Goal: Task Accomplishment & Management: Manage account settings

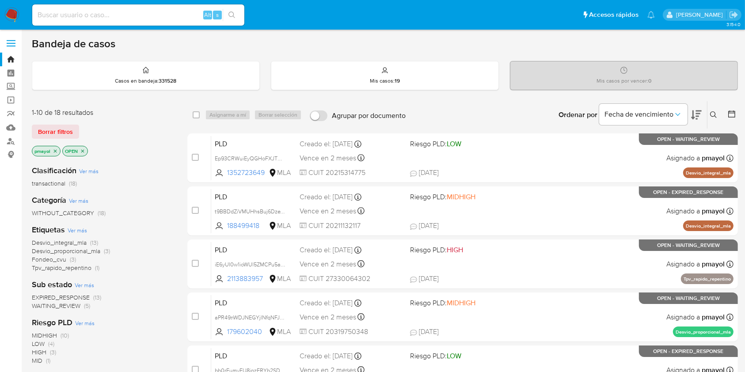
click at [179, 15] on input at bounding box center [138, 14] width 212 height 11
paste input "645158769"
type input "645158769"
click at [230, 14] on icon "search-icon" at bounding box center [231, 14] width 7 height 7
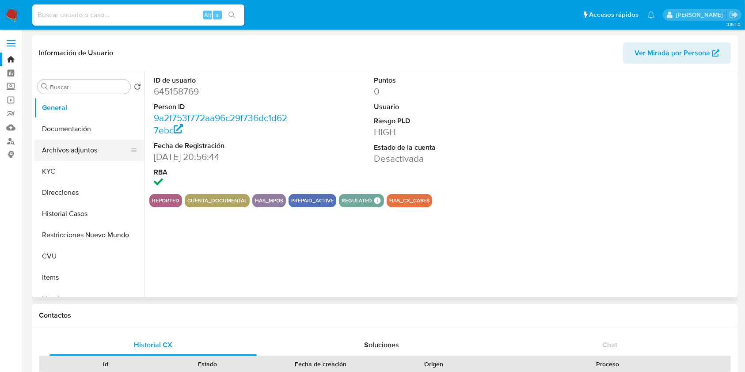
click at [76, 149] on button "Archivos adjuntos" at bounding box center [85, 150] width 103 height 21
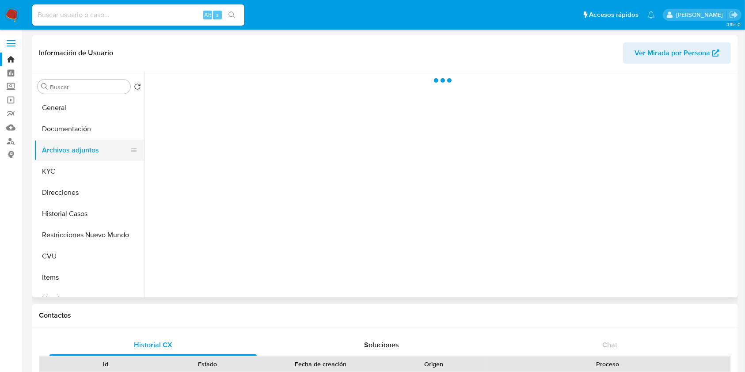
select select "10"
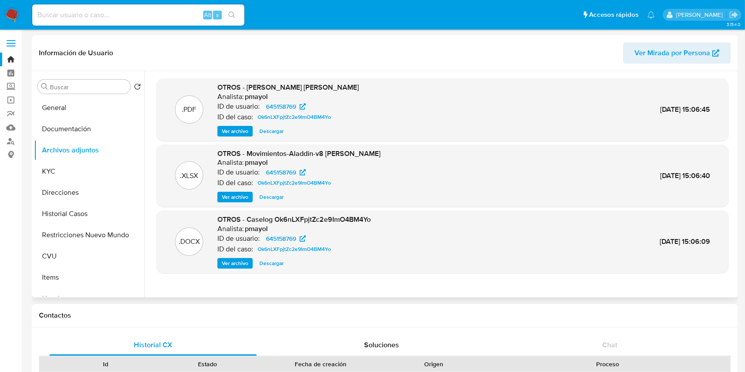
click at [244, 266] on span "Ver archivo" at bounding box center [235, 263] width 27 height 9
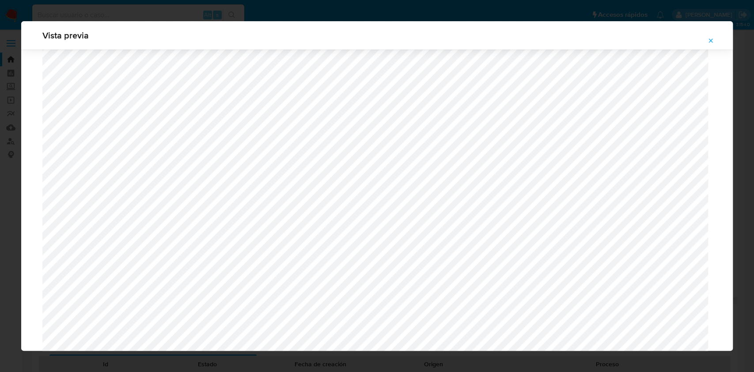
scroll to position [570, 0]
click at [565, 38] on icon "Attachment preview" at bounding box center [711, 40] width 7 height 7
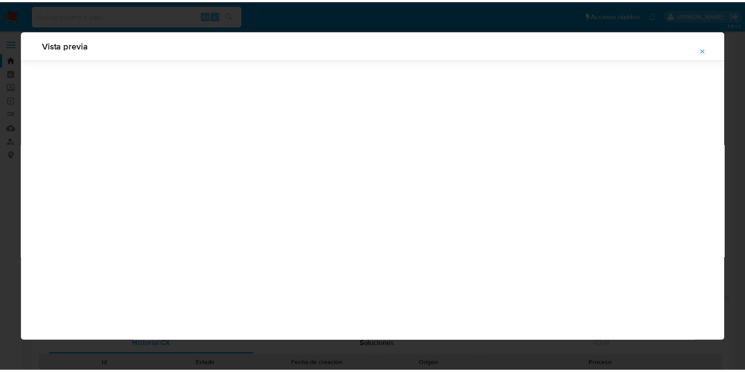
scroll to position [0, 0]
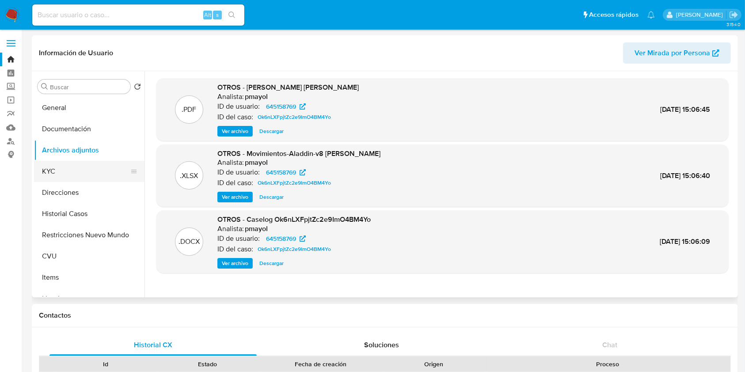
click at [74, 171] on button "KYC" at bounding box center [85, 171] width 103 height 21
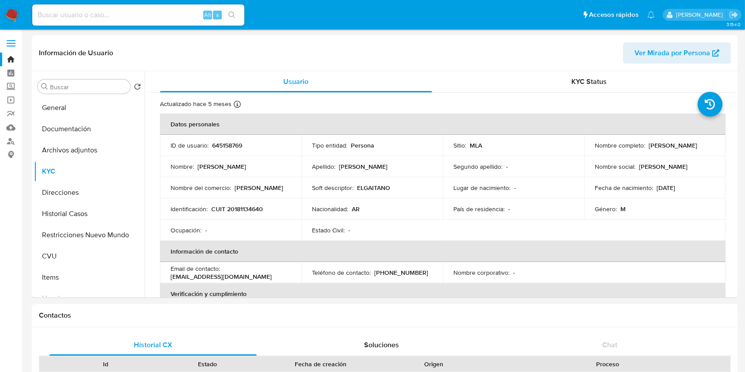
click at [246, 211] on p "CUIT 20181134640" at bounding box center [237, 209] width 52 height 8
copy p "20181134640"
click at [190, 12] on input at bounding box center [138, 14] width 212 height 11
paste input "80820922"
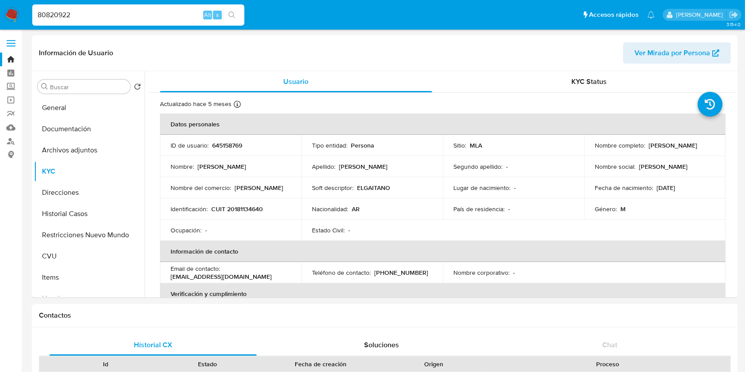
type input "80820922"
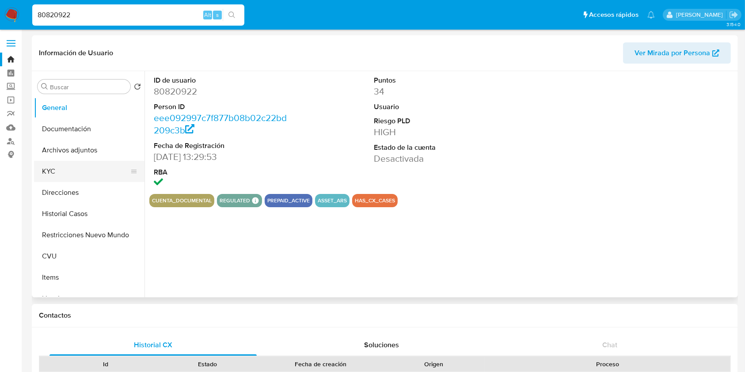
click at [77, 177] on button "KYC" at bounding box center [85, 171] width 103 height 21
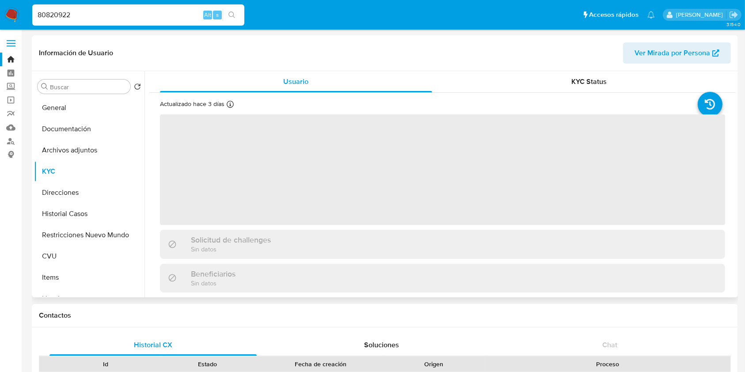
select select "10"
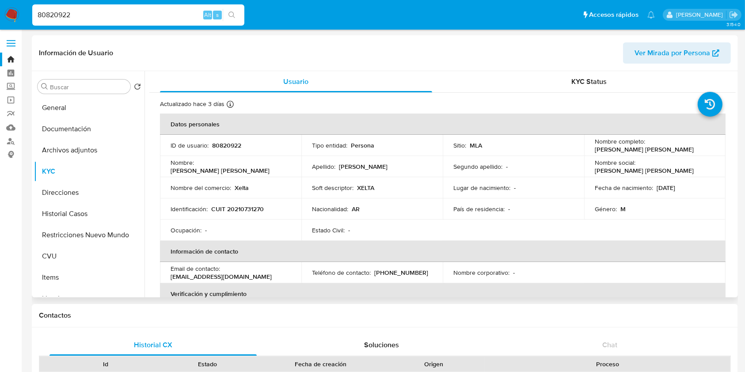
click at [244, 207] on p "CUIT 20210731270" at bounding box center [237, 209] width 53 height 8
copy p "20210731270"
click at [47, 210] on button "Historial Casos" at bounding box center [85, 213] width 103 height 21
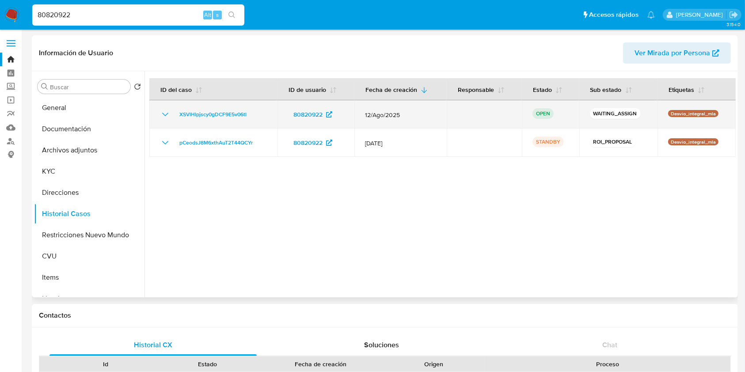
drag, startPoint x: 251, startPoint y: 116, endPoint x: 172, endPoint y: 118, distance: 79.1
click at [172, 118] on div "XSVlHlpjscy0gDCF9E5v06tl" at bounding box center [213, 114] width 107 height 11
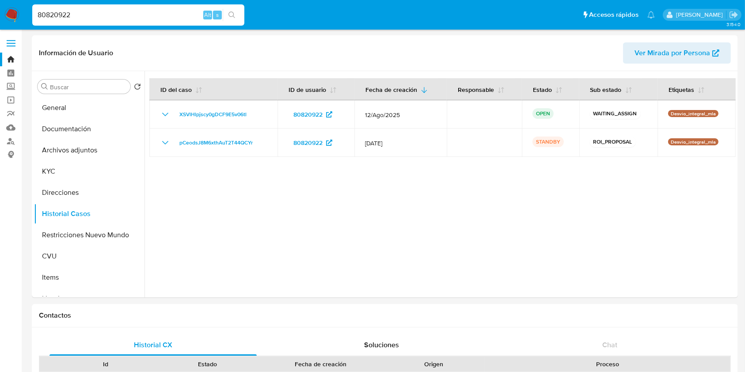
click at [147, 18] on input "80820922" at bounding box center [138, 14] width 212 height 11
paste input "6934735"
type input "86934735"
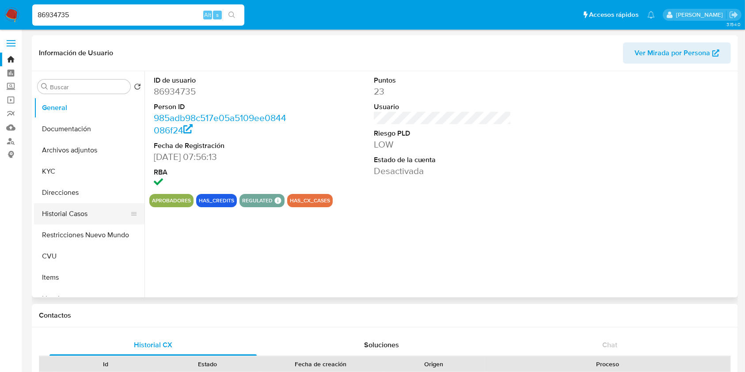
click at [85, 221] on button "Historial Casos" at bounding box center [85, 213] width 103 height 21
select select "10"
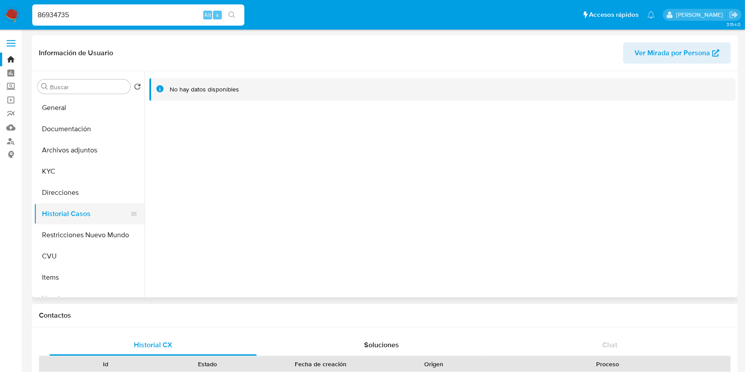
click at [85, 221] on button "Historial Casos" at bounding box center [85, 213] width 103 height 21
click at [88, 213] on button "Historial Casos" at bounding box center [85, 213] width 103 height 21
click at [88, 82] on div "Buscar" at bounding box center [84, 87] width 93 height 14
click at [90, 86] on input "Buscar" at bounding box center [88, 87] width 77 height 8
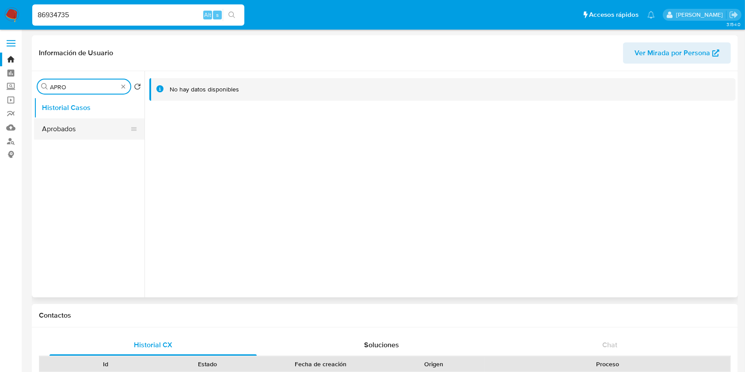
type input "APRO"
click at [72, 122] on button "Aprobados" at bounding box center [85, 128] width 103 height 21
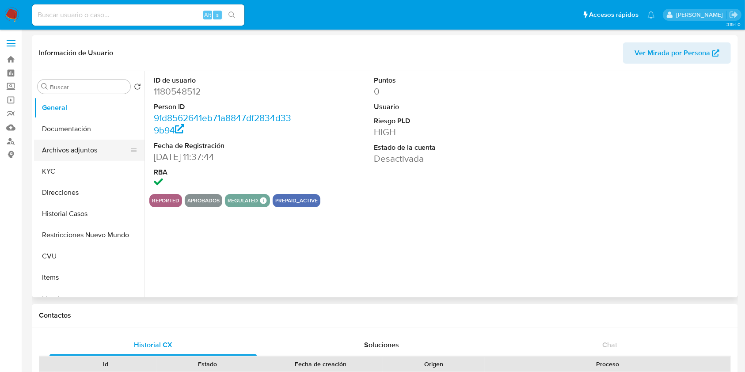
click at [87, 154] on button "Archivos adjuntos" at bounding box center [85, 150] width 103 height 21
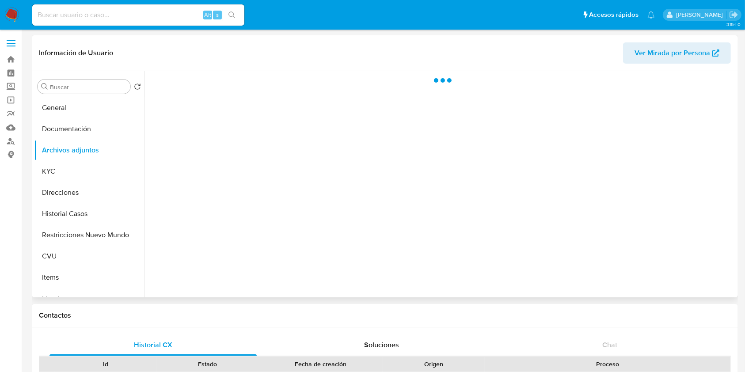
select select "10"
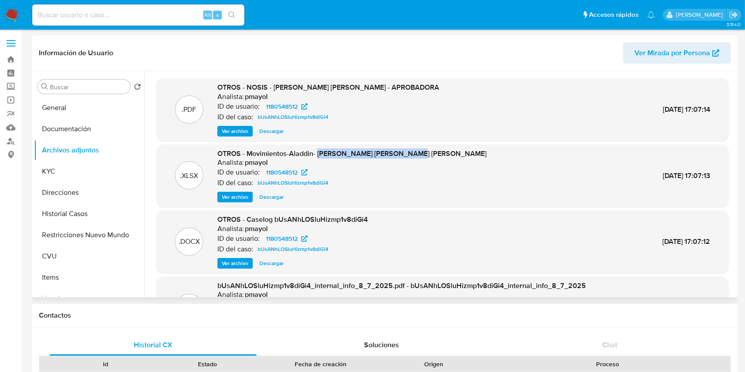
drag, startPoint x: 416, startPoint y: 157, endPoint x: 317, endPoint y: 156, distance: 99.0
click at [317, 156] on div ".XLSX OTROS - Movimientos-Aladdin- Franco Martin Garcia Funes Analista: pmayol …" at bounding box center [442, 176] width 563 height 54
copy span "Franco Martin Garcia Funes"
click at [146, 11] on input at bounding box center [138, 14] width 212 height 11
paste input "31026988"
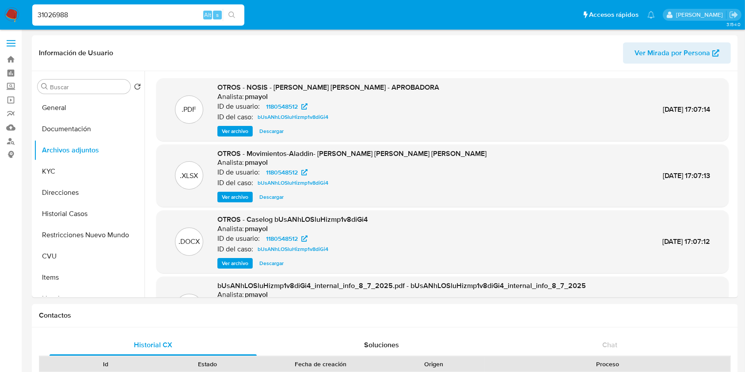
type input "31026988"
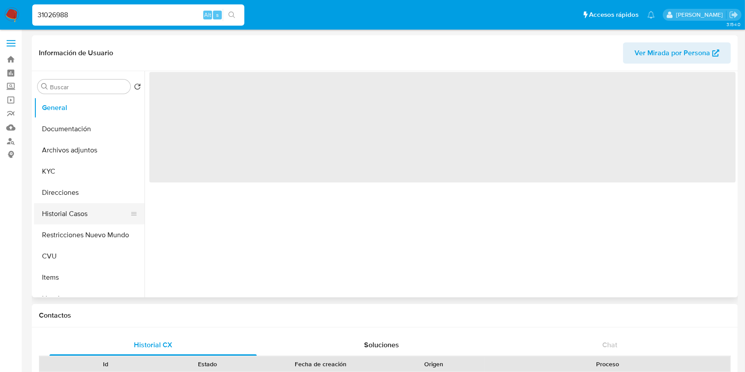
click at [74, 214] on button "Historial Casos" at bounding box center [85, 213] width 103 height 21
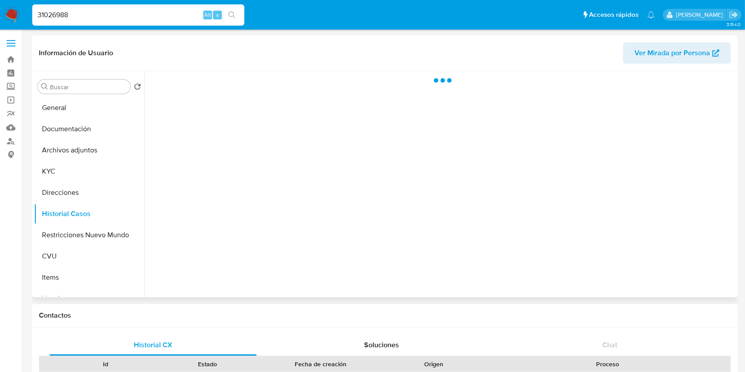
select select "10"
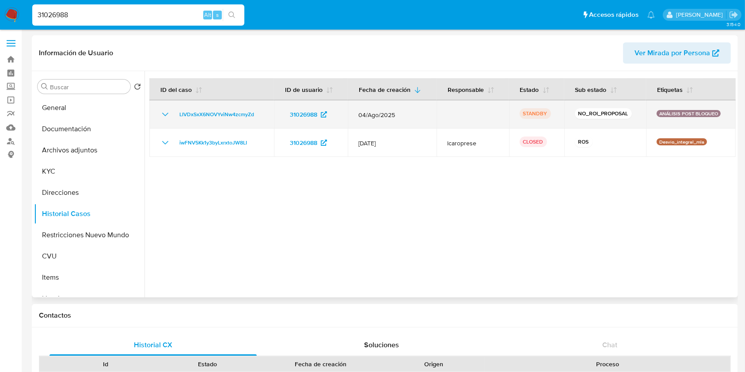
drag, startPoint x: 614, startPoint y: 114, endPoint x: 351, endPoint y: 107, distance: 263.0
click at [351, 107] on tr "LIVDxSxX6NOVYviNw4zcmyZd 31026988 04/Ago/2025 STANDBY NO_ROI_PROPOSAL ANÁLISIS …" at bounding box center [442, 114] width 586 height 28
click at [689, 109] on td "ANÁLISIS POST BLOQUEO" at bounding box center [691, 114] width 90 height 28
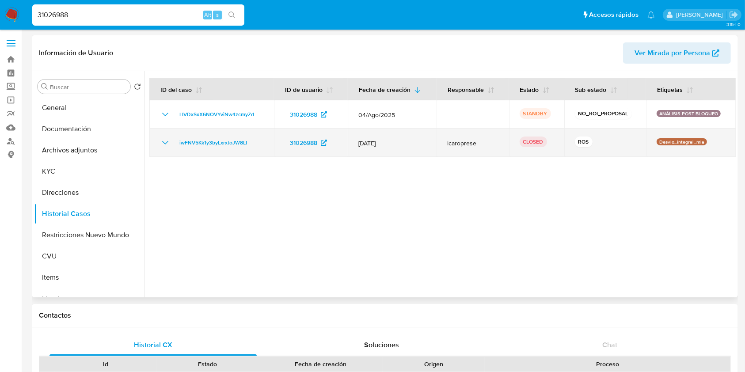
drag, startPoint x: 525, startPoint y: 144, endPoint x: 474, endPoint y: 141, distance: 51.4
click at [474, 141] on tr "iwFNV5Kk1y3byLxrxtoJW8LI 31026988 12/May/2025 lcaroprese CLOSED ROS Desvio_inte…" at bounding box center [442, 143] width 586 height 28
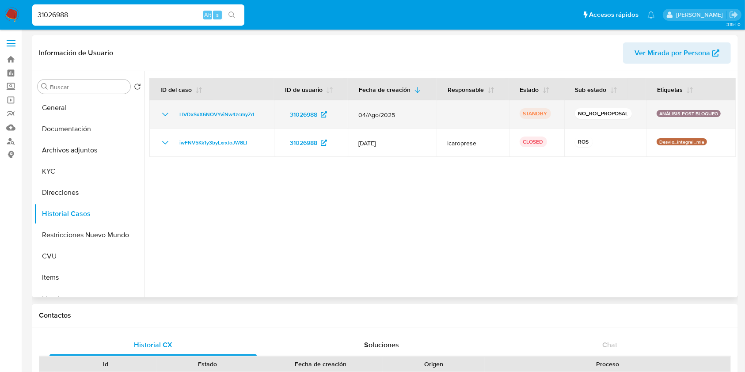
drag, startPoint x: 537, startPoint y: 110, endPoint x: 514, endPoint y: 112, distance: 23.6
click at [514, 112] on td "STANDBY" at bounding box center [536, 114] width 55 height 28
click at [163, 118] on icon "Mostrar/Ocultar" at bounding box center [165, 114] width 11 height 11
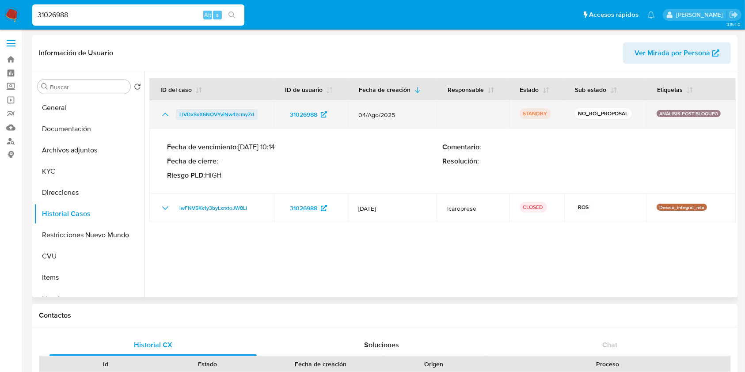
click at [224, 111] on span "LIVDxSxX6NOVYviNw4zcmyZd" at bounding box center [216, 114] width 75 height 11
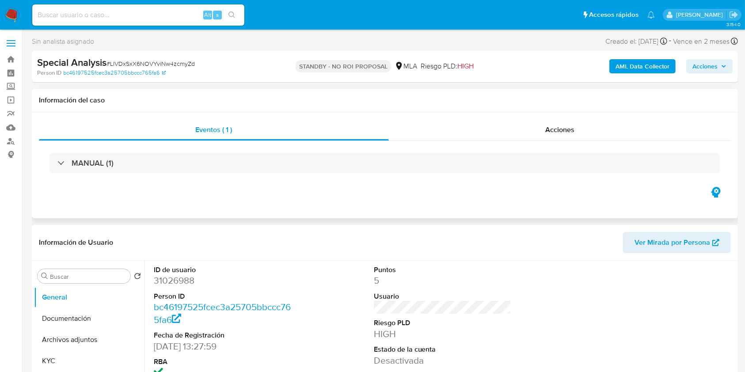
click at [590, 140] on div "Eventos ( 1 ) Acciones MANUAL (1)" at bounding box center [385, 152] width 692 height 66
select select "10"
click at [591, 128] on div "Acciones" at bounding box center [560, 129] width 342 height 21
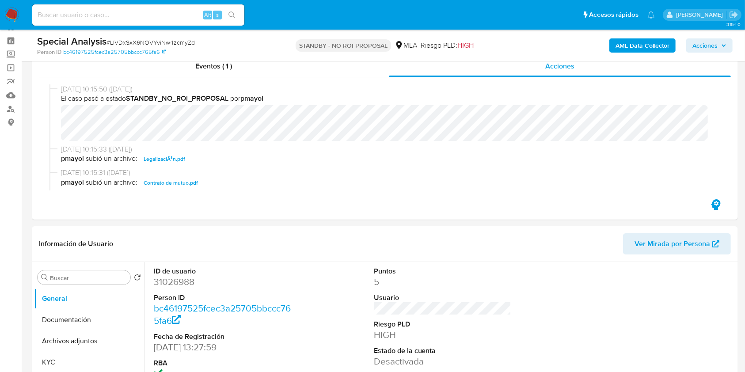
scroll to position [36, 0]
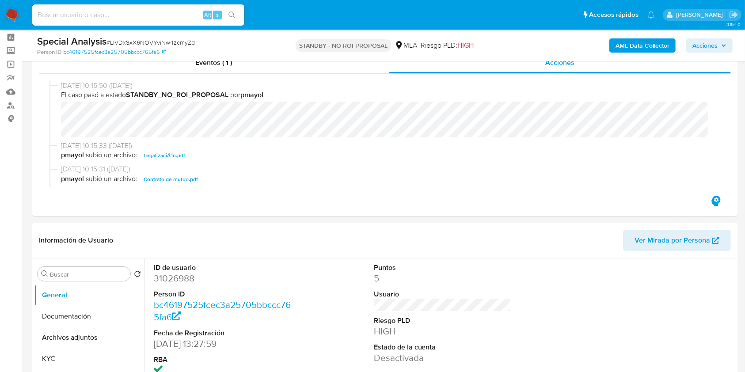
click at [12, 14] on img at bounding box center [11, 15] width 15 height 15
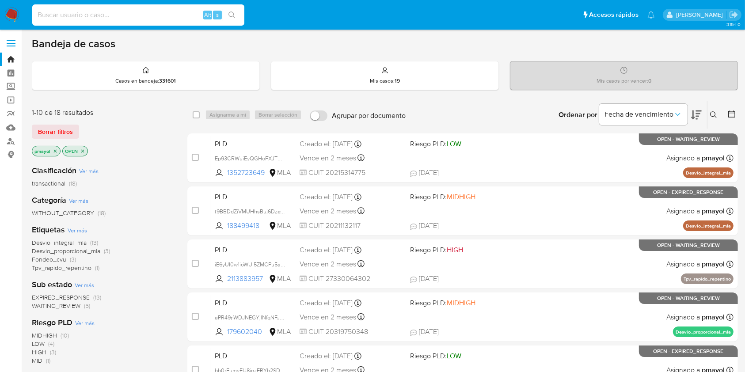
click at [145, 16] on input at bounding box center [138, 14] width 212 height 11
paste input "bUsANhLOSluHizmp1v8diGi4"
type input "bUsANhLOSluHizmp1v8diGi4"
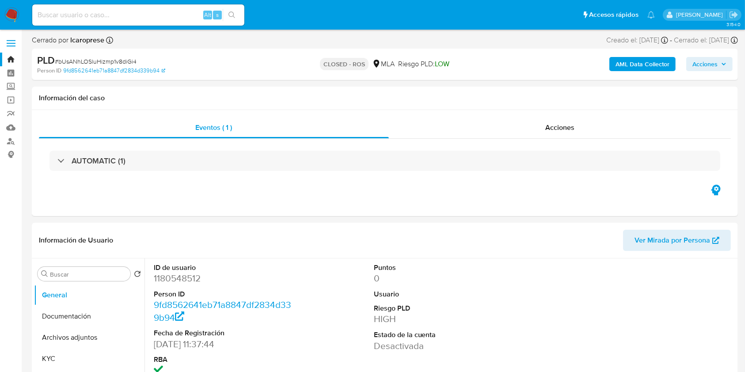
scroll to position [54, 0]
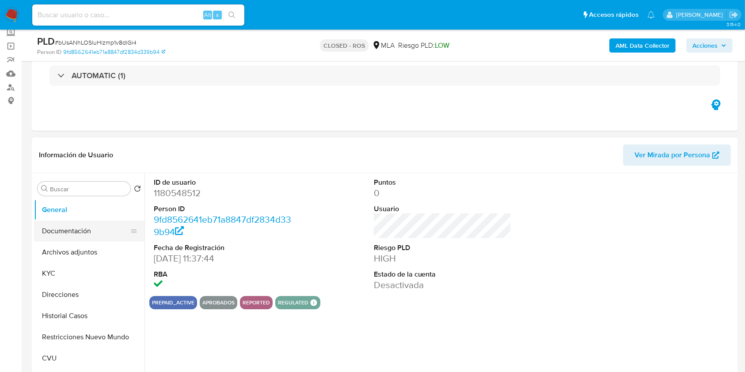
select select "10"
click at [68, 213] on button "General" at bounding box center [85, 209] width 103 height 21
click at [65, 251] on button "Archivos adjuntos" at bounding box center [85, 252] width 103 height 21
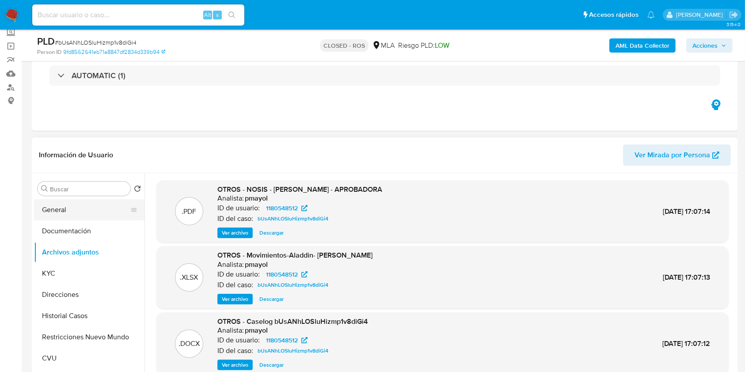
click at [87, 205] on button "General" at bounding box center [85, 209] width 103 height 21
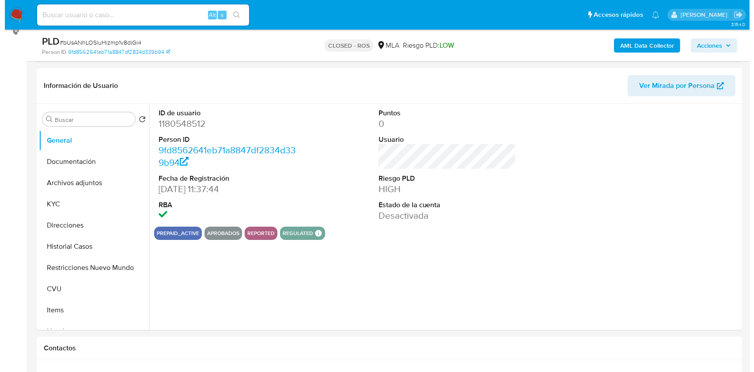
scroll to position [120, 0]
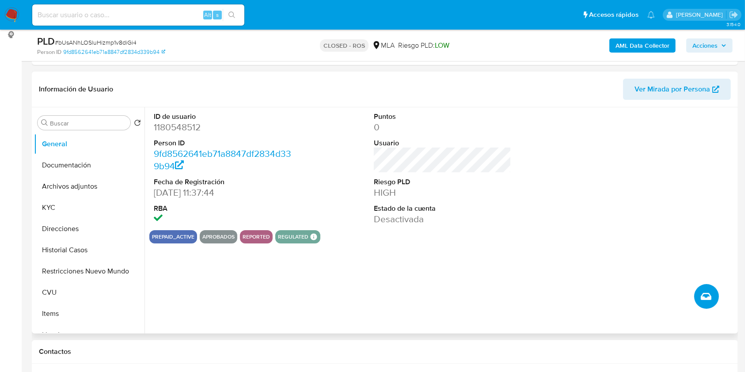
click at [700, 286] on button "Crear caso manual" at bounding box center [706, 296] width 25 height 25
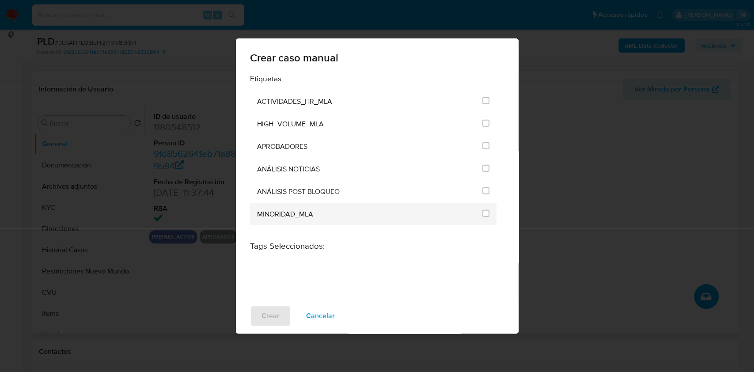
scroll to position [1745, 0]
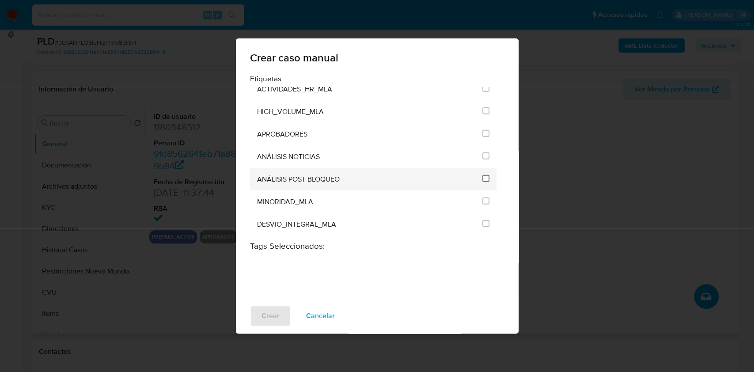
click at [483, 175] on input "3249" at bounding box center [486, 178] width 7 height 7
checkbox input "true"
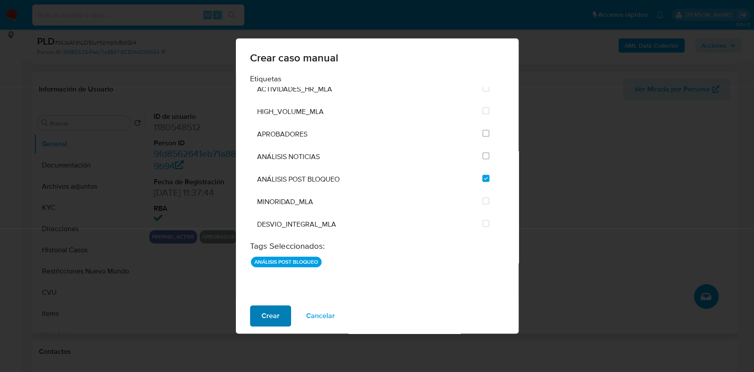
click at [270, 316] on span "Crear" at bounding box center [271, 315] width 18 height 19
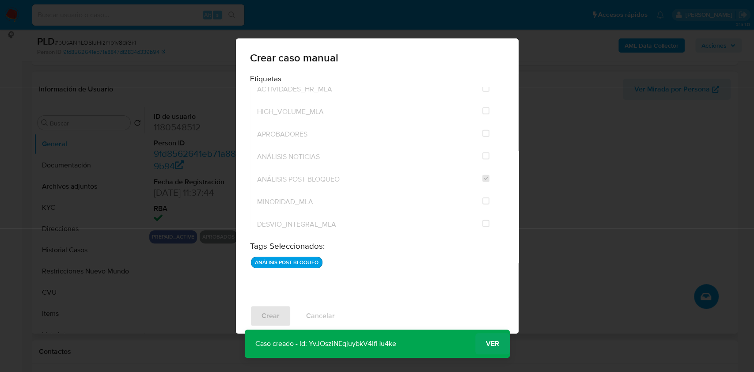
click at [496, 344] on span "Ver" at bounding box center [492, 344] width 13 height 0
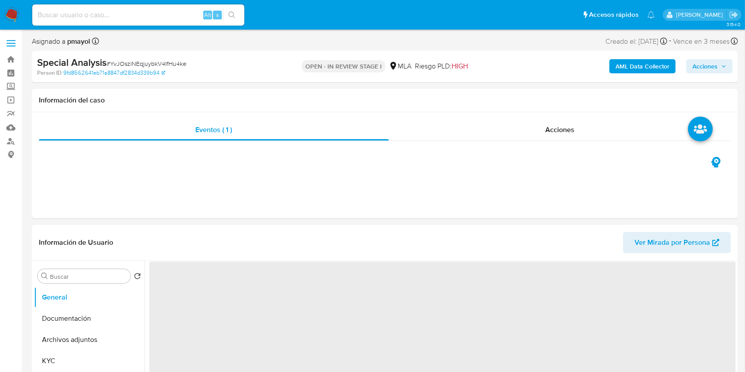
select select "10"
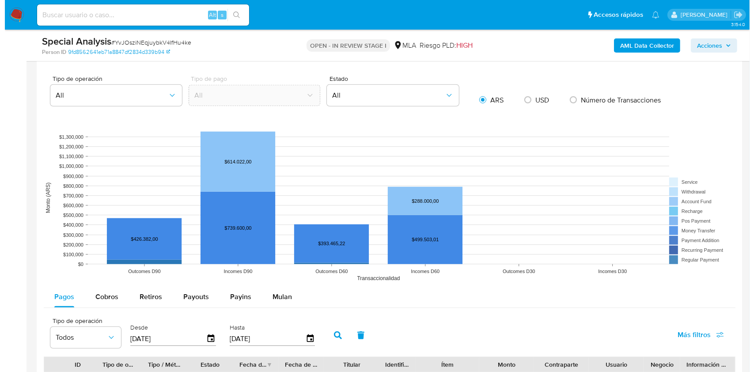
scroll to position [1362, 0]
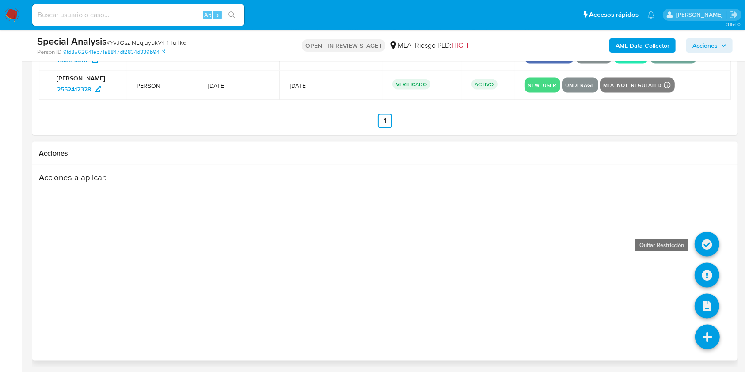
click at [704, 235] on icon at bounding box center [707, 244] width 25 height 25
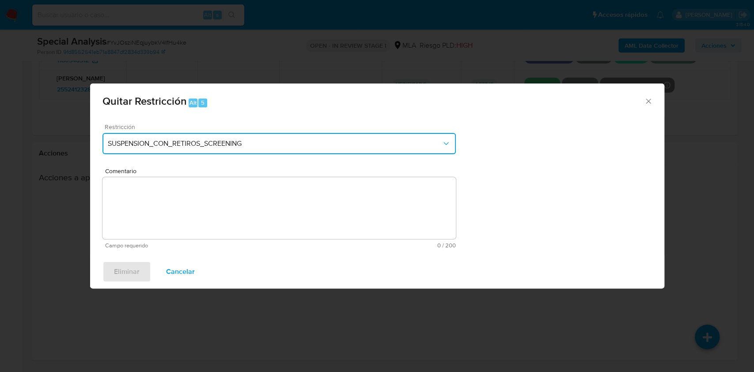
click at [363, 145] on span "SUSPENSION_CON_RETIROS_SCREENING" at bounding box center [275, 143] width 334 height 9
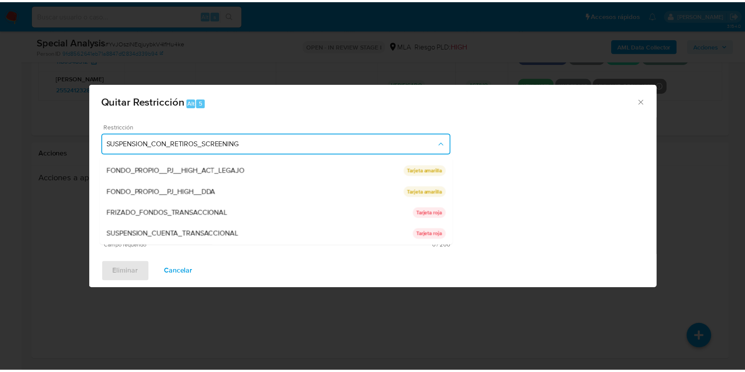
scroll to position [145, 0]
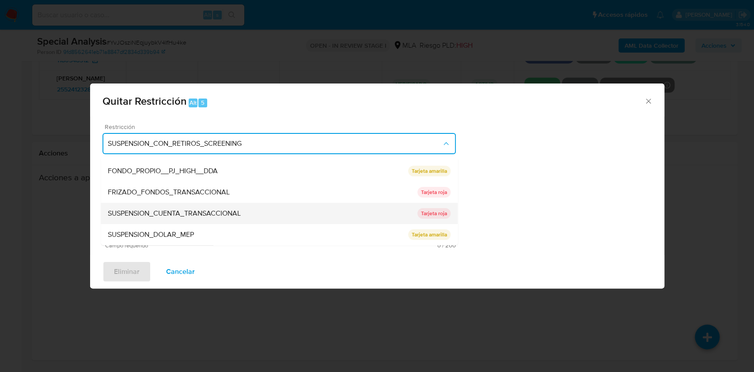
click at [336, 217] on div "SUSPENSION_CUENTA_TRANSACCIONAL" at bounding box center [263, 213] width 310 height 21
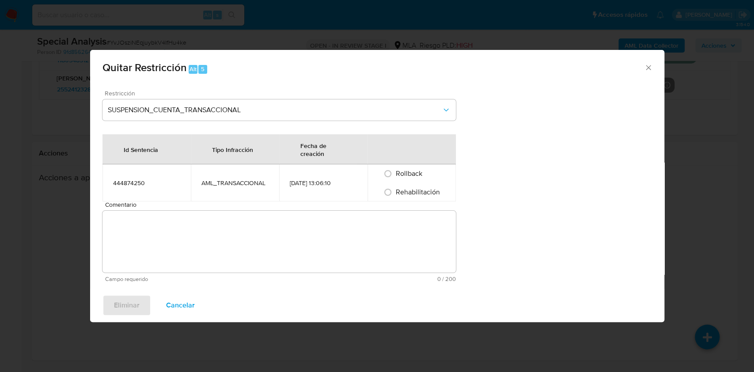
click at [410, 191] on span "Rehabilitación" at bounding box center [418, 192] width 44 height 10
click at [395, 191] on input "Rehabilitación" at bounding box center [388, 192] width 14 height 14
radio input "true"
click at [375, 224] on textarea "Comentario" at bounding box center [280, 242] width 354 height 62
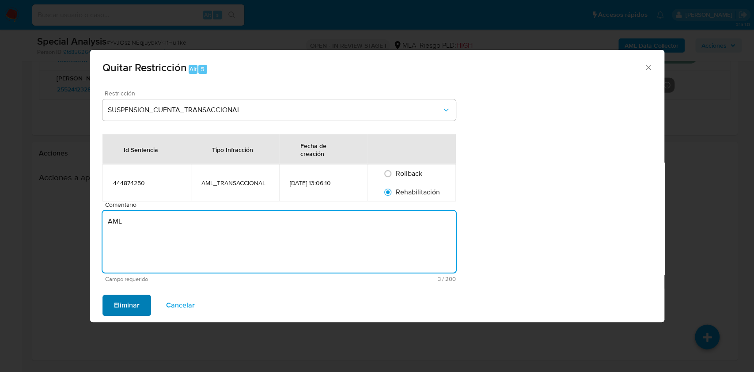
type textarea "AML"
click at [141, 300] on button "Eliminar" at bounding box center [127, 305] width 49 height 21
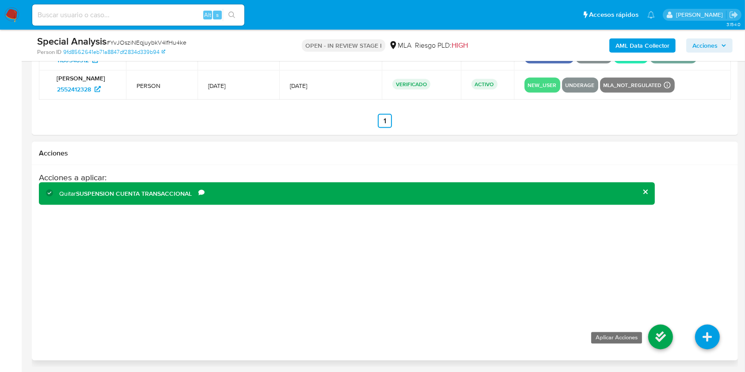
click at [662, 333] on icon at bounding box center [660, 337] width 25 height 25
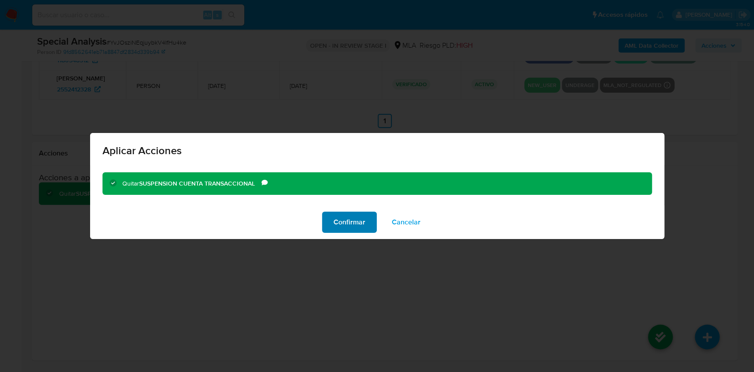
click at [343, 229] on span "Confirmar" at bounding box center [350, 222] width 32 height 19
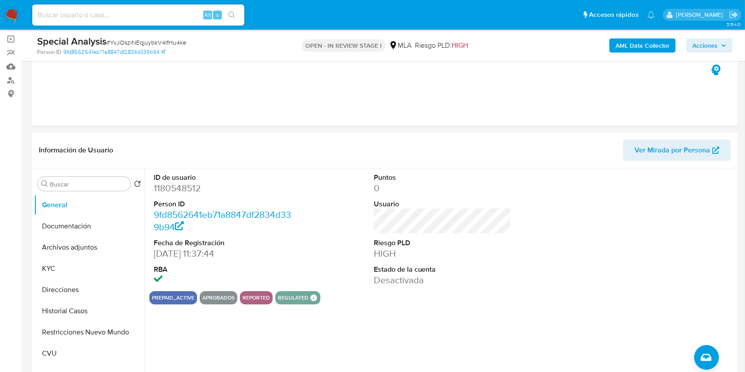
scroll to position [63, 0]
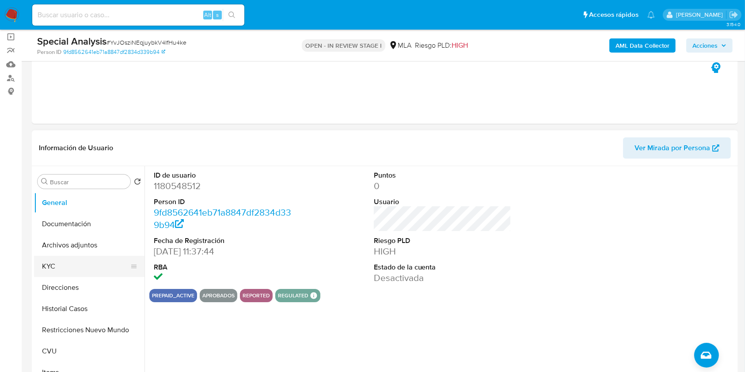
click at [73, 259] on button "KYC" at bounding box center [85, 266] width 103 height 21
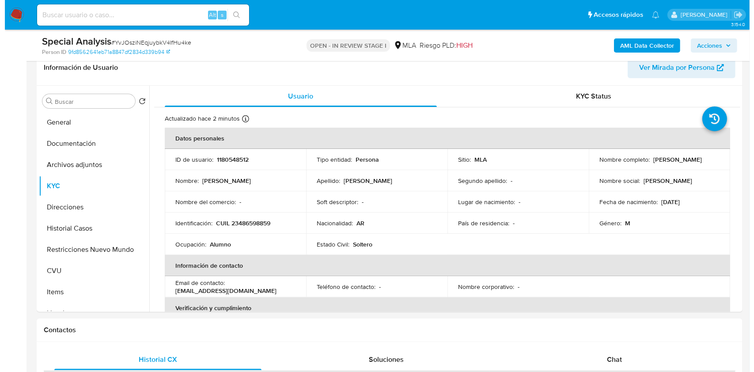
scroll to position [149, 0]
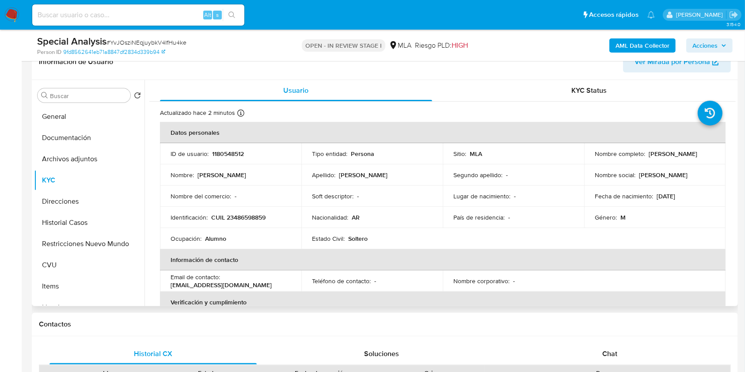
drag, startPoint x: 673, startPoint y: 156, endPoint x: 590, endPoint y: 160, distance: 82.7
click at [590, 160] on td "Nombre completo : Franco Martin Garcia Funes" at bounding box center [654, 153] width 141 height 21
copy p "Franco Martin Garcia Funes"
click at [252, 216] on p "CUIL 23486598859" at bounding box center [238, 217] width 54 height 8
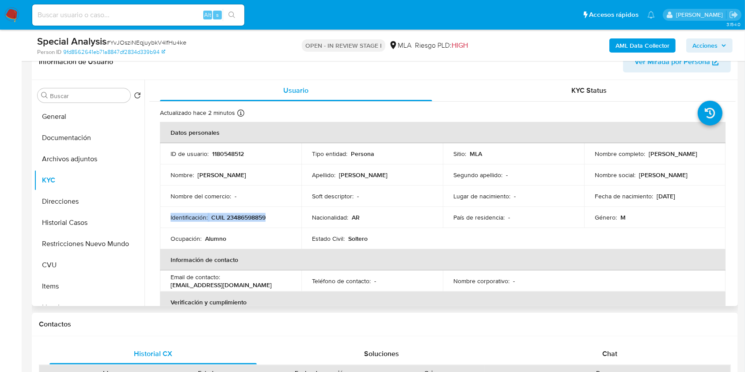
click at [252, 216] on p "CUIL 23486598859" at bounding box center [238, 217] width 54 height 8
click at [239, 220] on p "CUIL 23486598859" at bounding box center [238, 217] width 54 height 8
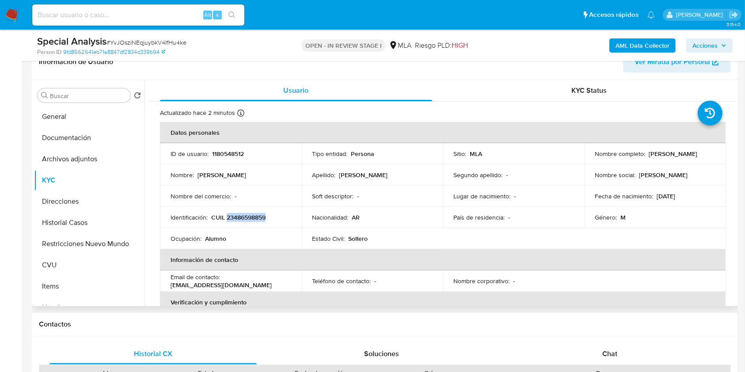
click at [239, 220] on p "CUIL 23486598859" at bounding box center [238, 217] width 54 height 8
click at [425, 10] on ul "Pausado Ver notificaciones Alt s Accesos rápidos Presiona las siguientes teclas…" at bounding box center [344, 15] width 632 height 22
click at [76, 162] on button "Archivos adjuntos" at bounding box center [85, 158] width 103 height 21
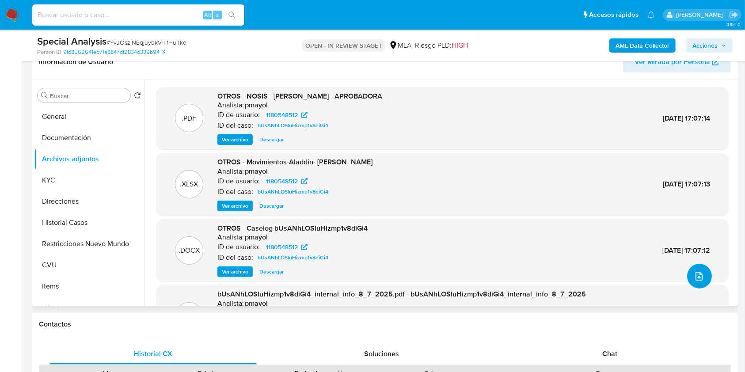
click at [694, 274] on icon "upload-file" at bounding box center [699, 276] width 11 height 11
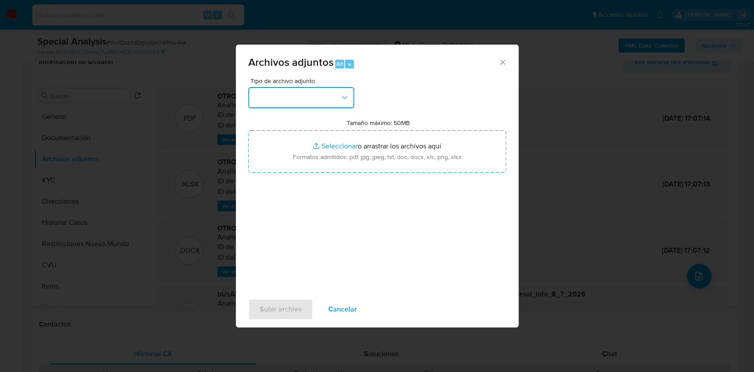
click at [320, 97] on button "button" at bounding box center [301, 97] width 106 height 21
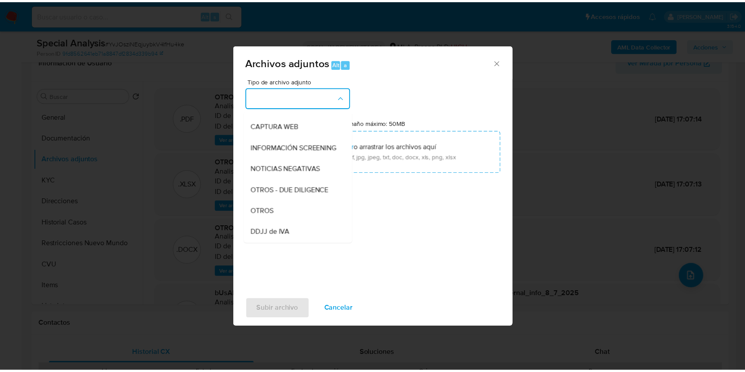
scroll to position [136, 0]
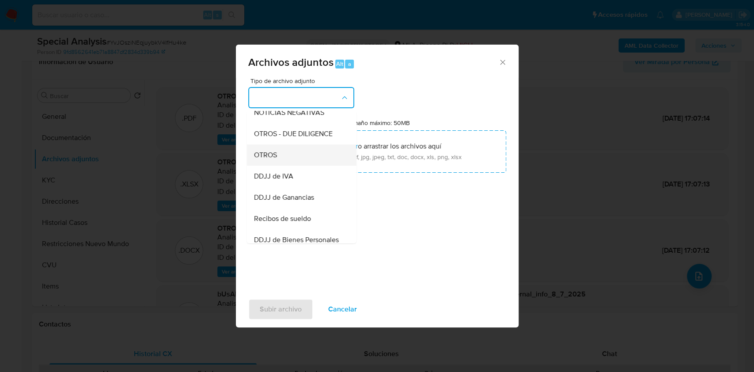
click at [281, 160] on div "OTROS" at bounding box center [299, 155] width 90 height 21
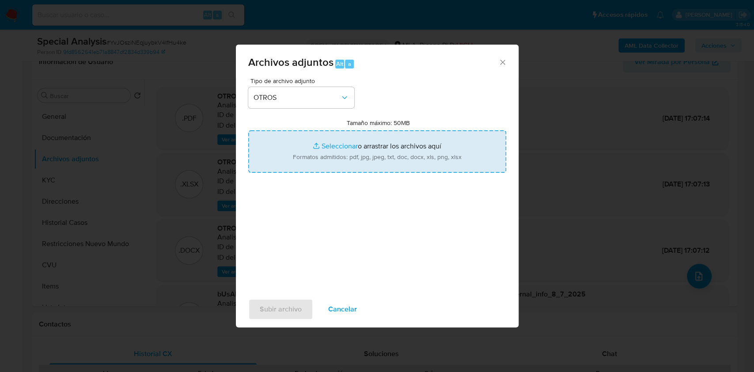
click at [324, 156] on input "Tamaño máximo: 50MB Seleccionar archivos" at bounding box center [377, 151] width 258 height 42
type input "C:\fakepath\RS 5-25.jpg"
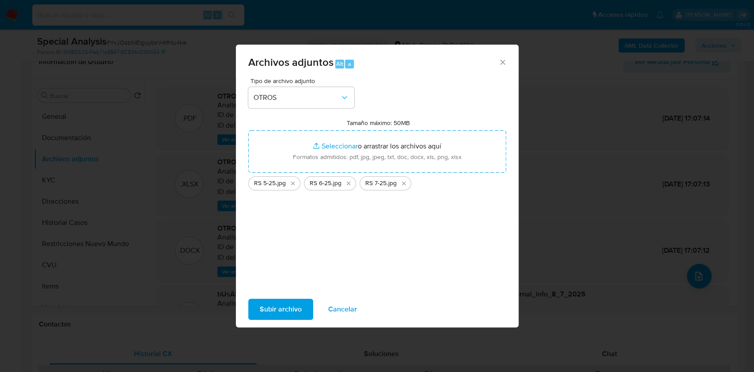
click at [282, 308] on span "Subir archivo" at bounding box center [281, 309] width 42 height 19
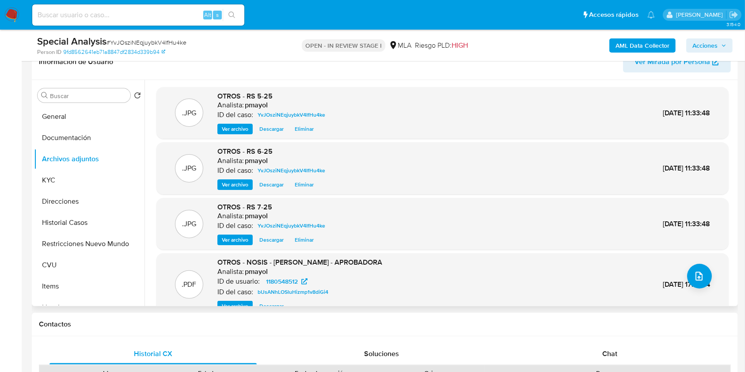
click at [683, 81] on div ".JPG OTROS - RS 5-25 Analista: pmayol ID del caso: YvJOsziNEqjuybkV4IfHu4ke Ver…" at bounding box center [440, 193] width 591 height 226
click at [72, 238] on button "Restricciones Nuevo Mundo" at bounding box center [85, 243] width 103 height 21
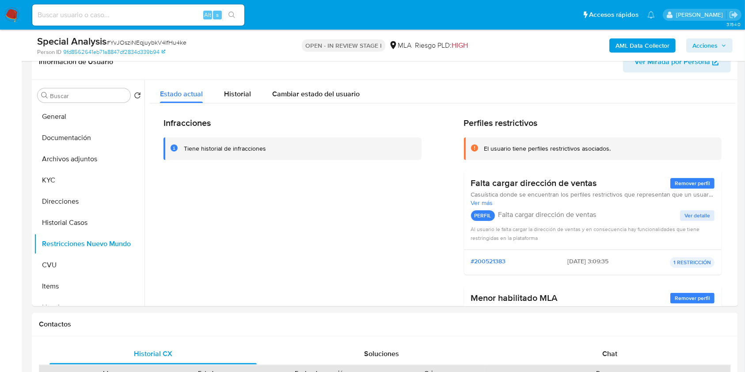
click at [703, 41] on span "Acciones" at bounding box center [704, 45] width 25 height 14
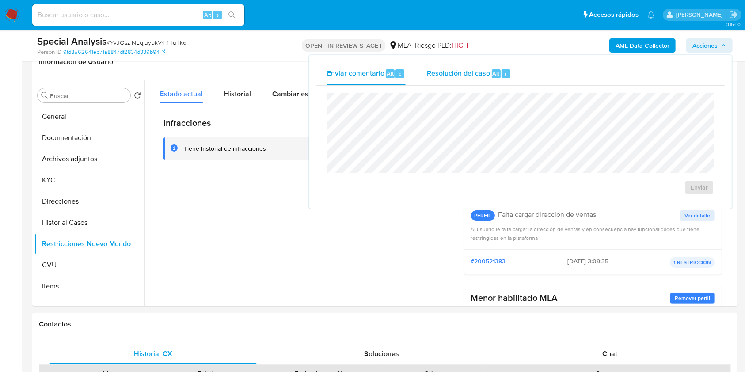
click at [465, 68] on div "Resolución del caso Alt r" at bounding box center [469, 73] width 84 height 23
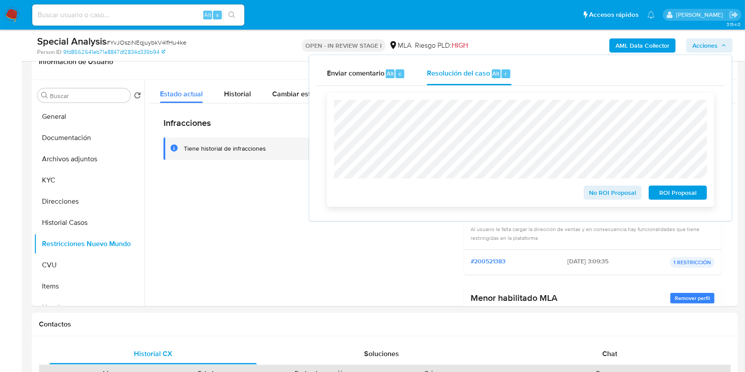
click at [604, 193] on span "No ROI Proposal" at bounding box center [613, 192] width 46 height 12
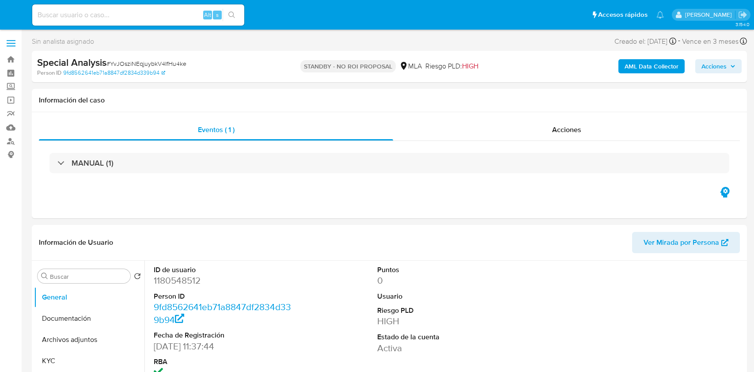
select select "10"
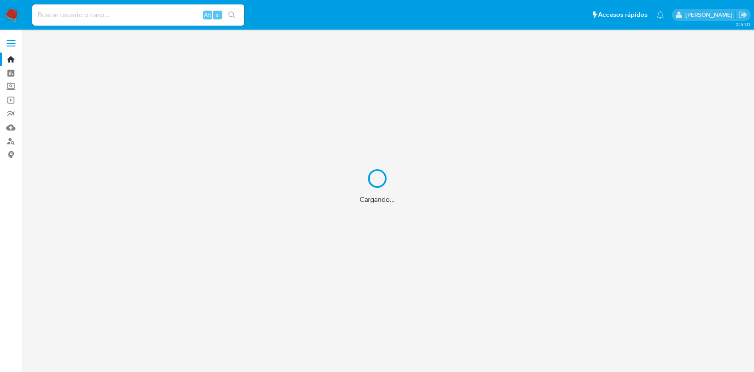
click at [178, 15] on div "Cargando..." at bounding box center [377, 186] width 754 height 372
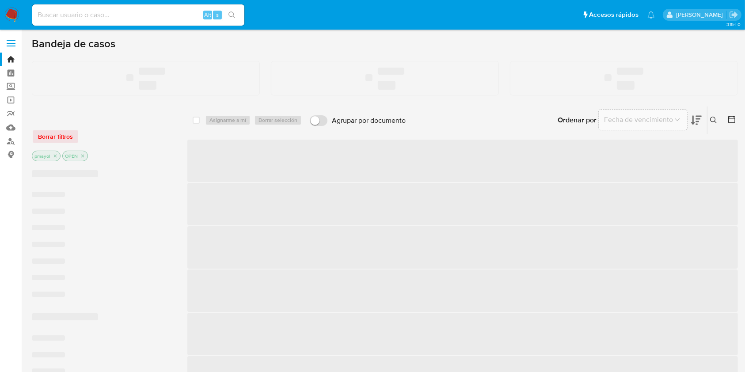
click at [158, 17] on input at bounding box center [138, 14] width 212 height 11
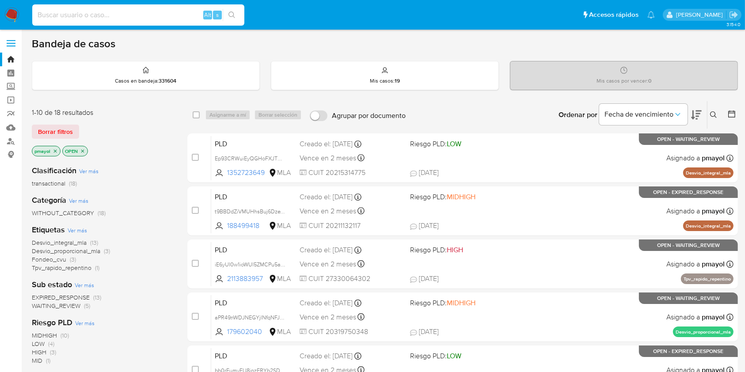
paste input "3SCVo4voyBeakKXGuqagKqZN"
type input "3SCVo4voyBeakKXGuqagKqZN"
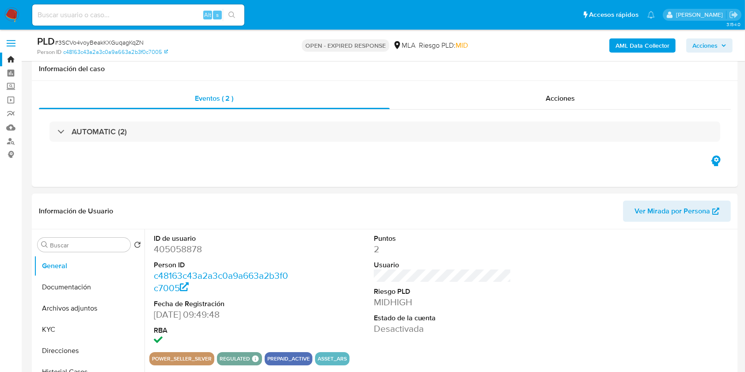
scroll to position [99, 0]
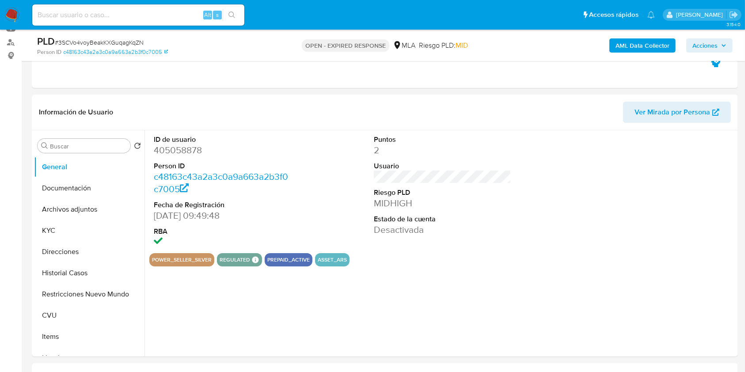
select select "10"
click at [78, 266] on button "Historial Casos" at bounding box center [85, 273] width 103 height 21
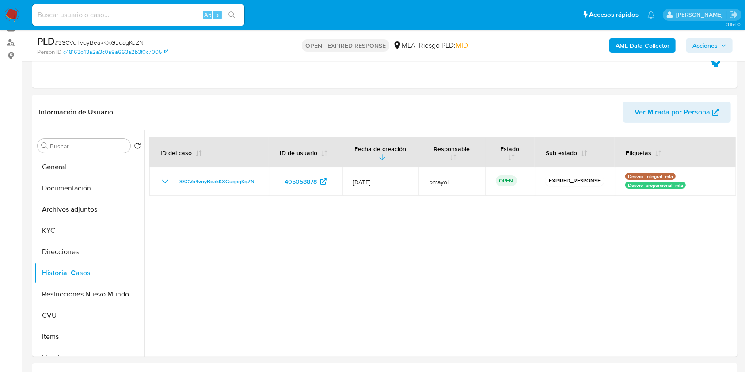
click at [165, 16] on input at bounding box center [138, 14] width 212 height 11
paste input "Q9j6oT1HrF5NLmlKkqNt4Lyb"
type input "Q9j6oT1HrF5NLmlKkqNt4Lyb"
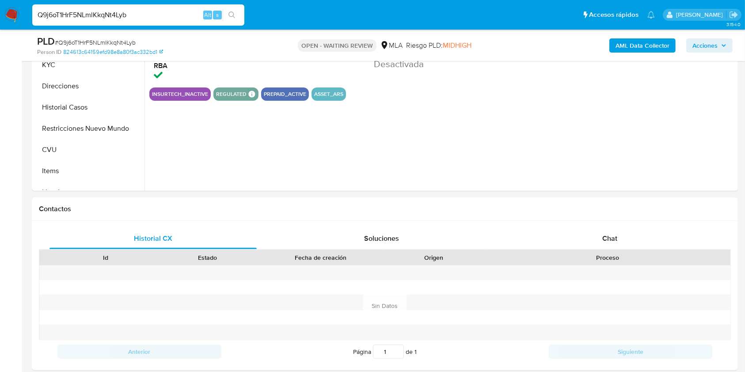
scroll to position [267, 0]
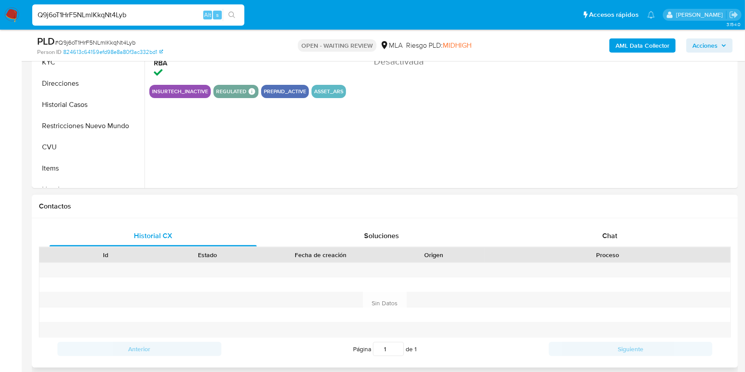
select select "10"
click at [621, 240] on div "Chat" at bounding box center [609, 235] width 207 height 21
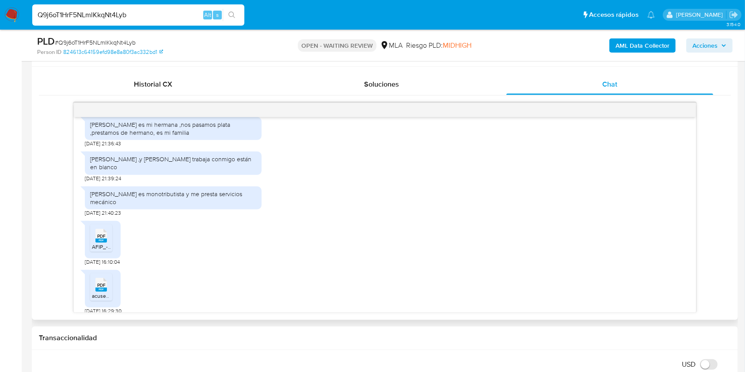
scroll to position [1147, 0]
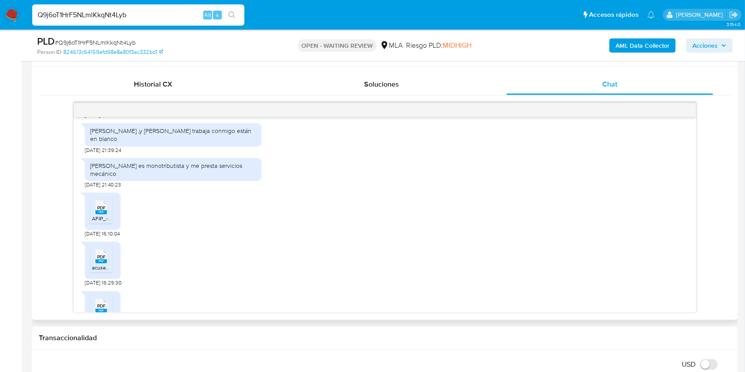
click at [95, 215] on div "PDF PDF" at bounding box center [101, 206] width 19 height 17
click at [107, 273] on li "PDF PDF acuse_presentacion_libro_iva_20188624082_1_1100462356[1].pdf" at bounding box center [101, 258] width 22 height 27
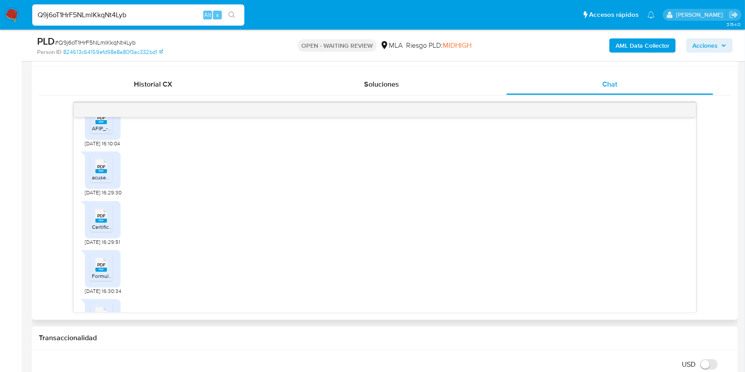
scroll to position [1270, 0]
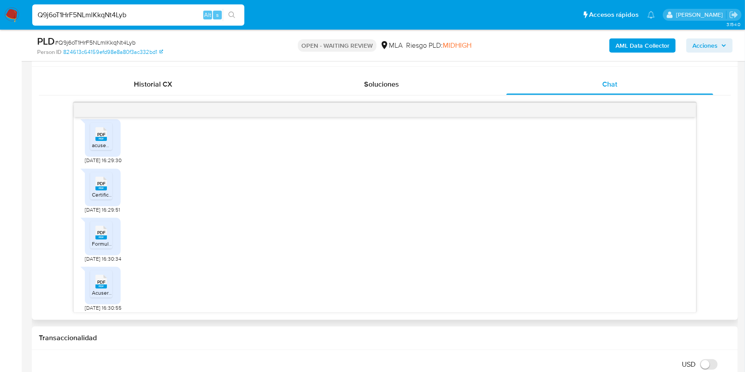
click at [107, 198] on span "Certificacion_ingresos_con_declaracion_rt53_signed[1].pdf" at bounding box center [162, 195] width 141 height 8
click at [105, 236] on span "PDF" at bounding box center [101, 233] width 8 height 6
click at [107, 289] on div "PDF PDF" at bounding box center [101, 280] width 19 height 17
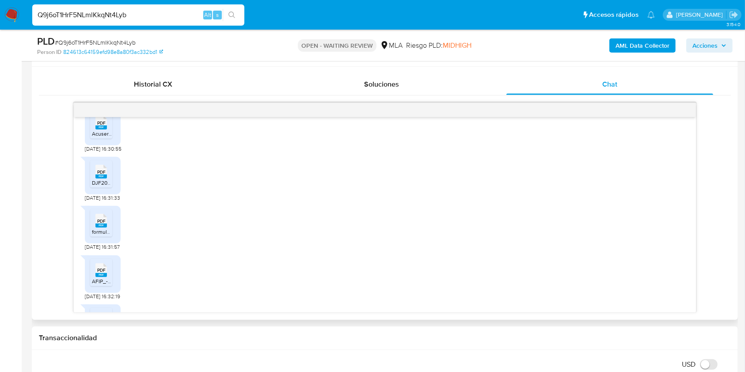
scroll to position [1433, 0]
click at [97, 171] on span "PDF" at bounding box center [101, 168] width 8 height 6
click at [99, 220] on span "PDF" at bounding box center [101, 217] width 8 height 6
click at [99, 281] on span "AFIP_-_Administración_Federal_de_Ingresos_Públicos(1)[1].PDF" at bounding box center [168, 278] width 152 height 8
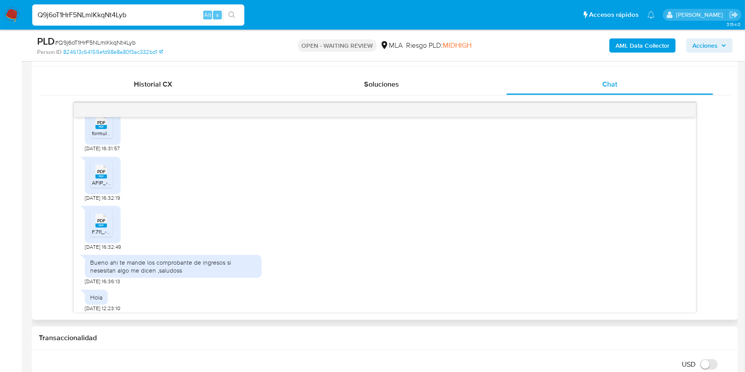
scroll to position [1552, 0]
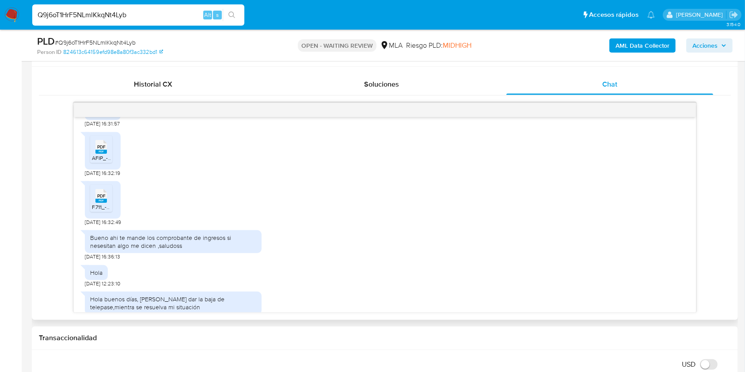
click at [103, 211] on span "F.711_-_DJ_GPH_2024[1].pdf" at bounding box center [125, 207] width 67 height 8
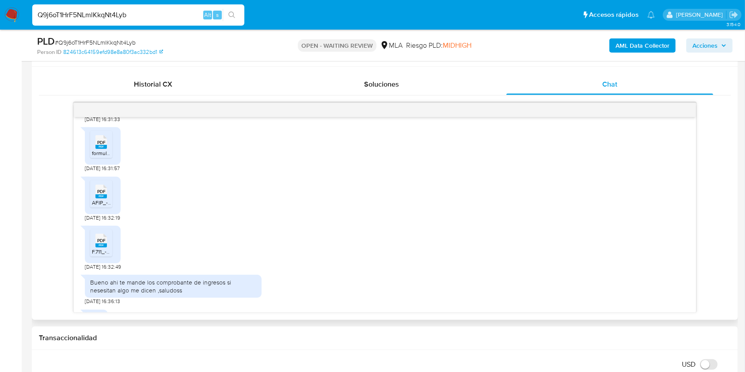
scroll to position [1590, 0]
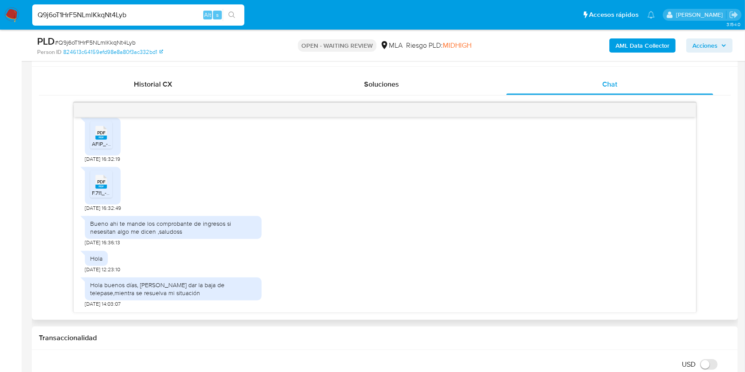
click at [248, 203] on div "PDF PDF F.711_-_DJ_GPH_2024[1].pdf 15/08/2025 16:32:49" at bounding box center [385, 187] width 600 height 49
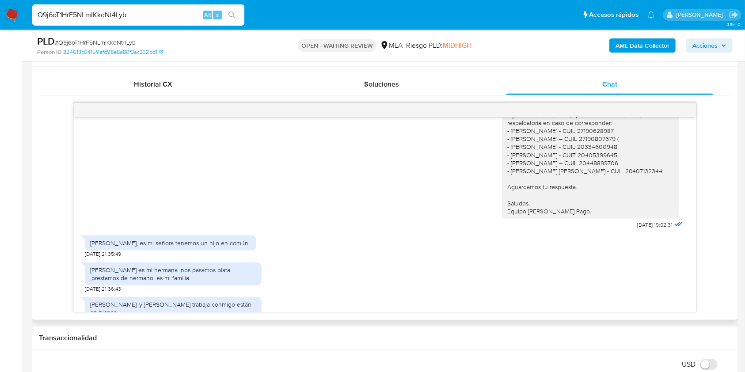
scroll to position [1095, 0]
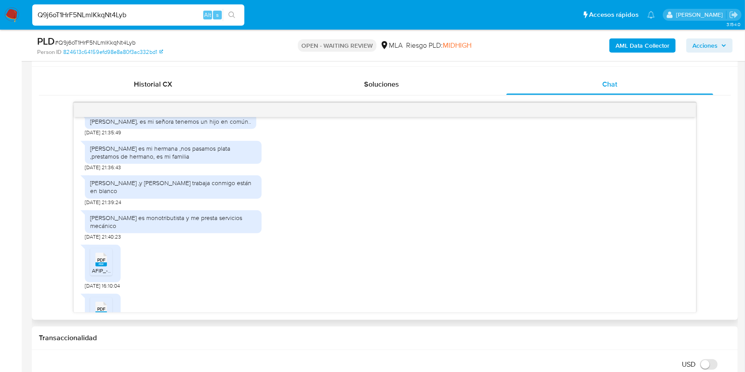
drag, startPoint x: 141, startPoint y: 166, endPoint x: 80, endPoint y: 148, distance: 64.0
click at [85, 129] on div "Hola Lorena candia allende, es mi señora tenemos un hijo en común.." at bounding box center [170, 121] width 171 height 15
copy div "Hola Lorena candia allende, es mi señora tenemos un hijo en común.."
drag, startPoint x: 199, startPoint y: 198, endPoint x: 85, endPoint y: 189, distance: 114.4
click at [85, 164] on div "Vidalina roa cano es mi hermana ,nos pasamos plata ,prestamos de hermano, es mi…" at bounding box center [173, 152] width 177 height 23
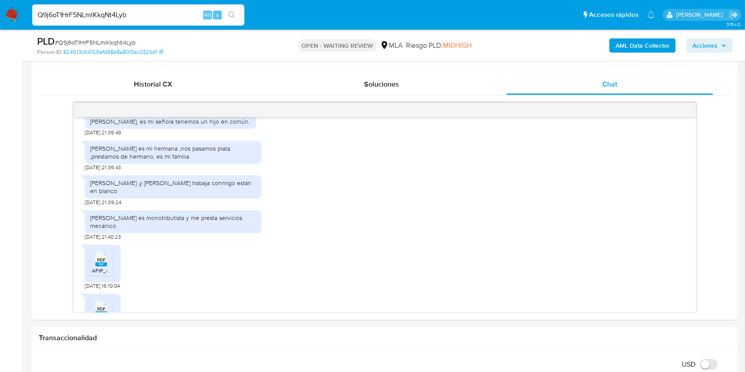
copy div "Vidalina roa cano es mi hermana ,nos pasamos plata ,prestamos de hermano, es mi…"
click at [203, 198] on div "Gabriel Ozuna ,y Miguel Roa trabaja conmigo están en blanco" at bounding box center [173, 186] width 177 height 23
click at [195, 195] on div "Gabriel Ozuna ,y Miguel Roa trabaja conmigo están en blanco" at bounding box center [173, 187] width 166 height 16
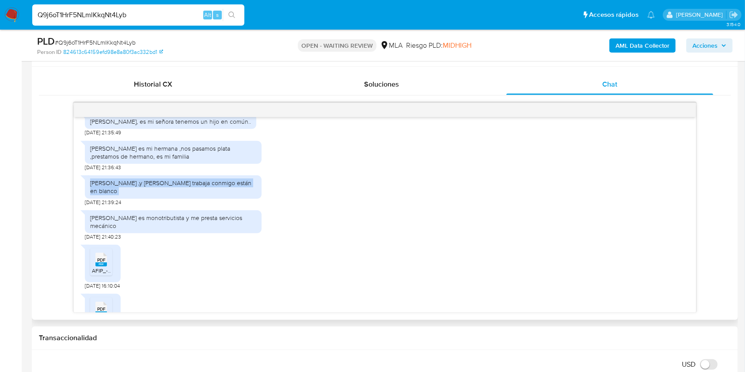
click at [195, 195] on div "Gabriel Ozuna ,y Miguel Roa trabaja conmigo están en blanco" at bounding box center [173, 187] width 166 height 16
click at [131, 233] on div "Mauro es monotributista y me presta servicios mecánico" at bounding box center [173, 221] width 177 height 23
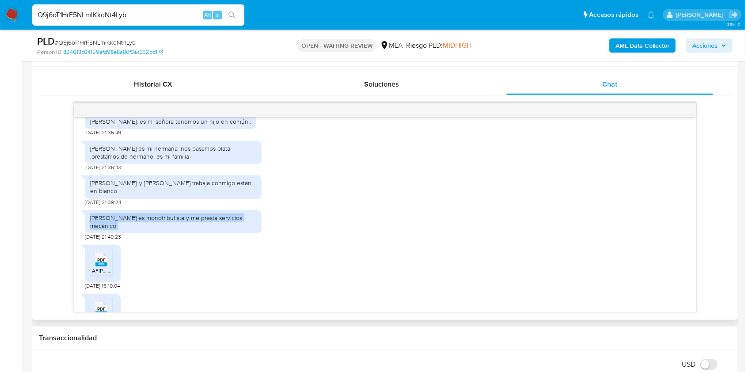
click at [131, 233] on div "Mauro es monotributista y me presta servicios mecánico" at bounding box center [173, 221] width 177 height 23
copy div "Mauro es monotributista y me presta servicios mecánico"
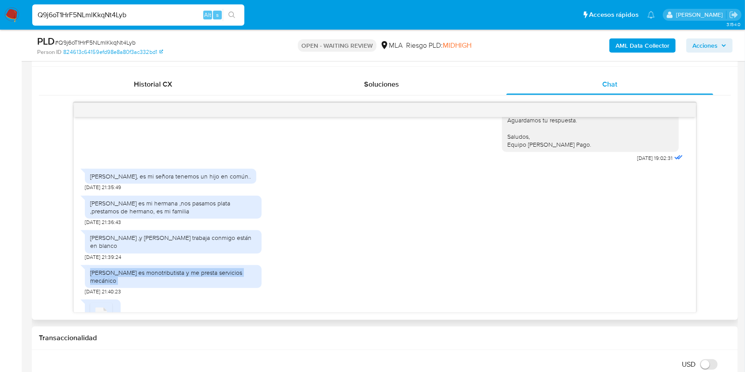
scroll to position [1012, 0]
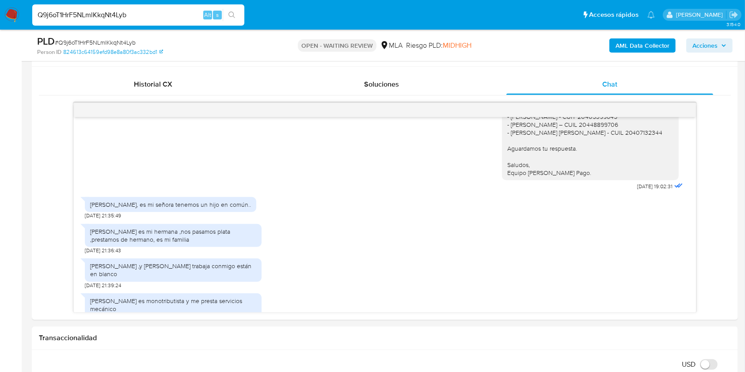
click at [122, 42] on span "# Q9j6oT1HrF5NLmlKkqNt4Lyb" at bounding box center [95, 42] width 81 height 9
copy span "Q9j6oT1HrF5NLmlKkqNt4Lyb"
click at [11, 8] on img at bounding box center [11, 15] width 15 height 15
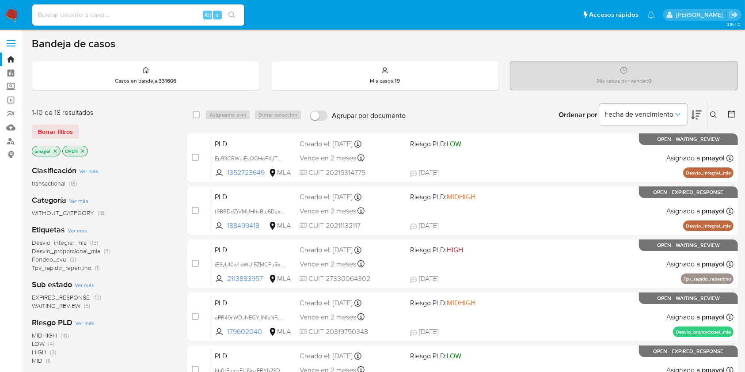
click at [711, 112] on icon at bounding box center [713, 114] width 7 height 7
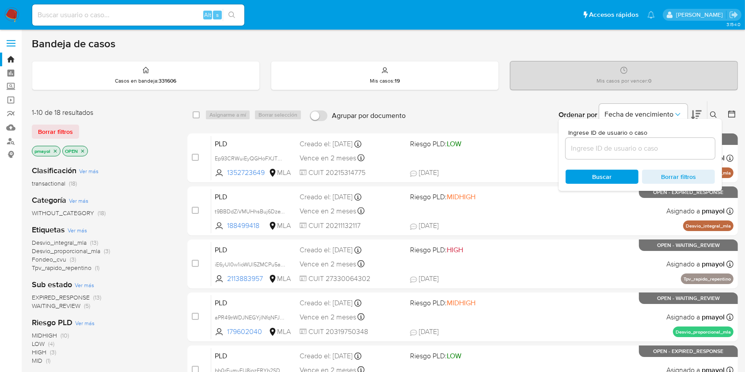
click at [634, 139] on div at bounding box center [640, 148] width 149 height 21
click at [628, 151] on input at bounding box center [640, 148] width 149 height 11
paste input "Q9j6oT1HrF5NLmlKkqNt4Lyb"
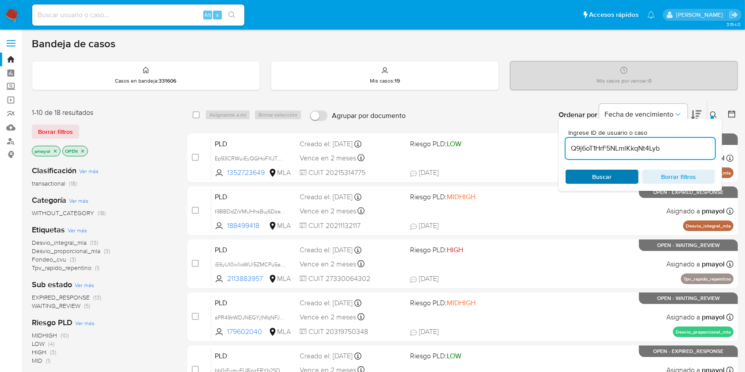
type input "Q9j6oT1HrF5NLmlKkqNt4Lyb"
click at [605, 175] on span "Buscar" at bounding box center [602, 177] width 19 height 14
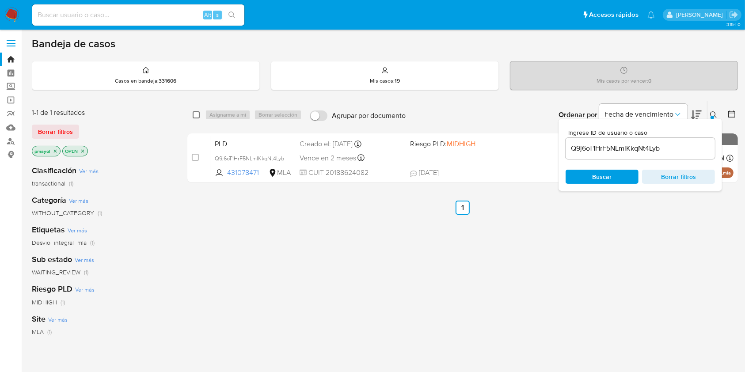
click at [198, 111] on input "checkbox" at bounding box center [196, 114] width 7 height 7
checkbox input "true"
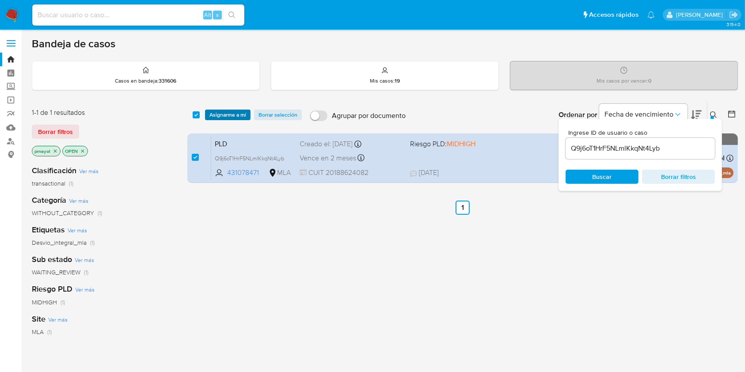
click at [213, 116] on span "Asignarme a mí" at bounding box center [227, 114] width 37 height 9
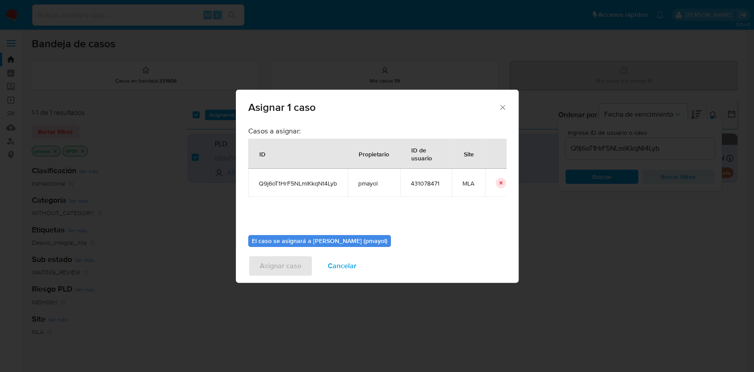
scroll to position [45, 0]
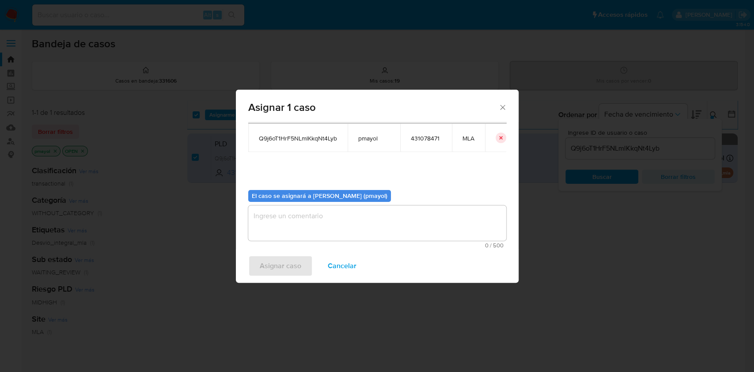
click at [438, 215] on textarea "assign-modal" at bounding box center [377, 222] width 258 height 35
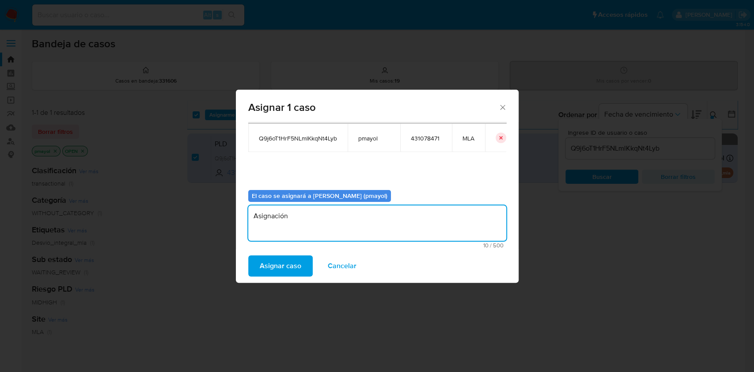
click at [262, 214] on textarea "Asignación" at bounding box center [377, 222] width 258 height 35
type textarea "Asignación"
click at [279, 277] on div "Asignar caso Cancelar" at bounding box center [377, 266] width 283 height 34
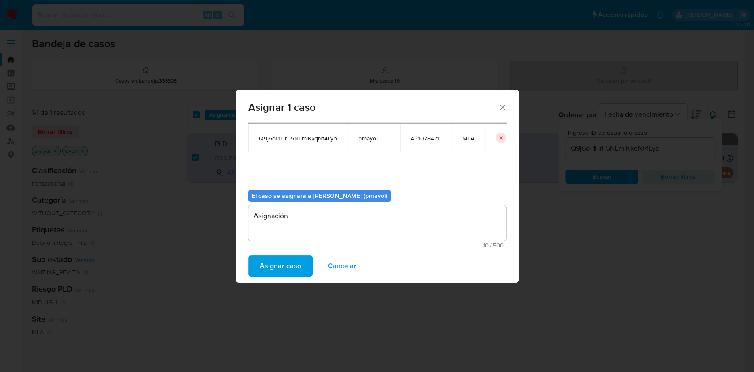
click at [279, 272] on span "Asignar caso" at bounding box center [281, 265] width 42 height 19
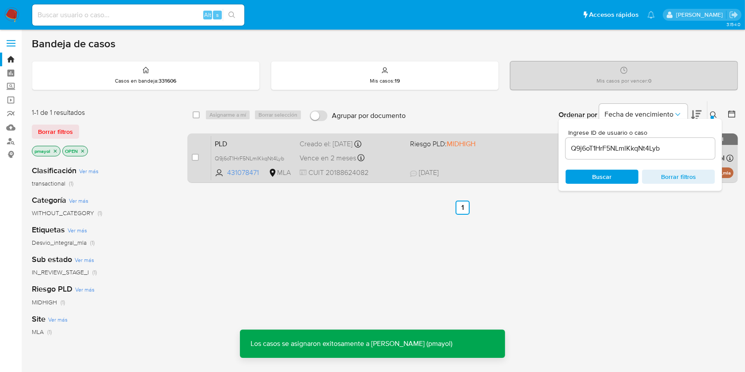
click at [495, 160] on div "PLD Q9j6oT1HrF5NLmlKkqNt4Lyb 431078471 MLA Riesgo PLD: MIDHIGH Creado el: 12/07…" at bounding box center [472, 158] width 522 height 45
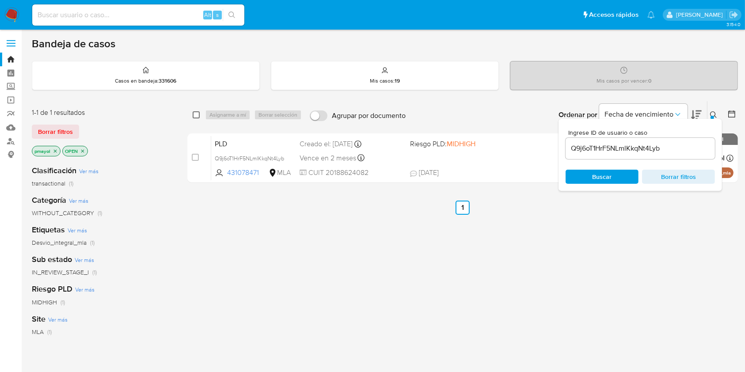
click at [198, 113] on input "checkbox" at bounding box center [196, 114] width 7 height 7
checkbox input "true"
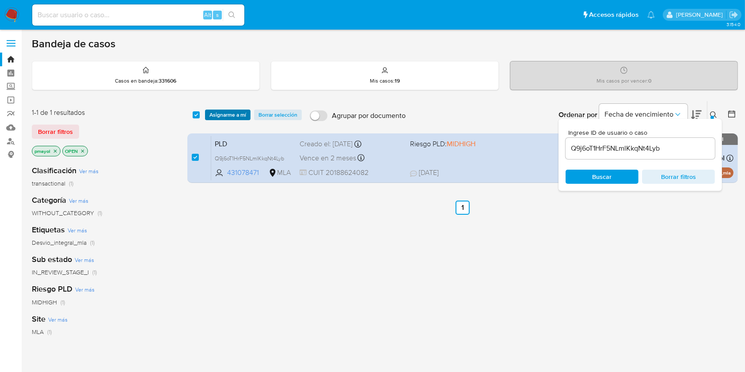
click at [206, 114] on button "Asignarme a mí" at bounding box center [228, 115] width 46 height 11
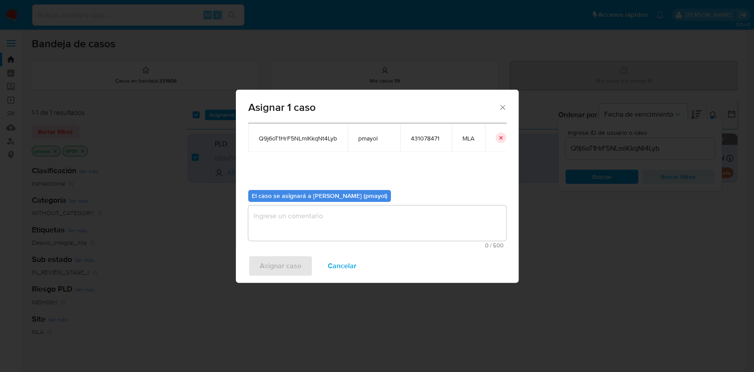
click at [468, 235] on textarea "assign-modal" at bounding box center [377, 222] width 258 height 35
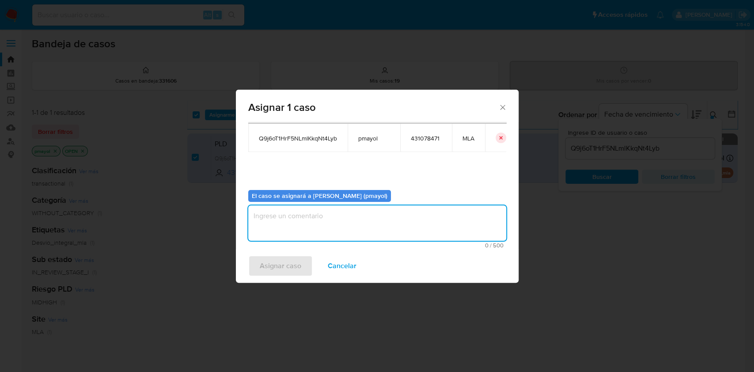
paste textarea "Asignación"
type textarea "Asignación"
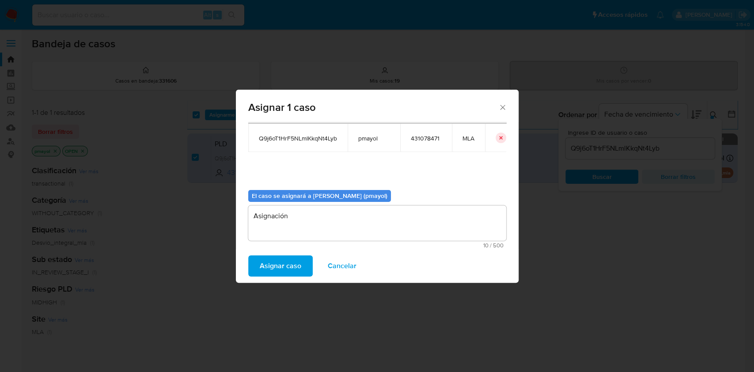
click at [275, 266] on span "Asignar caso" at bounding box center [281, 265] width 42 height 19
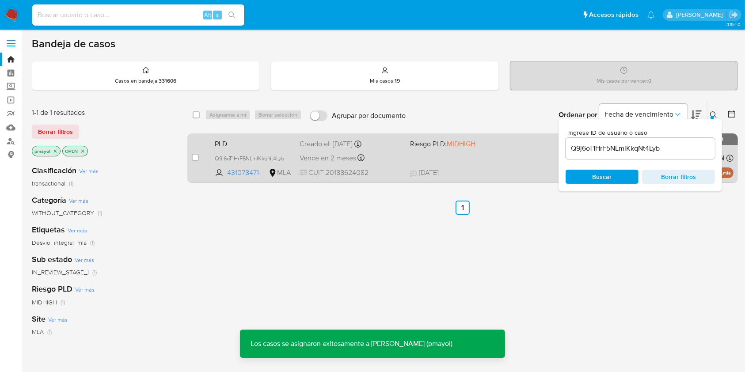
click at [395, 148] on div "Creado el: 12/07/2025 Creado el: 12/07/2025 03:26:09" at bounding box center [351, 144] width 103 height 10
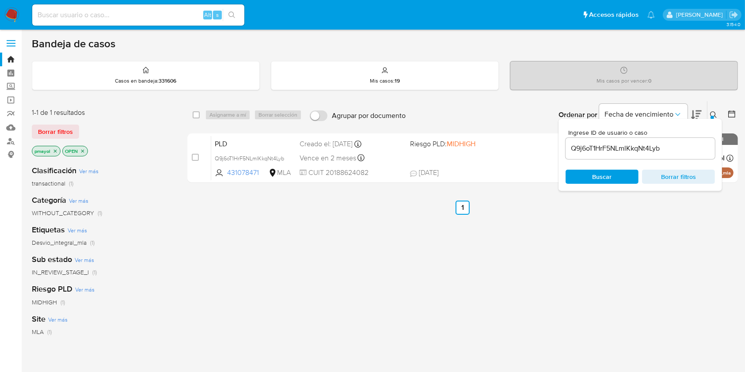
click at [195, 118] on input "checkbox" at bounding box center [196, 114] width 7 height 7
checkbox input "true"
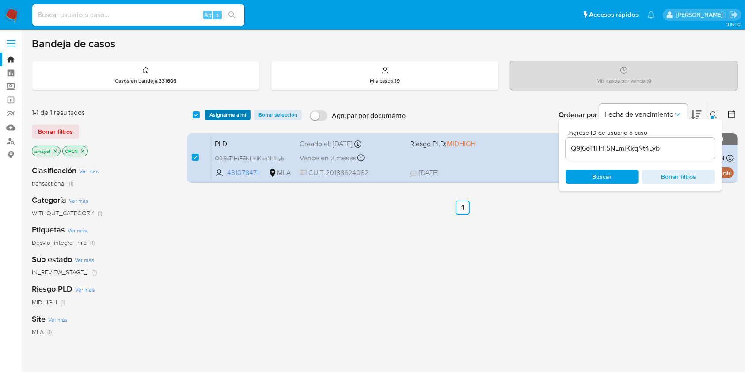
click at [219, 116] on span "Asignarme a mí" at bounding box center [227, 114] width 37 height 9
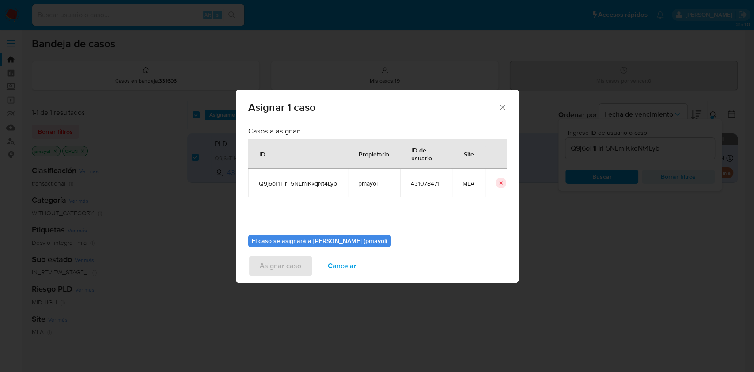
click at [509, 181] on div "Casos a asignar: ID Propietario ID de usuario Site Q9j6oT1HrF5NLmlKkqNt4Lyb pma…" at bounding box center [377, 185] width 283 height 127
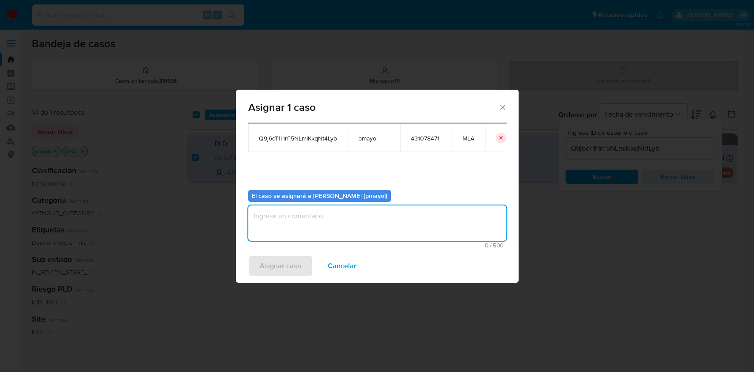
click at [426, 221] on textarea "assign-modal" at bounding box center [377, 222] width 258 height 35
type textarea "Asignación"
click at [265, 262] on span "Asignar caso" at bounding box center [281, 265] width 42 height 19
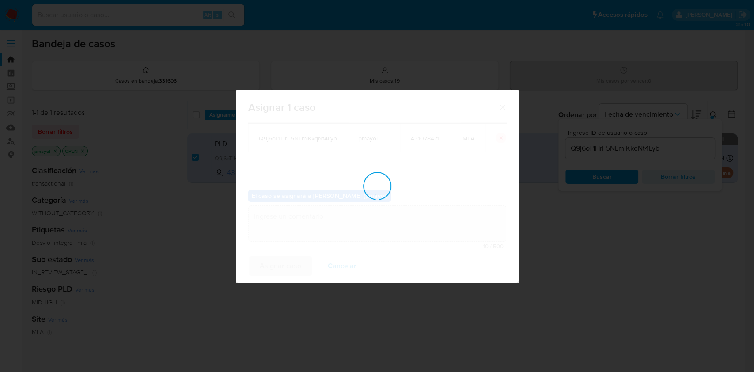
checkbox input "false"
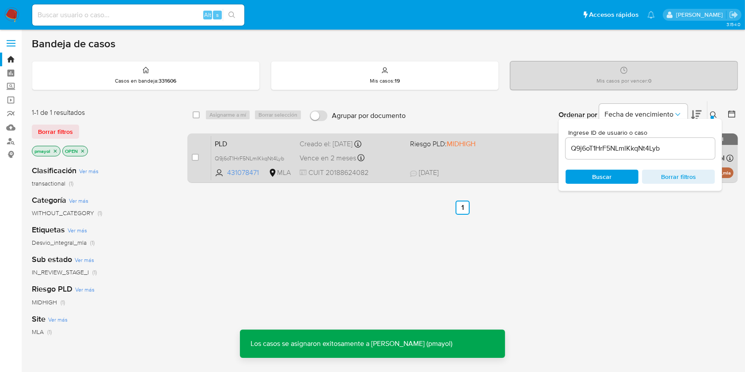
click at [472, 164] on div "PLD Q9j6oT1HrF5NLmlKkqNt4Lyb 431078471 MLA Riesgo PLD: MIDHIGH Creado el: 12/07…" at bounding box center [472, 158] width 522 height 45
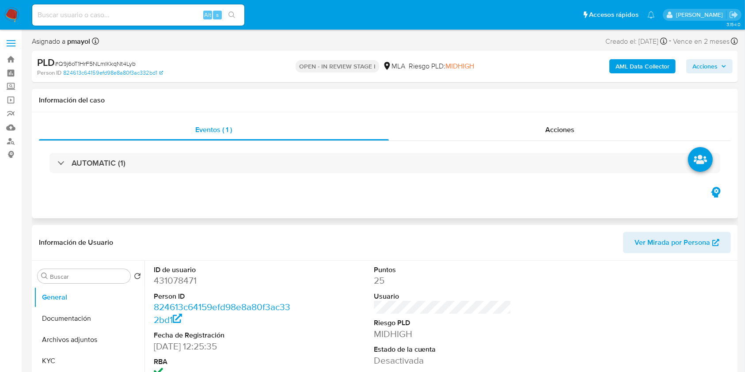
select select "10"
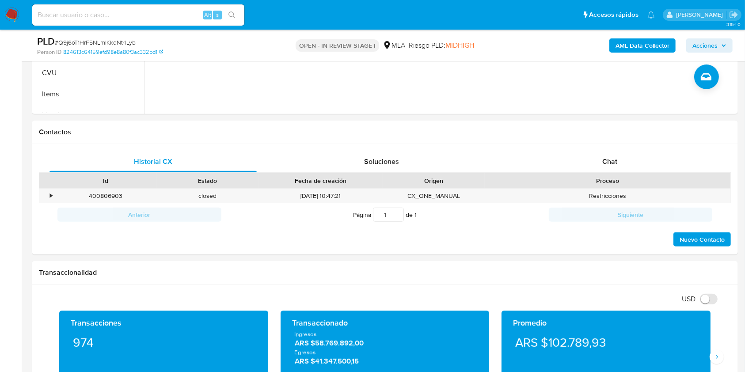
scroll to position [374, 0]
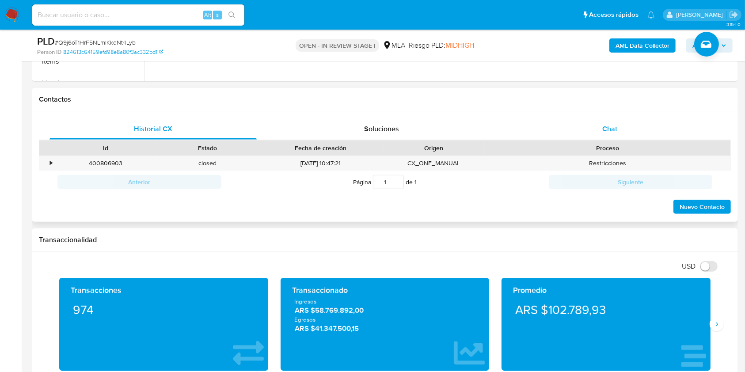
click at [628, 126] on div "Chat" at bounding box center [609, 128] width 207 height 21
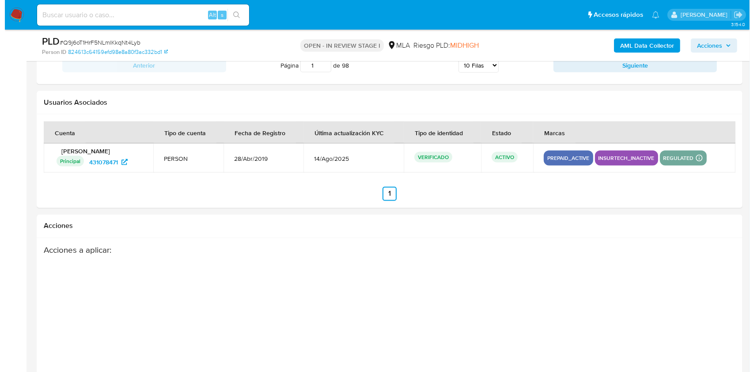
scroll to position [1554, 0]
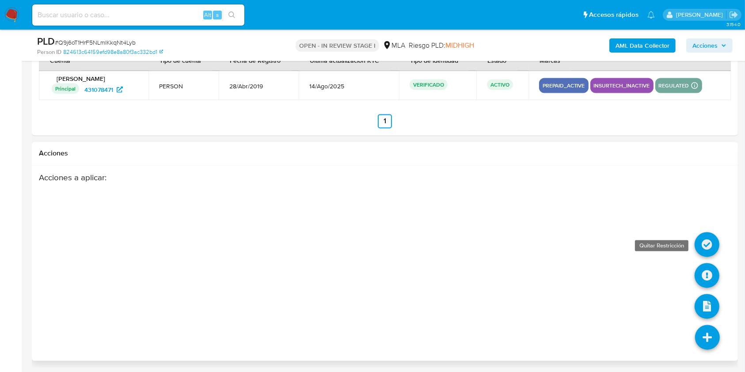
click at [708, 239] on icon at bounding box center [707, 244] width 25 height 25
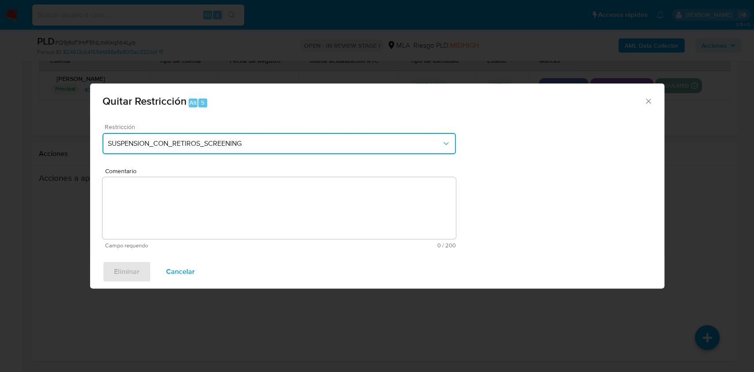
click at [386, 145] on span "SUSPENSION_CON_RETIROS_SCREENING" at bounding box center [275, 143] width 334 height 9
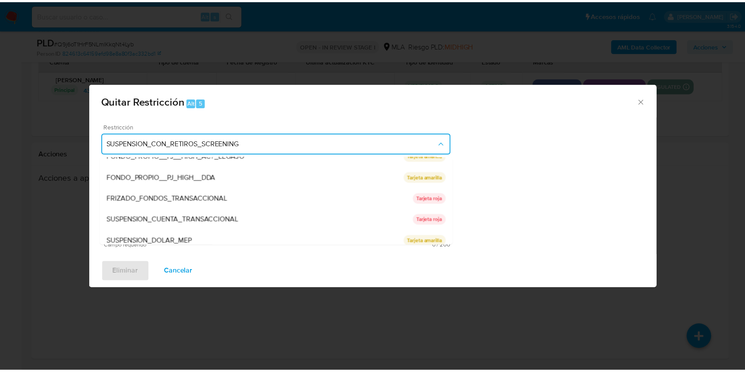
scroll to position [145, 0]
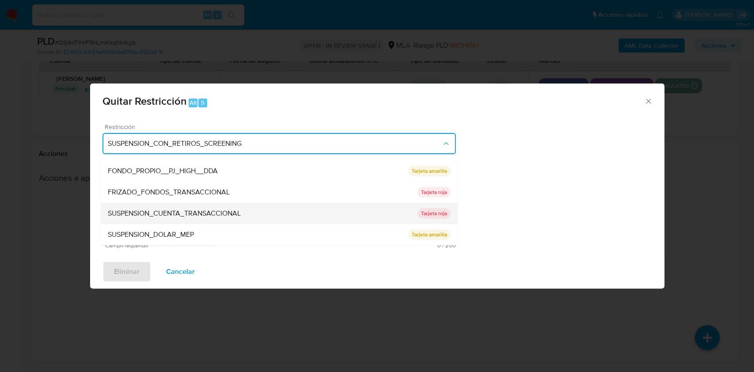
click at [332, 212] on div "SUSPENSION_CUENTA_TRANSACCIONAL" at bounding box center [263, 213] width 310 height 21
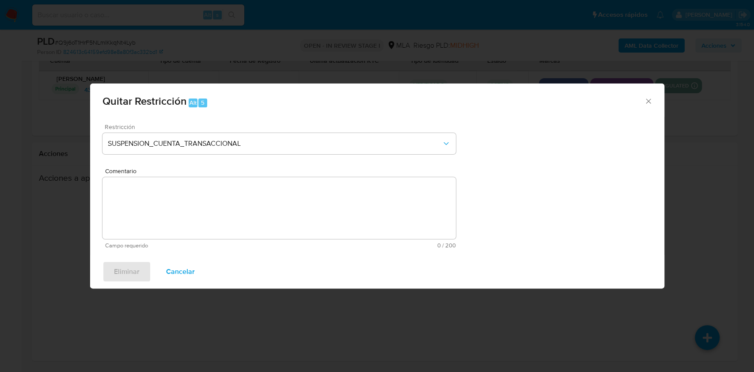
click at [301, 217] on textarea "Comentario" at bounding box center [280, 208] width 354 height 62
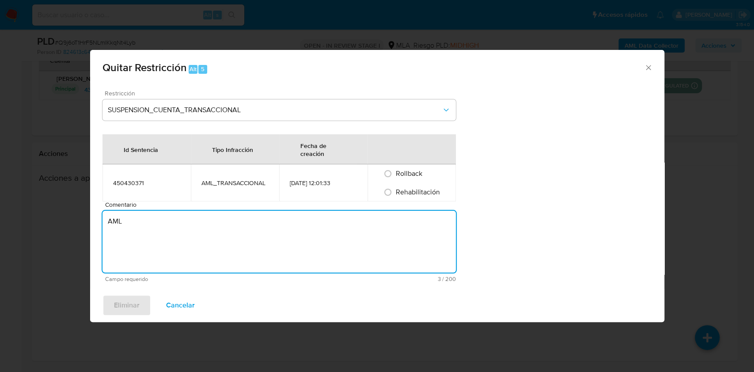
type textarea "AML"
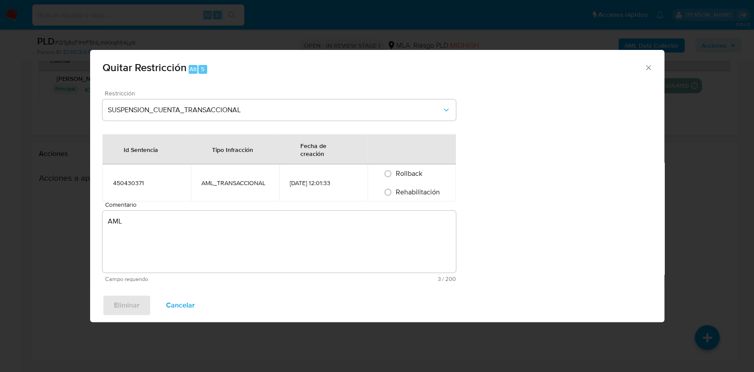
click at [430, 197] on div "Rehabilitación" at bounding box center [411, 192] width 67 height 19
click at [400, 191] on span "Rehabilitación" at bounding box center [418, 192] width 44 height 10
click at [395, 191] on input "Rehabilitación" at bounding box center [388, 192] width 14 height 14
radio input "true"
click at [144, 301] on button "Eliminar" at bounding box center [127, 305] width 49 height 21
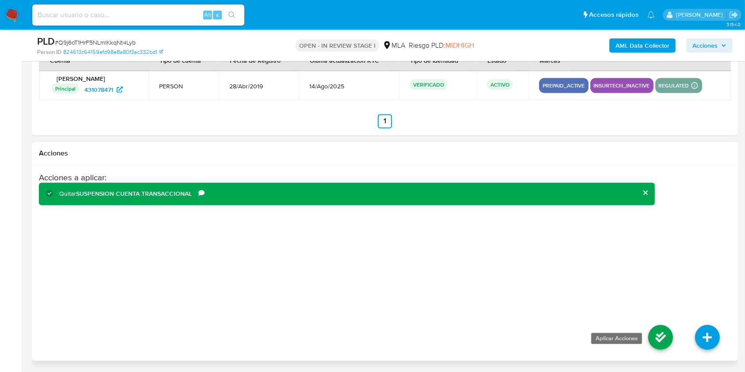
click at [651, 343] on icon at bounding box center [660, 337] width 25 height 25
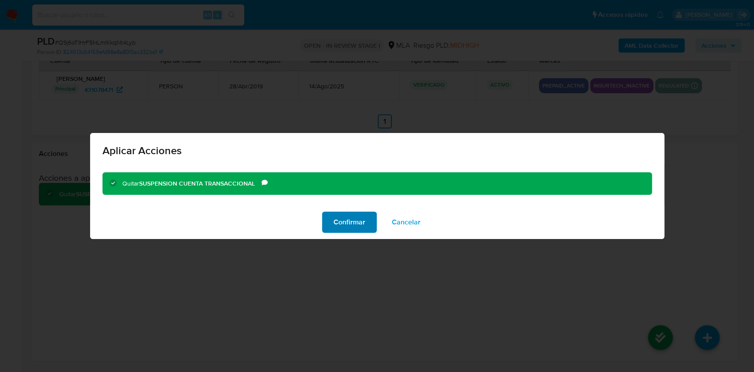
click at [350, 224] on span "Confirmar" at bounding box center [350, 222] width 32 height 19
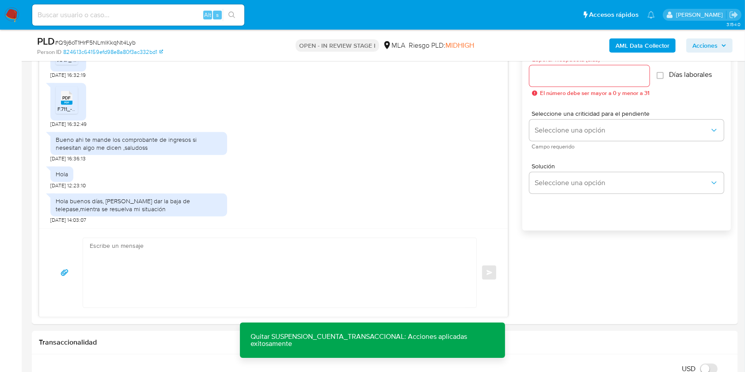
scroll to position [537, 0]
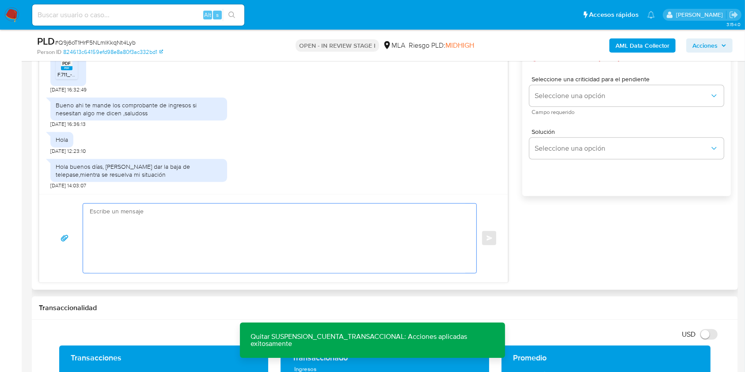
click at [299, 210] on textarea at bounding box center [278, 238] width 376 height 69
paste textarea "Hola, ¡Muchas gracias por tu respuesta! Confirmamos la recepción de la document…"
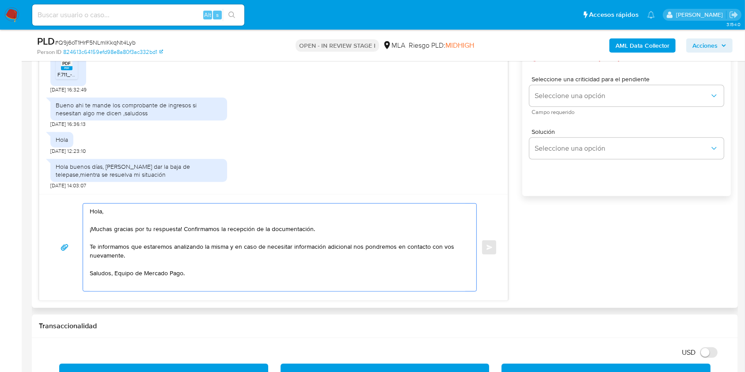
click at [228, 256] on textarea "Hola, ¡Muchas gracias por tu respuesta! Confirmamos la recepción de la document…" at bounding box center [278, 248] width 376 height 88
paste textarea "tu cuenta ya está activa nuevamente para que operes con normalidad!"
click at [157, 253] on textarea "Hola, ¡Muchas gracias por tu respuesta! Confirmamos la recepción de la document…" at bounding box center [278, 248] width 376 height 88
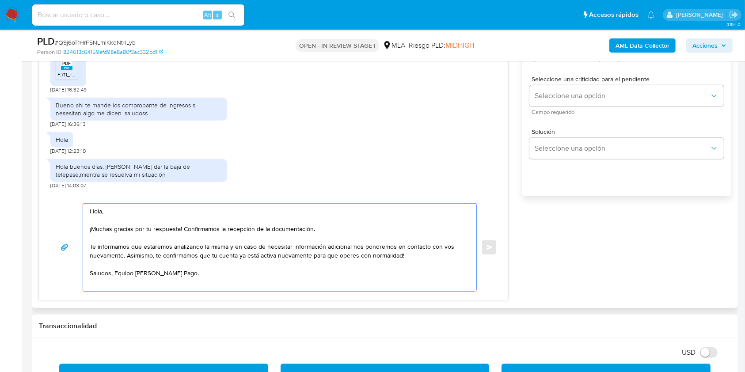
click at [247, 256] on textarea "Hola, ¡Muchas gracias por tu respuesta! Confirmamos la recepción de la document…" at bounding box center [278, 248] width 376 height 88
drag, startPoint x: 304, startPoint y: 258, endPoint x: 267, endPoint y: 256, distance: 37.2
click at [267, 256] on textarea "Hola, ¡Muchas gracias por tu respuesta! Confirmamos la recepción de la document…" at bounding box center [278, 248] width 376 height 88
click at [373, 252] on textarea "Hola, ¡Muchas gracias por tu respuesta! Confirmamos la recepción de la document…" at bounding box center [278, 248] width 376 height 88
click at [124, 270] on textarea "Hola, ¡Muchas gracias por tu respuesta! Confirmamos la recepción de la document…" at bounding box center [278, 248] width 376 height 88
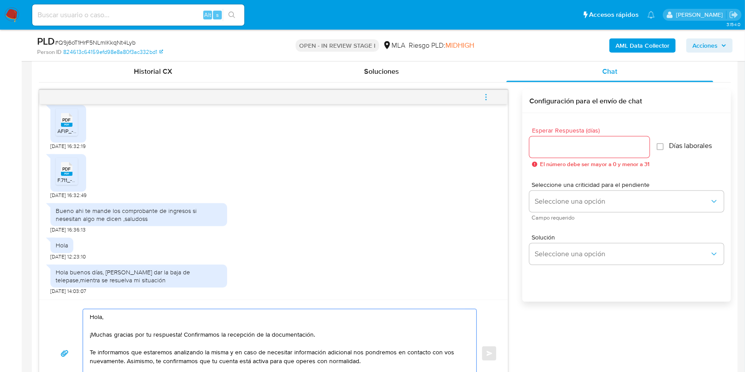
scroll to position [430, 0]
type textarea "Hola, ¡Muchas gracias por tu respuesta! Confirmamos la recepción de la document…"
click at [567, 141] on div at bounding box center [589, 148] width 120 height 21
click at [562, 155] on div at bounding box center [589, 148] width 120 height 21
click at [562, 150] on input "Esperar Respuesta (días)" at bounding box center [589, 148] width 120 height 11
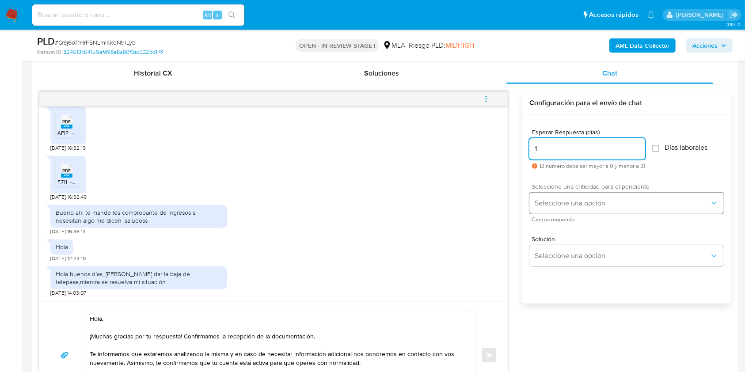
type input "1"
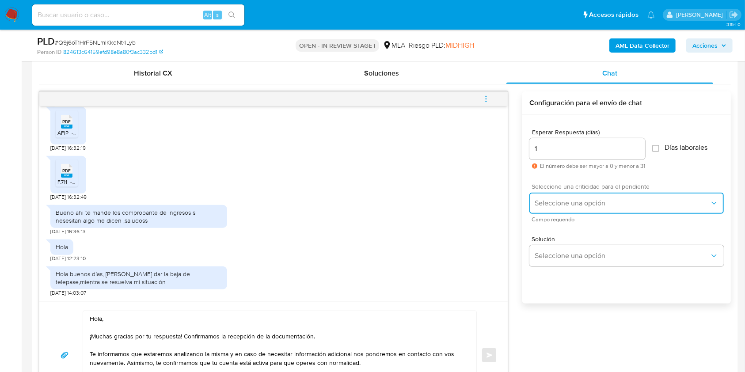
click at [559, 201] on span "Seleccione una opción" at bounding box center [622, 203] width 175 height 9
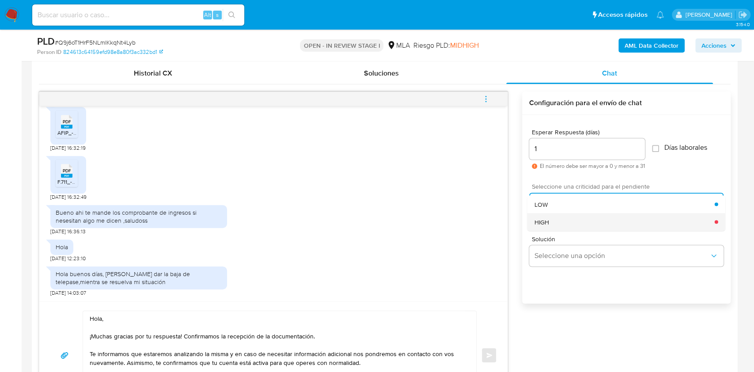
click at [549, 221] on div "HIGH" at bounding box center [625, 222] width 180 height 18
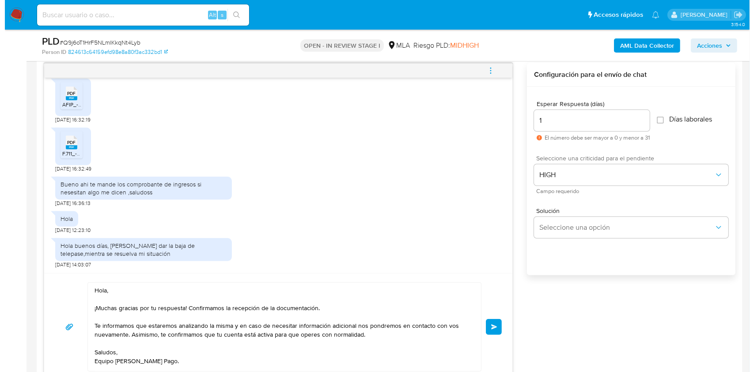
scroll to position [454, 0]
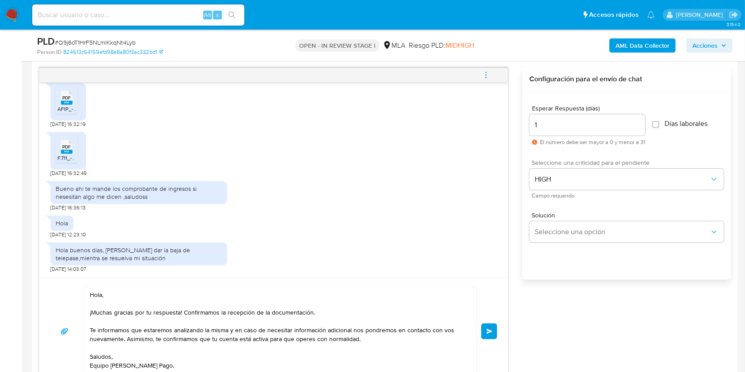
click at [491, 331] on span "Enviar" at bounding box center [490, 331] width 6 height 5
click at [486, 69] on span "menu-action" at bounding box center [486, 75] width 8 height 21
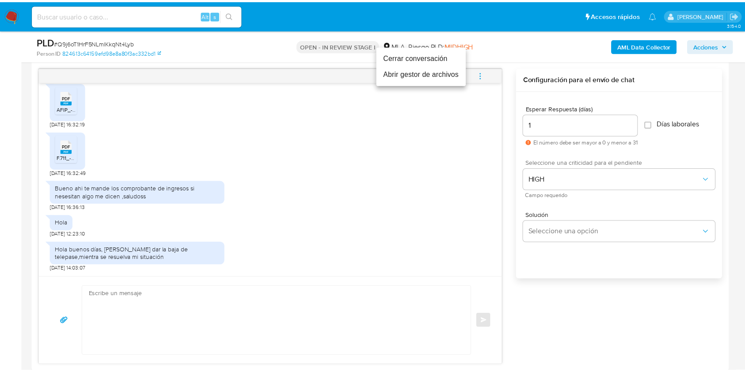
scroll to position [376, 0]
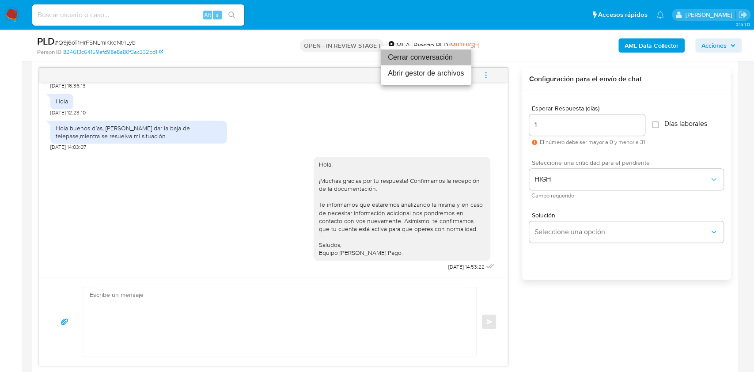
click at [430, 57] on li "Cerrar conversación" at bounding box center [426, 57] width 91 height 16
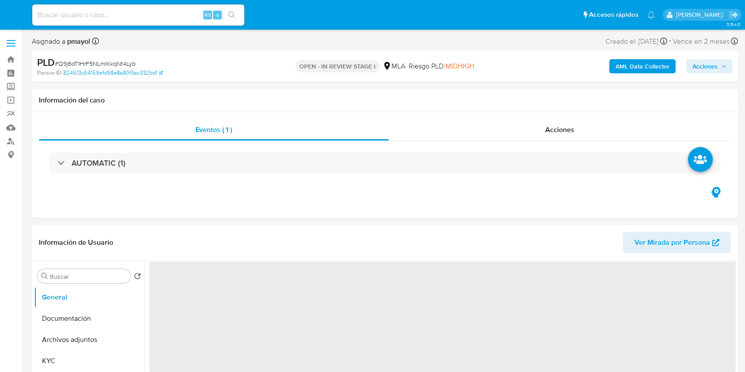
select select "10"
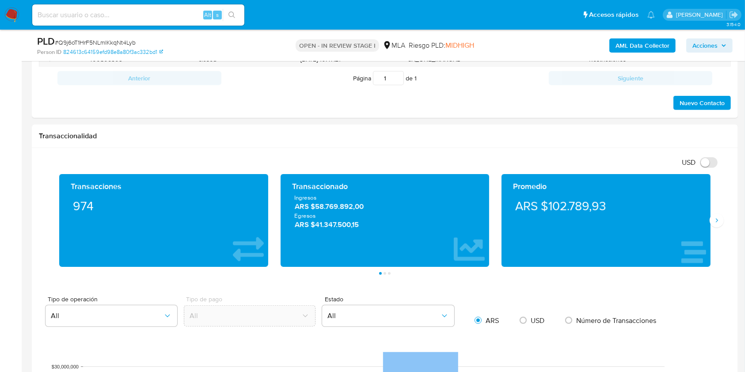
scroll to position [352, 0]
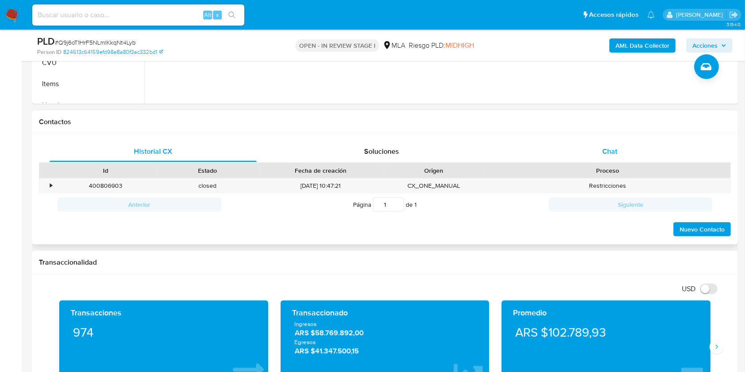
click at [605, 147] on span "Chat" at bounding box center [609, 151] width 15 height 10
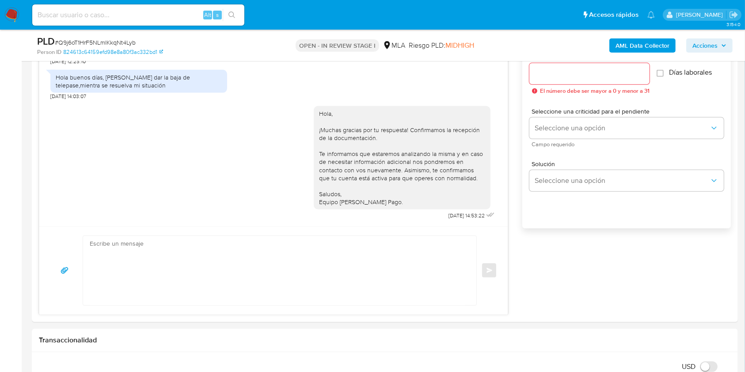
scroll to position [483, 0]
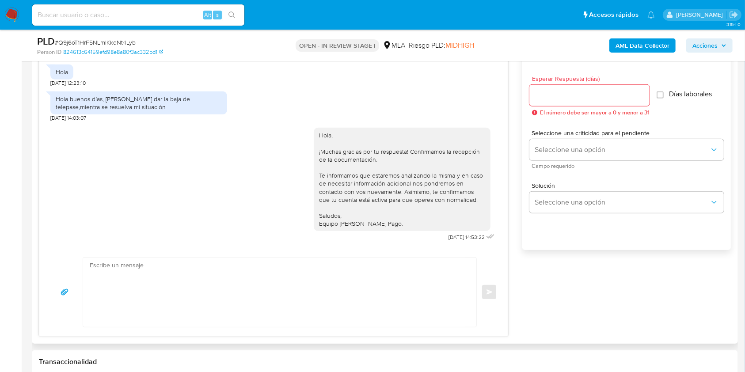
click at [329, 262] on textarea at bounding box center [278, 292] width 376 height 69
paste textarea "Hola XXX, ¡Gracias por tu respuesta! Queremos informarte que el uso de la cuent…"
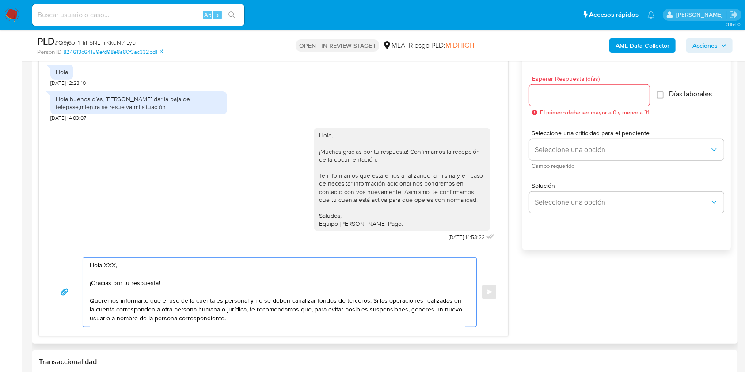
scroll to position [14, 0]
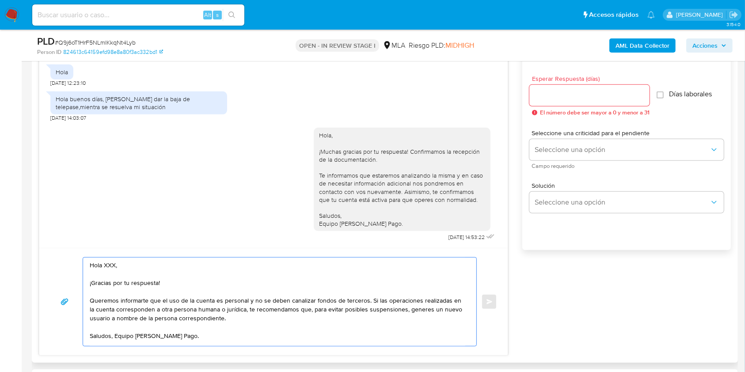
click at [123, 262] on textarea "Hola XXX, ¡Gracias por tu respuesta! Queremos informarte que el uso de la cuent…" at bounding box center [278, 302] width 376 height 88
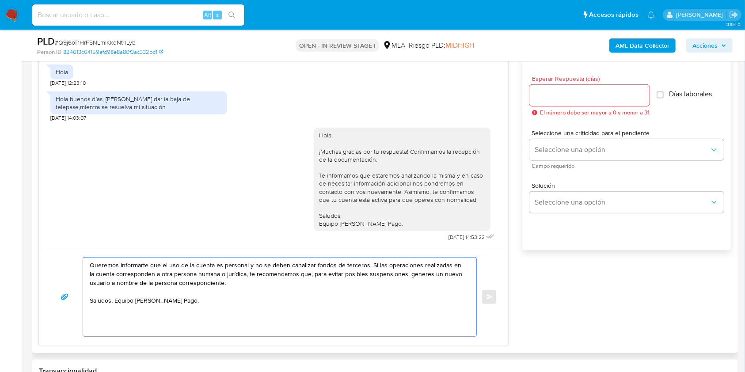
scroll to position [0, 0]
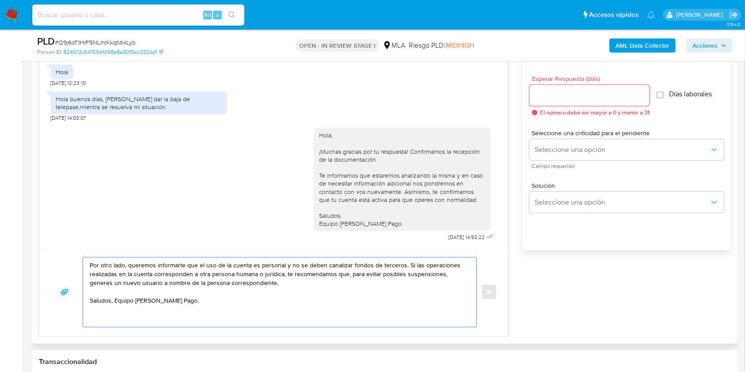
click at [341, 297] on textarea "Por otro lado, queremos informarte que el uso de la cuenta es personal y no se …" at bounding box center [278, 292] width 376 height 69
click at [339, 287] on textarea "Por otro lado, queremos informarte que el uso de la cuenta es personal y no se …" at bounding box center [278, 292] width 376 height 69
click at [118, 303] on textarea "Por otro lado, queremos informarte que el uso de la cuenta es personal y no se …" at bounding box center [278, 292] width 376 height 69
click at [88, 267] on div "Por otro lado, queremos informarte que el uso de la cuenta es personal y no se …" at bounding box center [277, 292] width 389 height 69
click at [90, 267] on textarea "Por otro lado, queremos informarte que el uso de la cuenta es personal y no se …" at bounding box center [278, 292] width 376 height 69
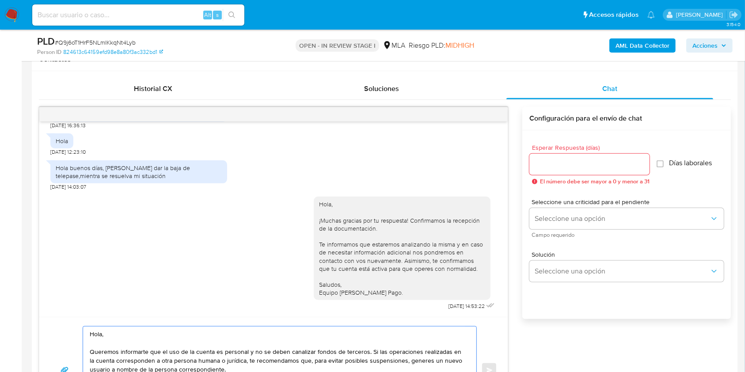
scroll to position [426, 0]
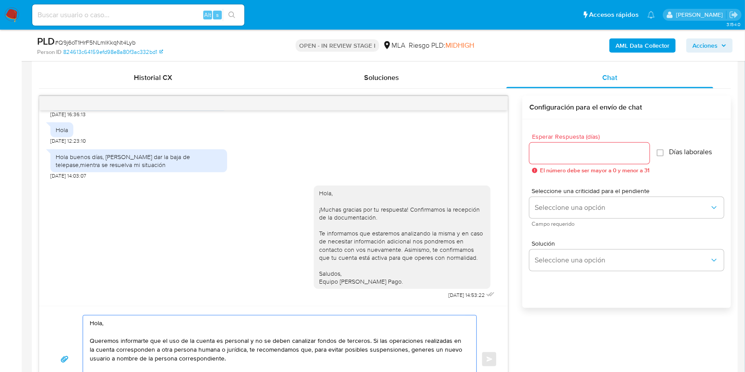
type textarea "Hola, Queremos informarte que el uso de la cuenta es personal y no se deben can…"
click at [534, 150] on input "Esperar Respuesta (días)" at bounding box center [589, 153] width 120 height 11
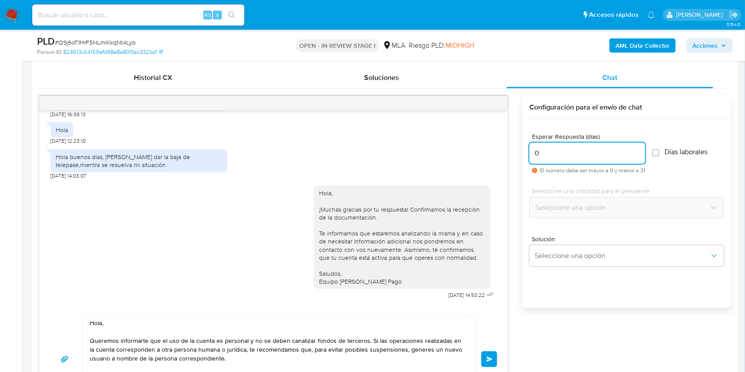
type input "0"
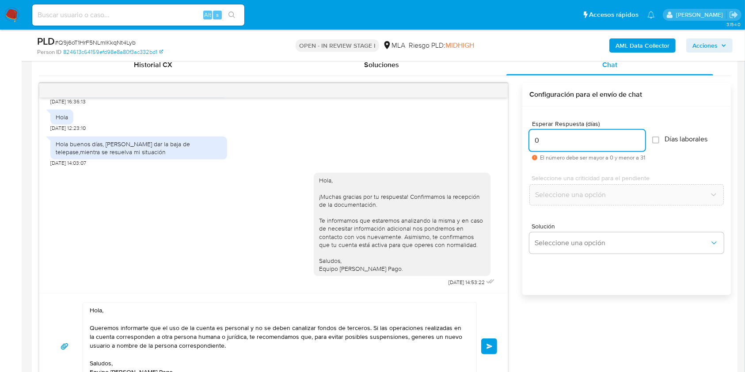
scroll to position [441, 0]
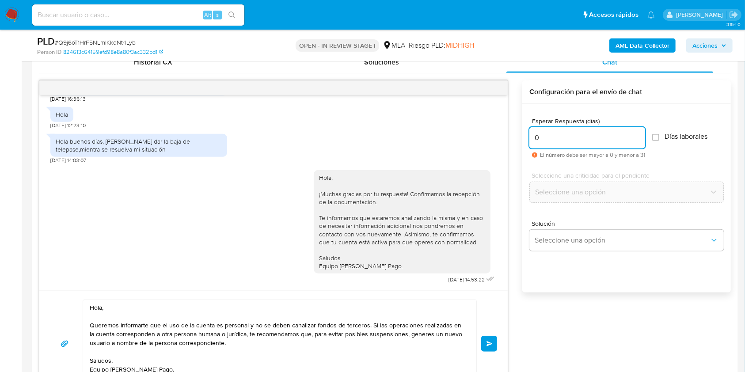
click at [488, 341] on span "Enviar" at bounding box center [490, 343] width 6 height 5
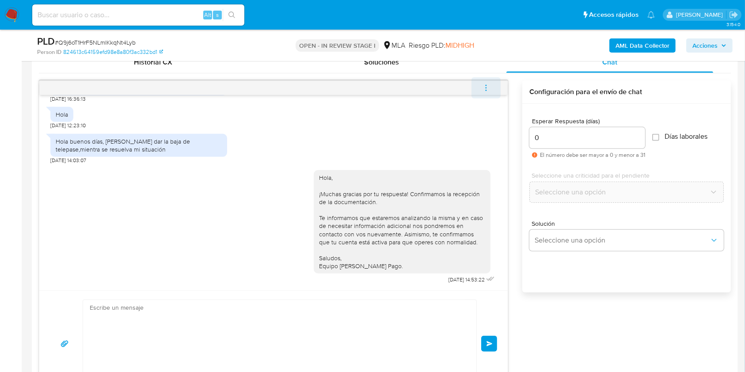
scroll to position [441, 0]
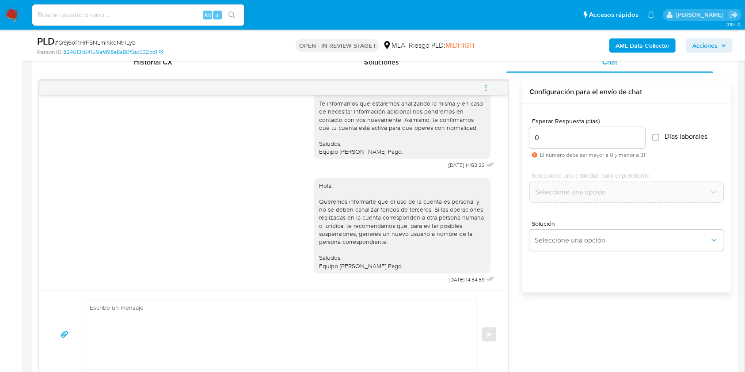
click at [486, 91] on icon "menu-action" at bounding box center [486, 88] width 8 height 8
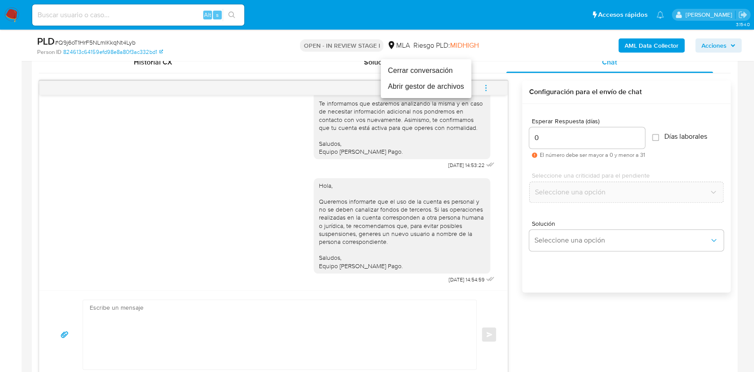
click at [438, 68] on li "Cerrar conversación" at bounding box center [426, 71] width 91 height 16
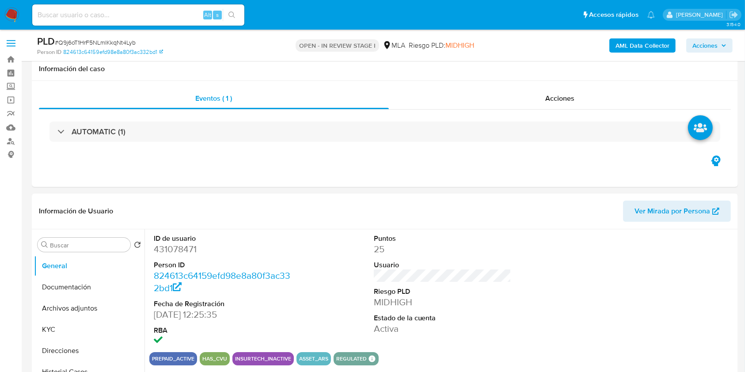
scroll to position [101, 0]
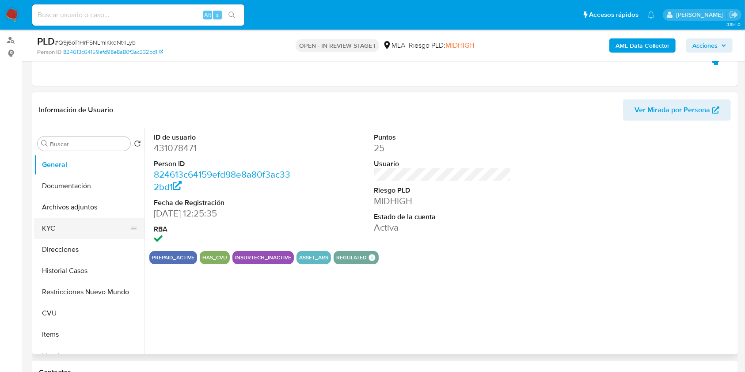
select select "10"
click at [72, 215] on button "Archivos adjuntos" at bounding box center [85, 207] width 103 height 21
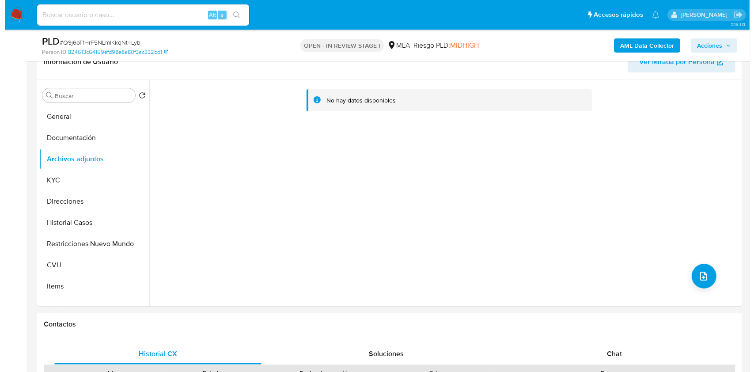
scroll to position [153, 0]
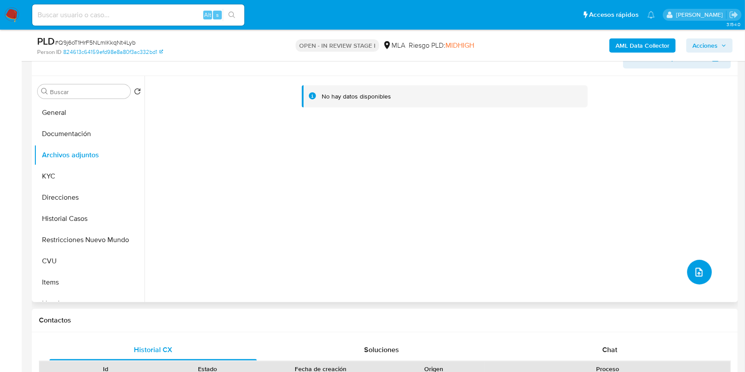
click at [695, 263] on button "upload-file" at bounding box center [699, 272] width 25 height 25
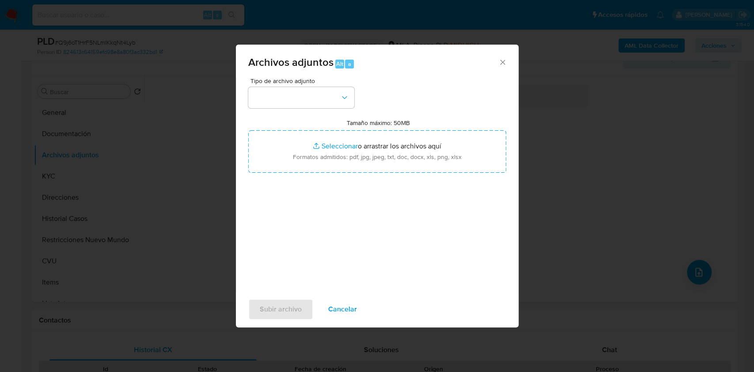
click at [328, 307] on span "Cancelar" at bounding box center [342, 309] width 29 height 19
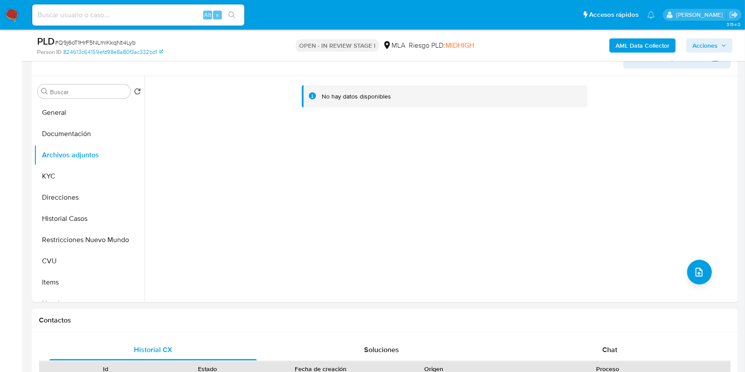
click at [625, 50] on b "AML Data Collector" at bounding box center [643, 45] width 54 height 14
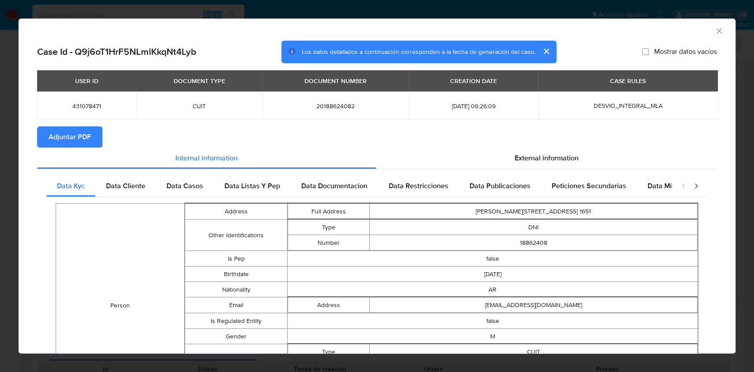
click at [73, 139] on span "Adjuntar PDF" at bounding box center [70, 136] width 42 height 19
click at [710, 35] on div "AML Data Collector" at bounding box center [377, 30] width 717 height 22
click at [715, 28] on icon "Cerrar ventana" at bounding box center [719, 31] width 9 height 9
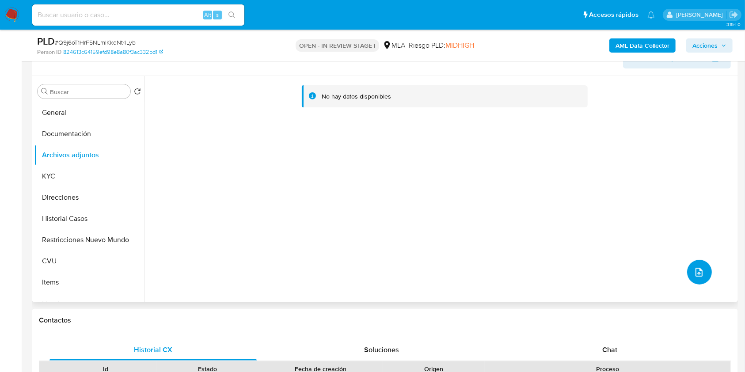
click at [689, 272] on button "upload-file" at bounding box center [699, 272] width 25 height 25
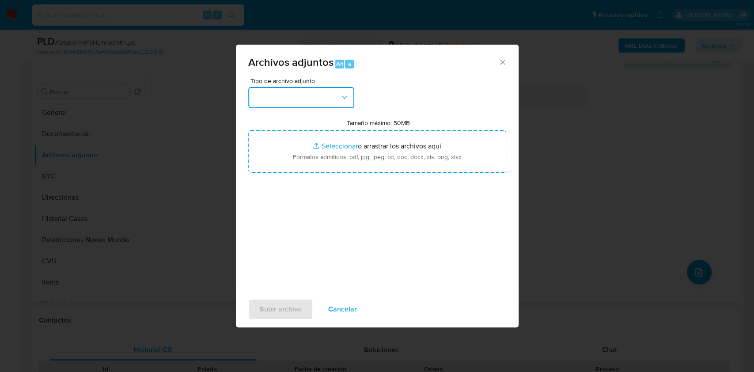
click at [317, 91] on button "button" at bounding box center [301, 97] width 106 height 21
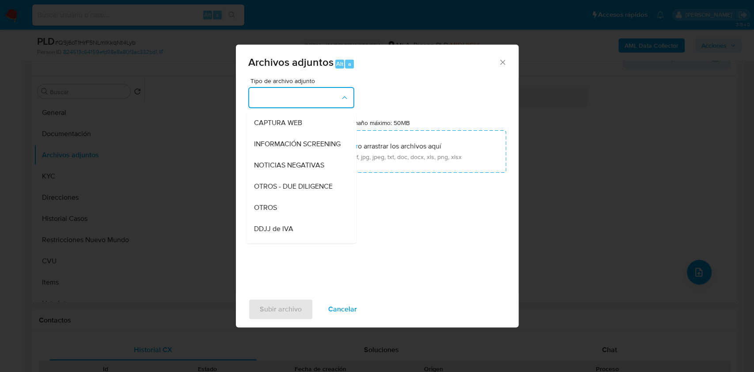
scroll to position [90, 0]
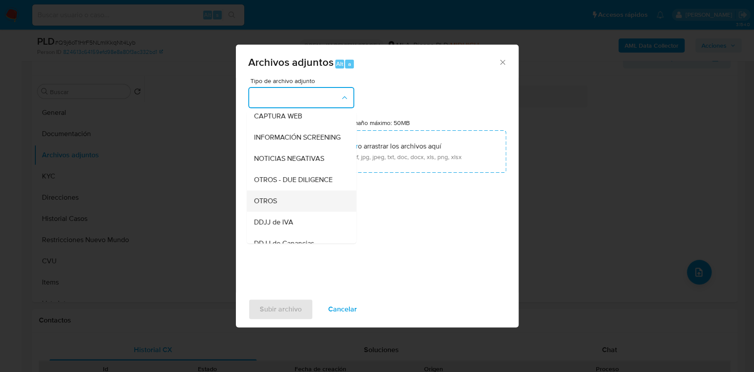
click at [279, 205] on div "OTROS" at bounding box center [299, 200] width 90 height 21
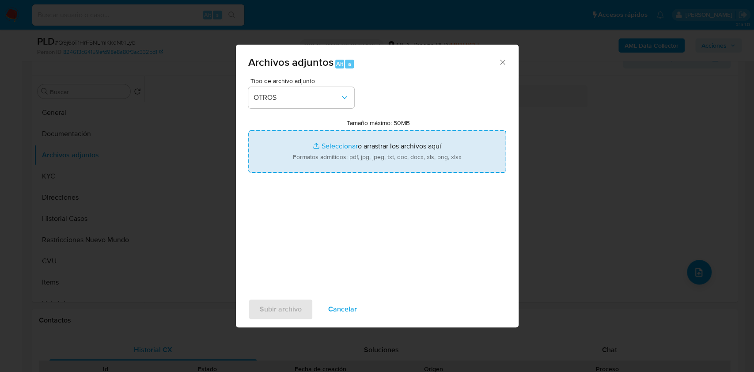
click at [340, 157] on input "Tamaño máximo: 50MB Seleccionar archivos" at bounding box center [377, 151] width 258 height 42
type input "C:\fakepath\Gcias 2024.pdf"
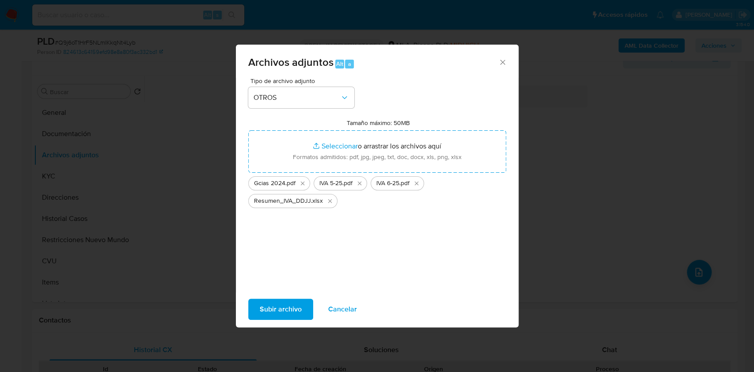
click at [281, 312] on span "Subir archivo" at bounding box center [281, 309] width 42 height 19
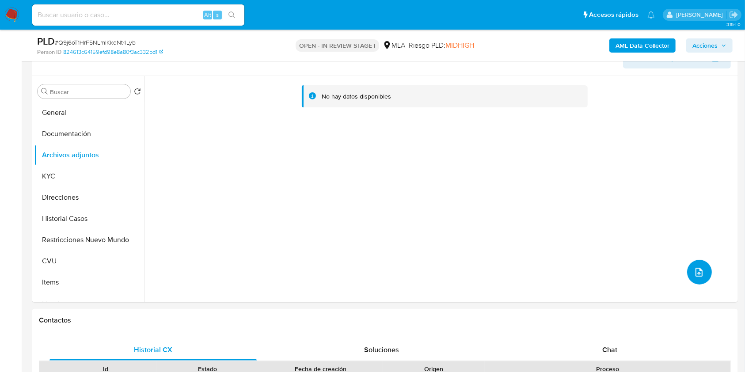
click at [696, 271] on icon "upload-file" at bounding box center [699, 272] width 7 height 9
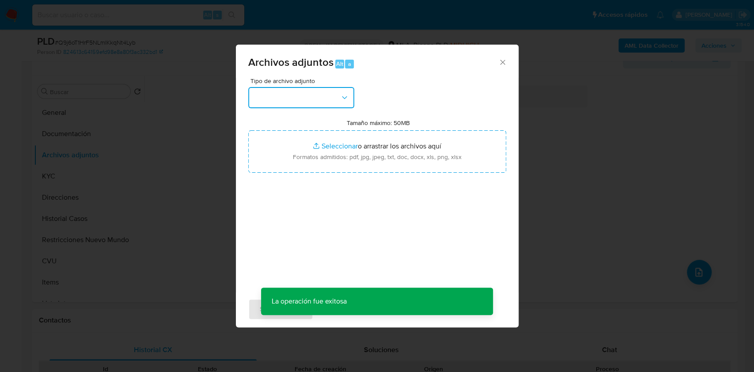
click at [321, 100] on button "button" at bounding box center [301, 97] width 106 height 21
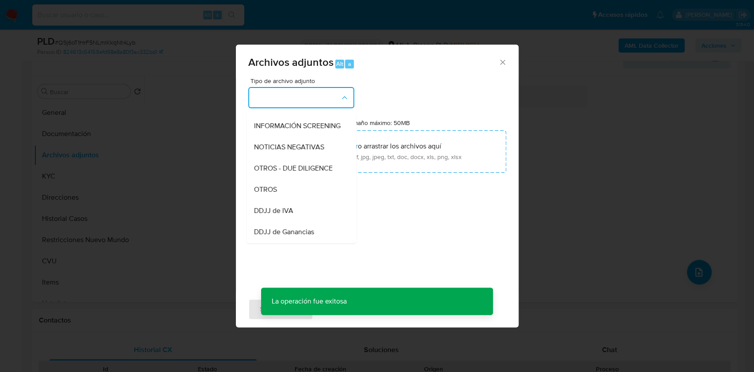
scroll to position [122, 0]
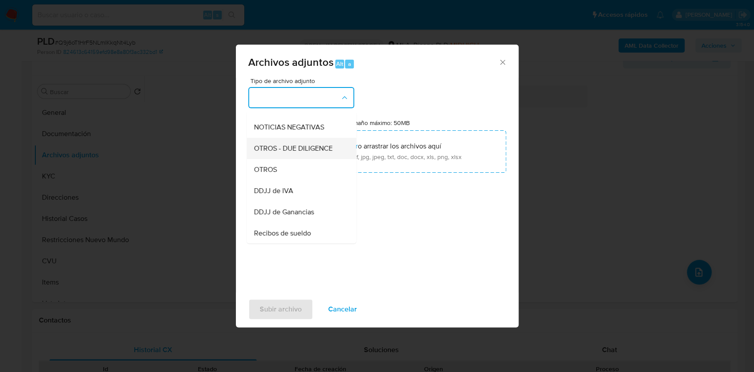
click at [304, 159] on div "OTROS - DUE DILIGENCE" at bounding box center [299, 148] width 90 height 21
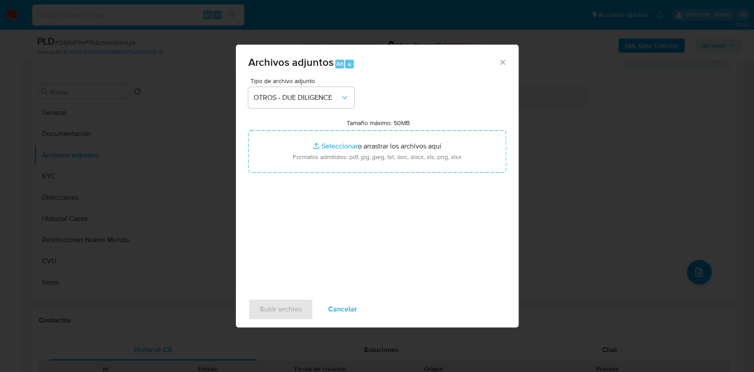
click at [304, 165] on input "Tamaño máximo: 50MB Seleccionar archivos" at bounding box center [377, 151] width 258 height 42
type input "C:\fakepath\Caselog sUrRk4gKlQu49EtKZCvaDdJ6.docx"
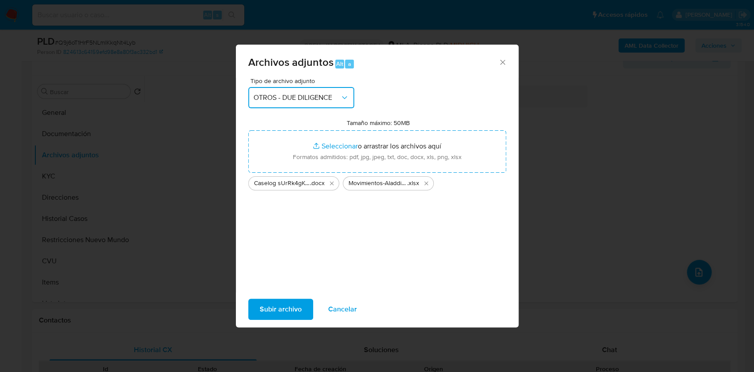
click at [346, 93] on icon "button" at bounding box center [344, 97] width 9 height 9
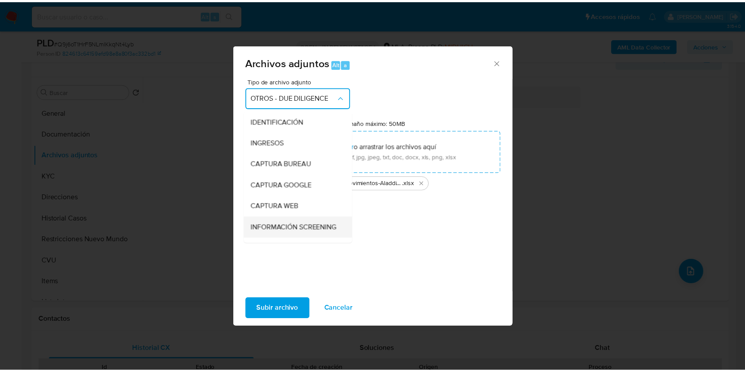
scroll to position [102, 0]
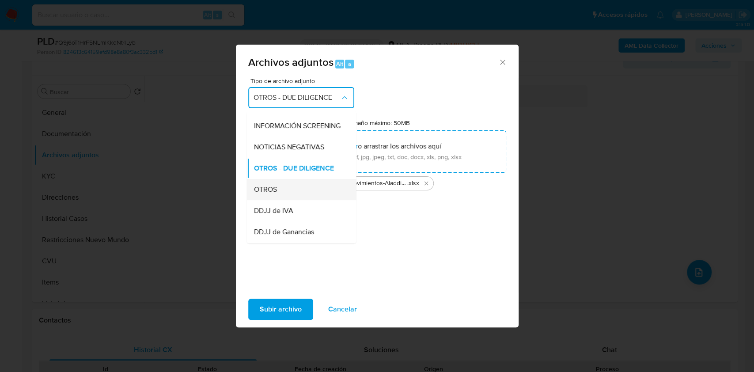
click at [294, 200] on div "OTROS" at bounding box center [299, 189] width 90 height 21
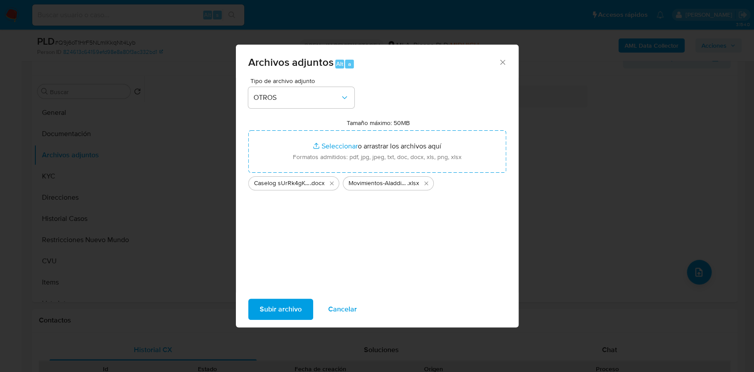
click at [346, 250] on div "Tipo de archivo adjunto OTROS Tamaño máximo: 50MB Seleccionar archivos Seleccio…" at bounding box center [377, 182] width 258 height 209
click at [298, 310] on span "Subir archivo" at bounding box center [281, 309] width 42 height 19
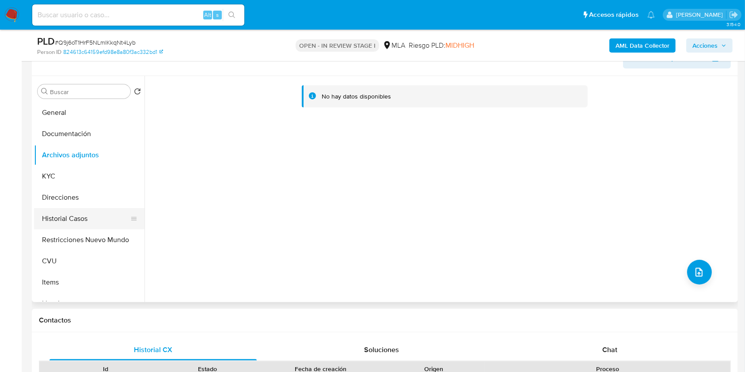
click at [89, 218] on button "Historial Casos" at bounding box center [85, 218] width 103 height 21
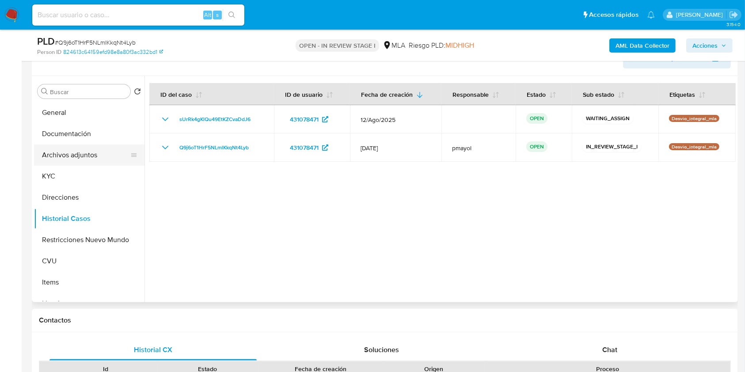
click at [86, 156] on button "Archivos adjuntos" at bounding box center [85, 155] width 103 height 21
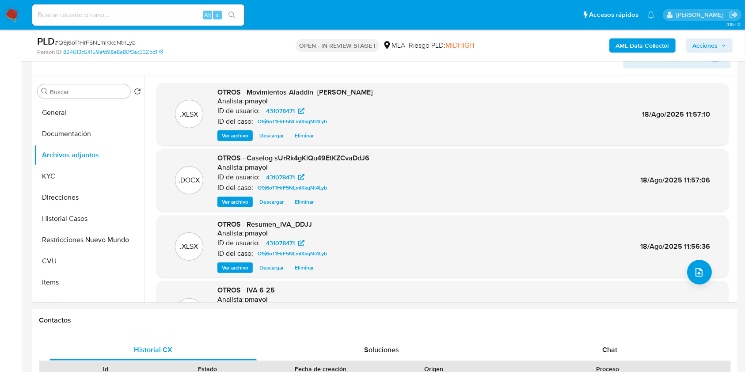
click at [708, 46] on span "Acciones" at bounding box center [704, 45] width 25 height 14
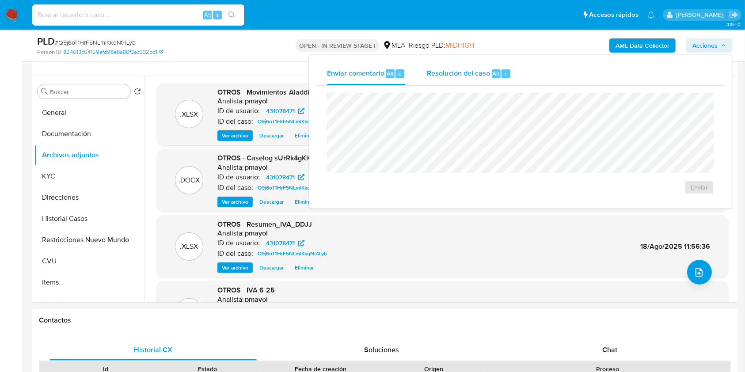
click at [460, 66] on div "Resolución del caso Alt r" at bounding box center [469, 73] width 84 height 23
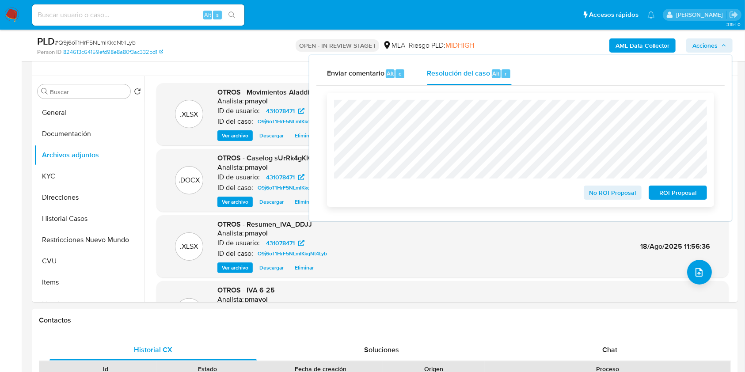
click at [600, 189] on span "No ROI Proposal" at bounding box center [613, 192] width 46 height 12
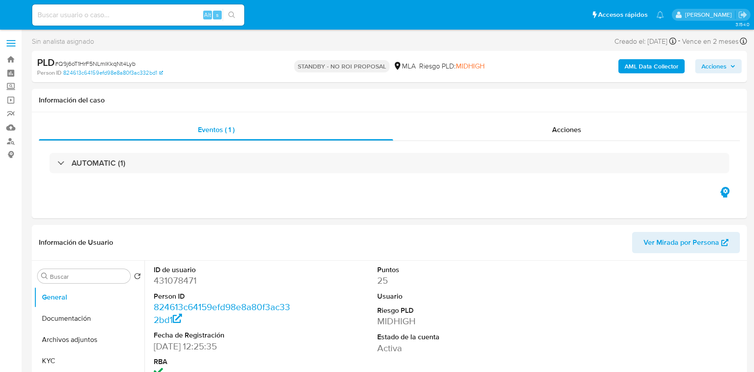
select select "10"
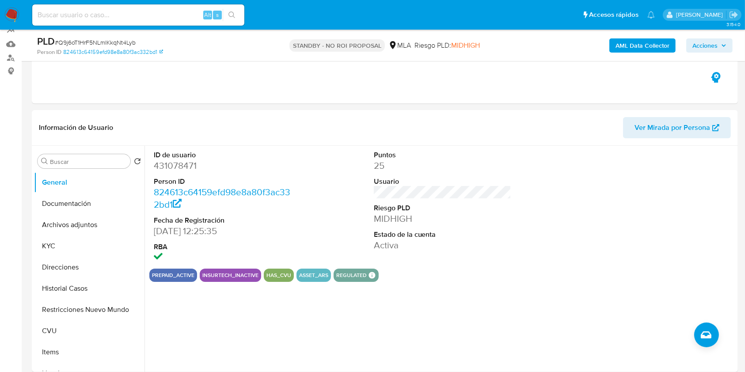
scroll to position [93, 0]
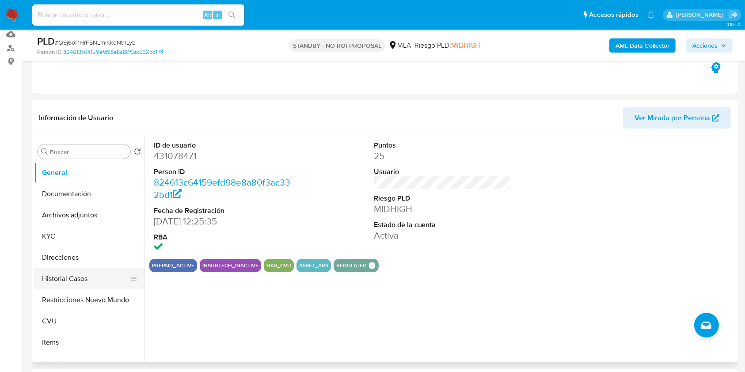
click at [74, 274] on button "Historial Casos" at bounding box center [85, 278] width 103 height 21
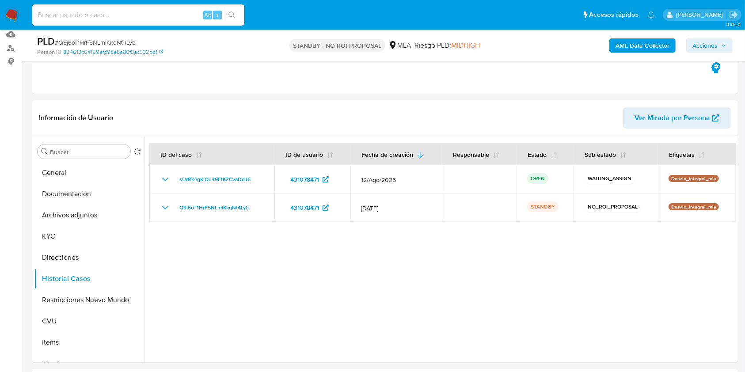
click at [153, 8] on div "Alt s" at bounding box center [138, 14] width 212 height 21
click at [153, 13] on input at bounding box center [138, 14] width 212 height 11
paste input "bb0rFumyEIJ8ipzFRYb2SD6a"
type input "bb0rFumyEIJ8ipzFRYb2SD6a"
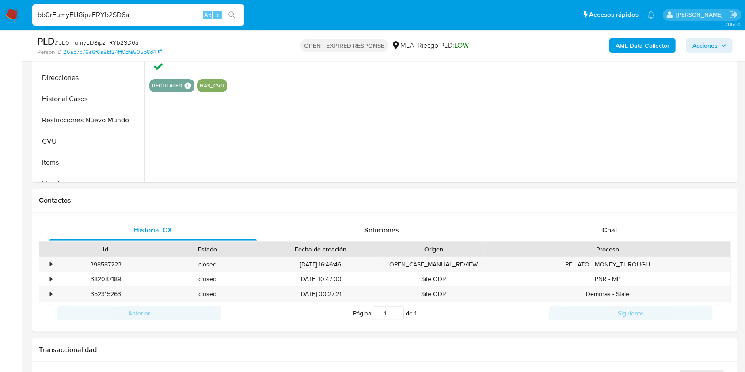
scroll to position [293, 0]
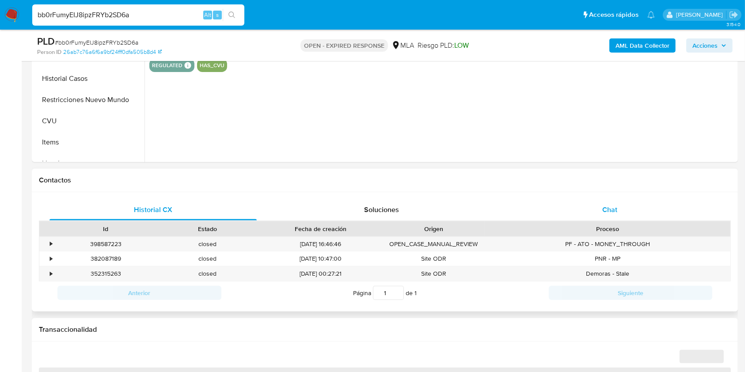
select select "10"
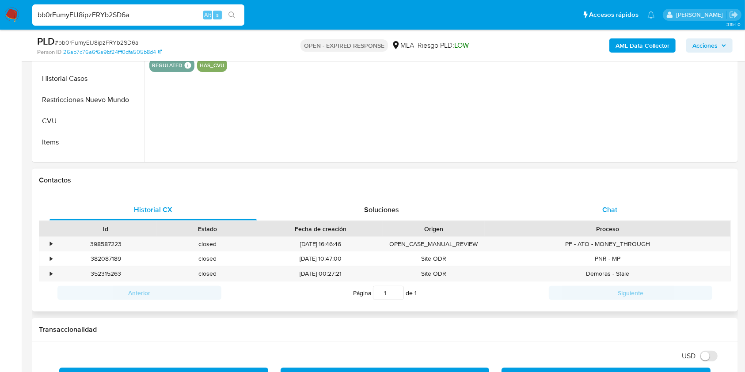
click at [622, 204] on div "Chat" at bounding box center [609, 209] width 207 height 21
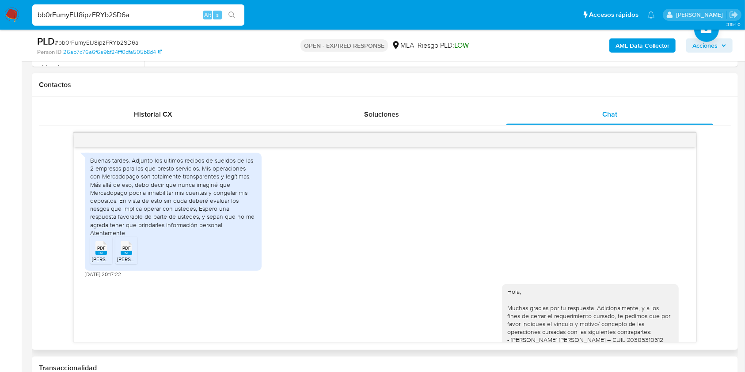
scroll to position [1191, 0]
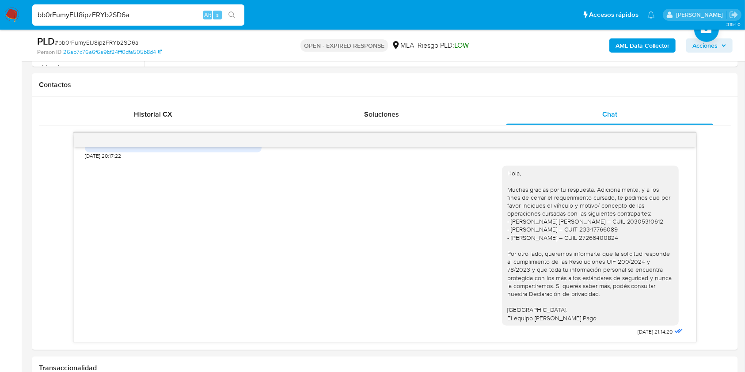
click at [165, 16] on input "bb0rFumyEIJ8ipzFRYb2SD6a" at bounding box center [138, 14] width 212 height 11
paste input "iE6yUI0w1ioWUl5ZMCPu5acQ"
type input "iE6yUI0w1ioWUl5ZMCPu5acQ"
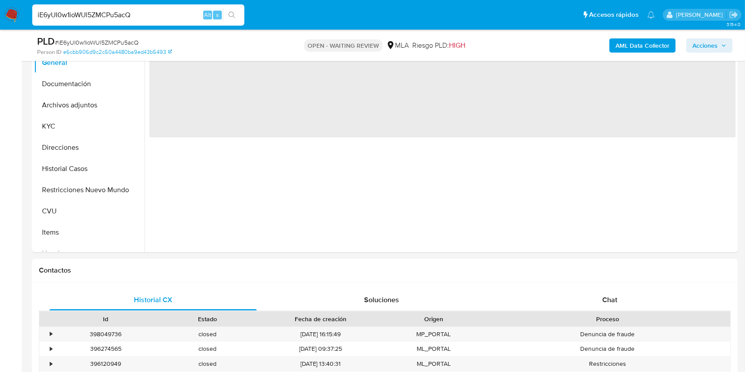
scroll to position [221, 0]
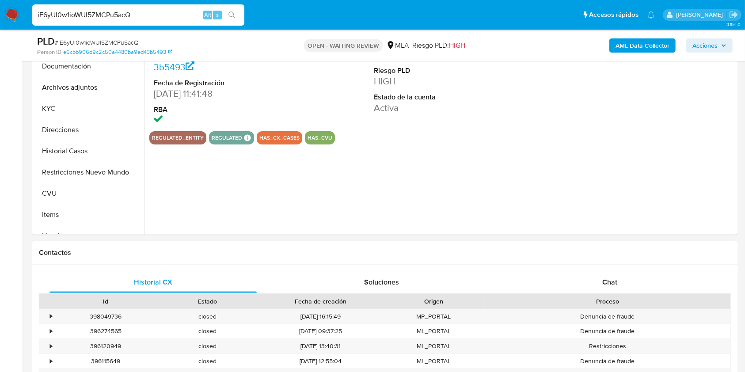
select select "10"
click at [612, 276] on div "Chat" at bounding box center [609, 282] width 207 height 21
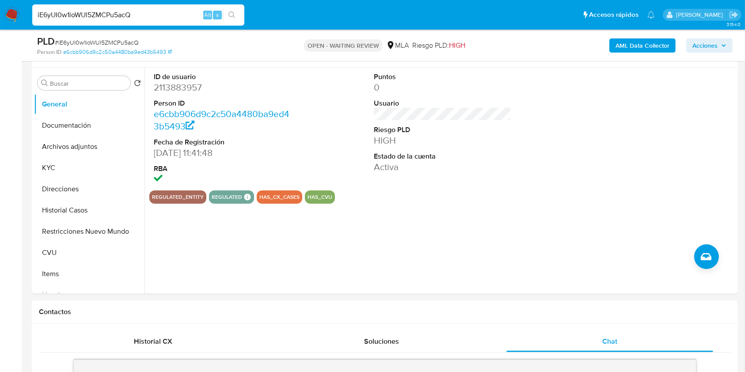
scroll to position [145, 0]
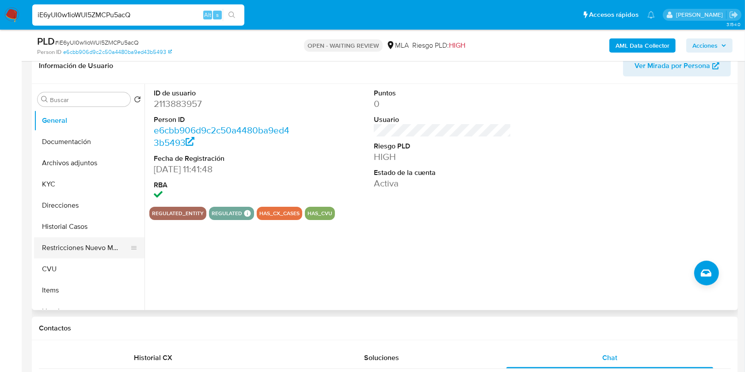
click at [74, 247] on button "Restricciones Nuevo Mundo" at bounding box center [85, 247] width 103 height 21
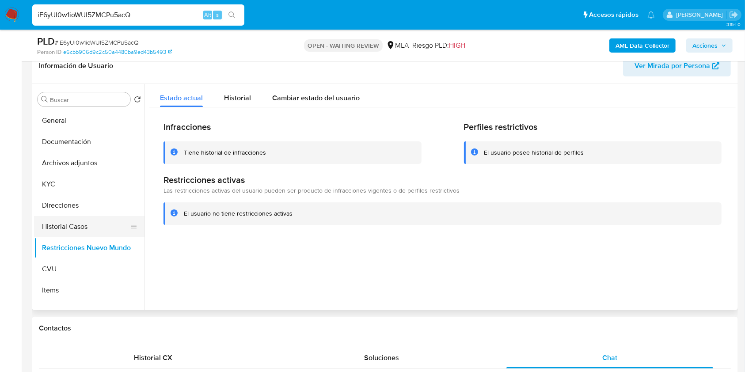
click at [51, 231] on button "Historial Casos" at bounding box center [85, 226] width 103 height 21
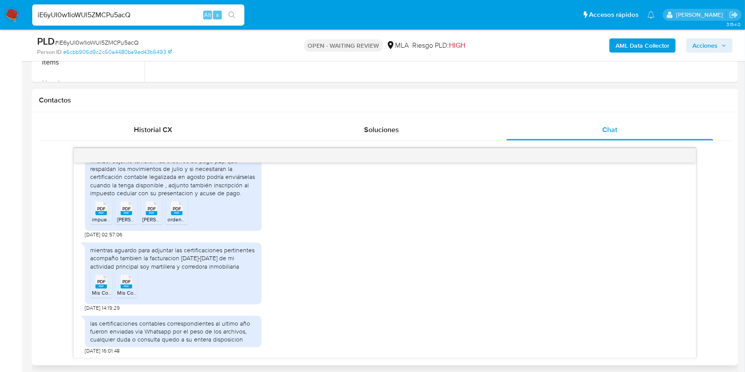
scroll to position [612, 0]
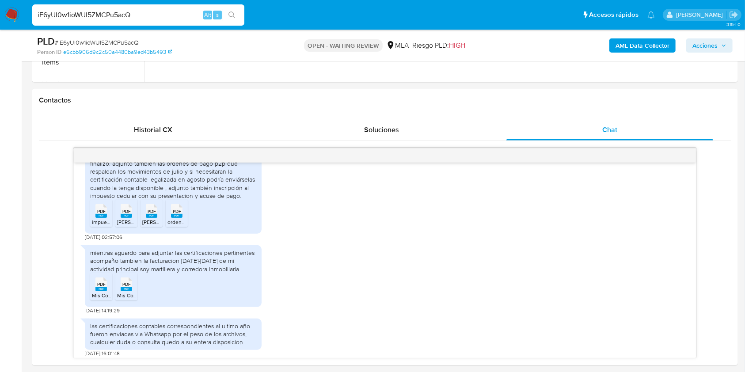
click at [131, 37] on div "PLD # iE6yUI0w1ioWUl5ZMCPu5acQ" at bounding box center [151, 41] width 228 height 13
copy span "iE6yUI0w1ioWUl5ZMCPu5acQ"
click at [14, 14] on img at bounding box center [11, 15] width 15 height 15
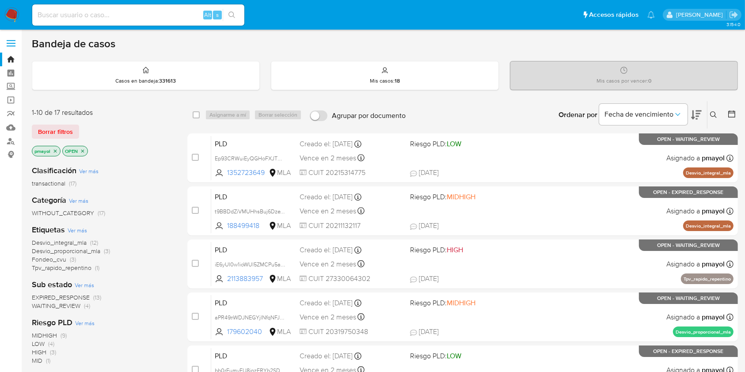
click at [714, 118] on icon at bounding box center [713, 114] width 7 height 7
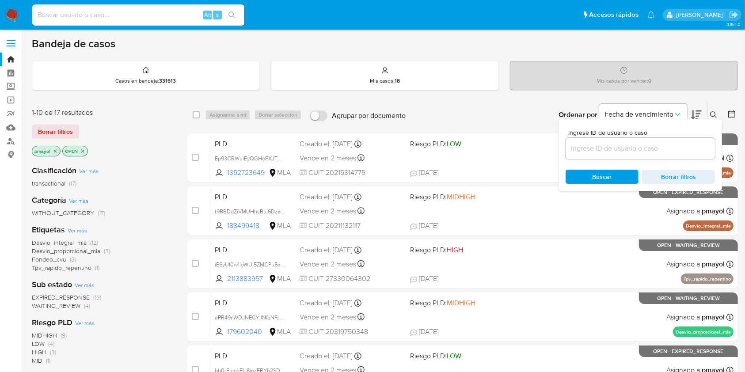
click at [615, 145] on input at bounding box center [640, 148] width 149 height 11
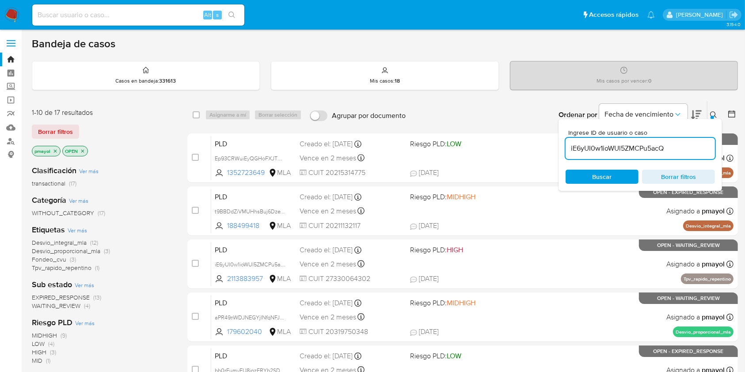
type input "iE6yUI0w1ioWUl5ZMCPu5acQ"
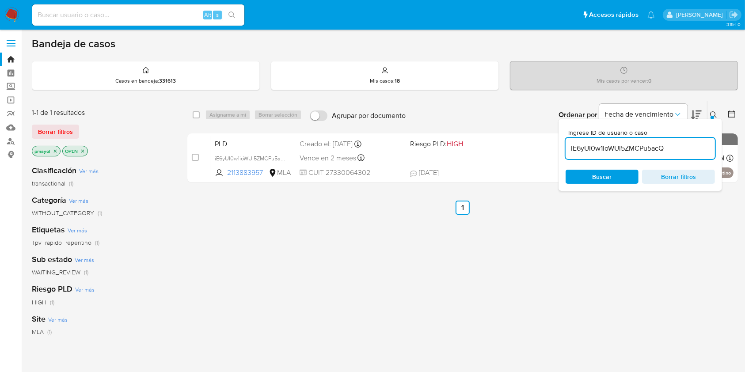
click at [612, 173] on span "Buscar" at bounding box center [602, 177] width 61 height 12
click at [198, 113] on input "checkbox" at bounding box center [196, 114] width 7 height 7
checkbox input "true"
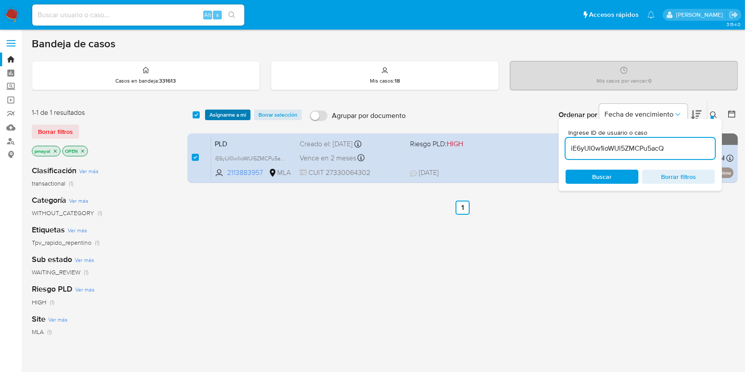
click at [221, 113] on span "Asignarme a mí" at bounding box center [227, 114] width 37 height 9
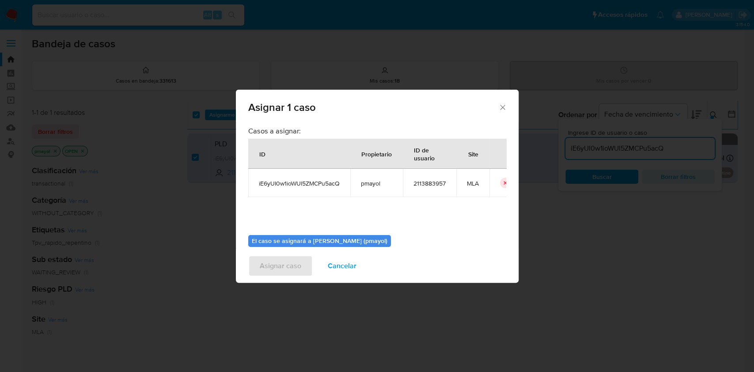
scroll to position [45, 0]
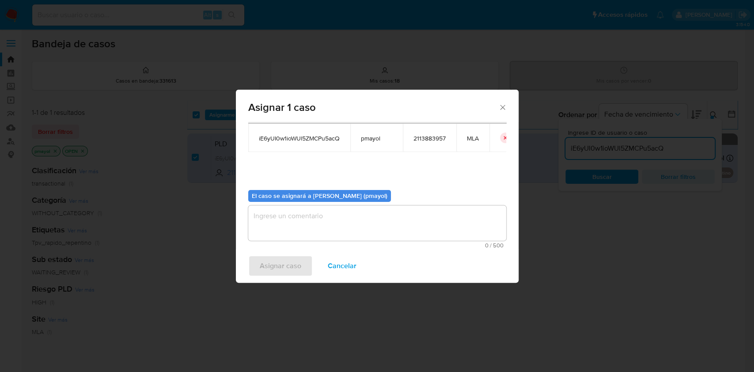
click at [445, 215] on textarea "assign-modal" at bounding box center [377, 222] width 258 height 35
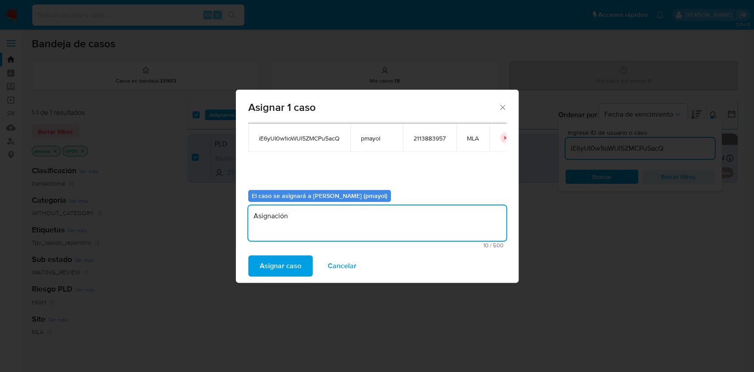
click at [276, 214] on textarea "Asignación" at bounding box center [377, 222] width 258 height 35
type textarea "Asignación"
click at [282, 260] on span "Asignar caso" at bounding box center [281, 265] width 42 height 19
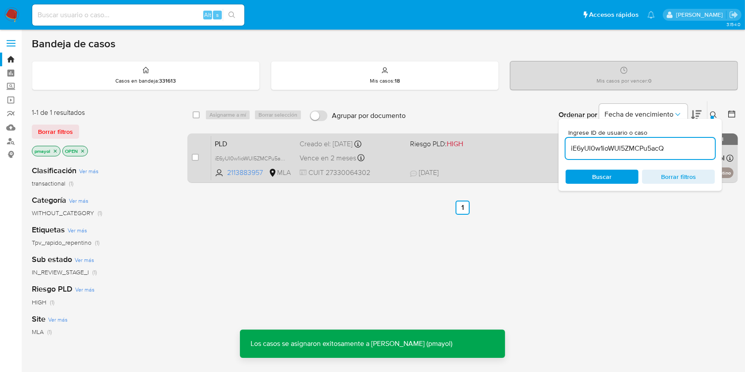
click at [497, 167] on div "PLD iE6yUI0w1ioWUl5ZMCPu5acQ 2113883957 MLA Riesgo PLD: HIGH Creado el: 12/07/2…" at bounding box center [472, 158] width 522 height 45
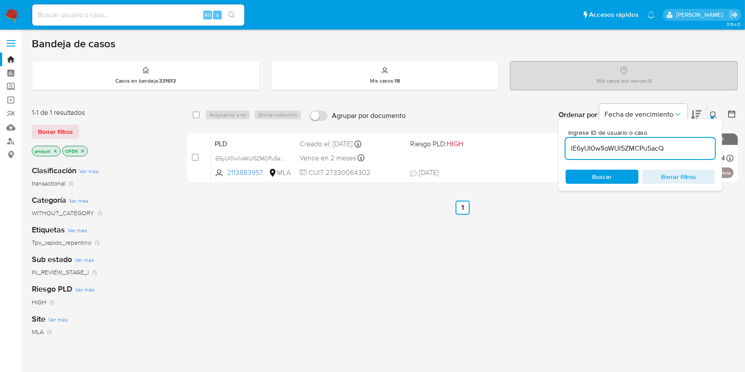
click at [193, 113] on input "checkbox" at bounding box center [196, 114] width 7 height 7
checkbox input "true"
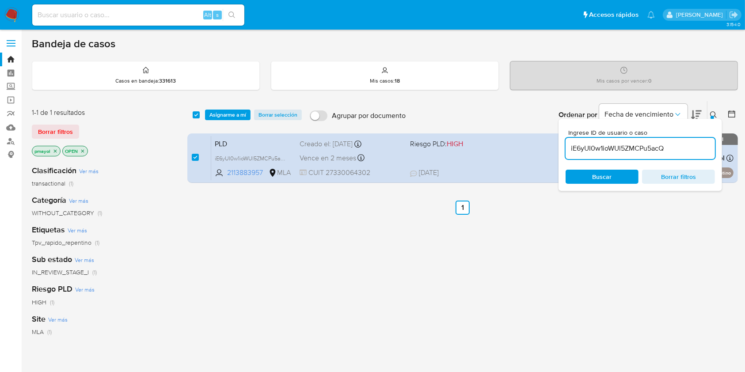
click at [244, 125] on div "select-all-cases-checkbox Asignarme a mí Borrar selección Agrupar por documento…" at bounding box center [462, 114] width 551 height 27
click at [240, 114] on span "Asignarme a mí" at bounding box center [227, 114] width 37 height 9
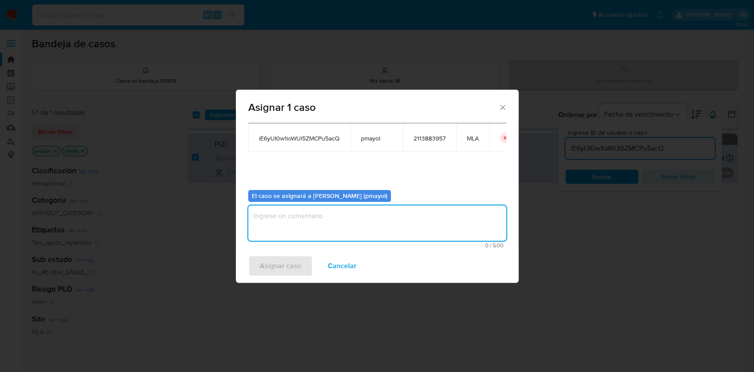
click at [452, 220] on textarea "assign-modal" at bounding box center [377, 222] width 258 height 35
paste textarea "Asignación"
type textarea "Asignación"
click at [293, 270] on span "Asignar caso" at bounding box center [281, 265] width 42 height 19
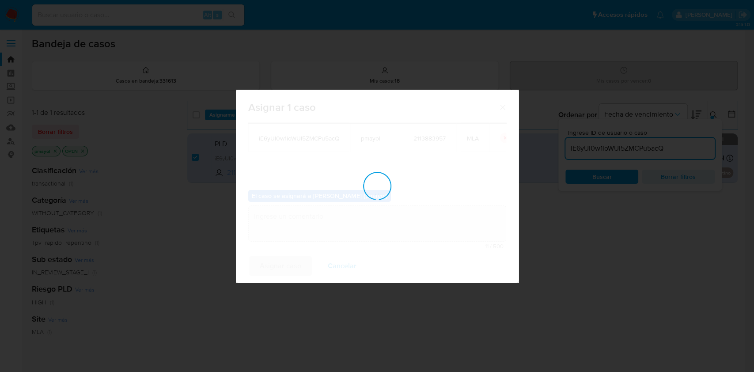
checkbox input "false"
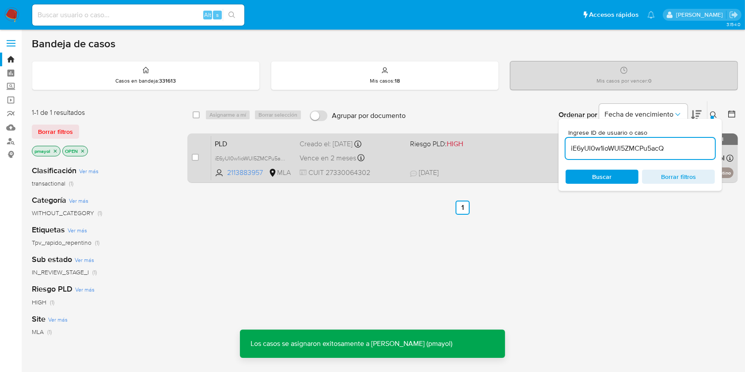
click at [507, 150] on div "PLD iE6yUI0w1ioWUl5ZMCPu5acQ 2113883957 MLA Riesgo PLD: HIGH Creado el: 12/07/2…" at bounding box center [472, 158] width 522 height 45
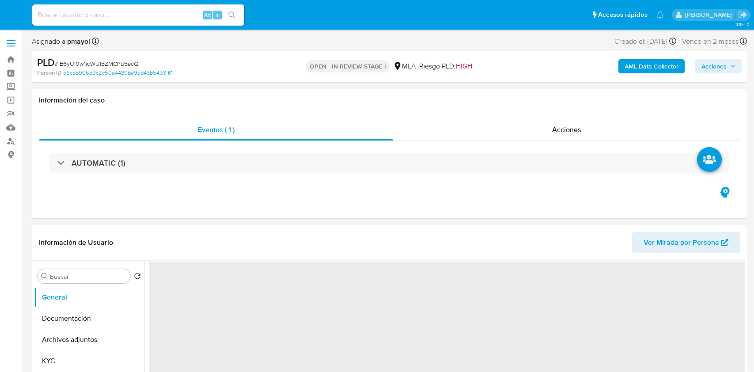
select select "10"
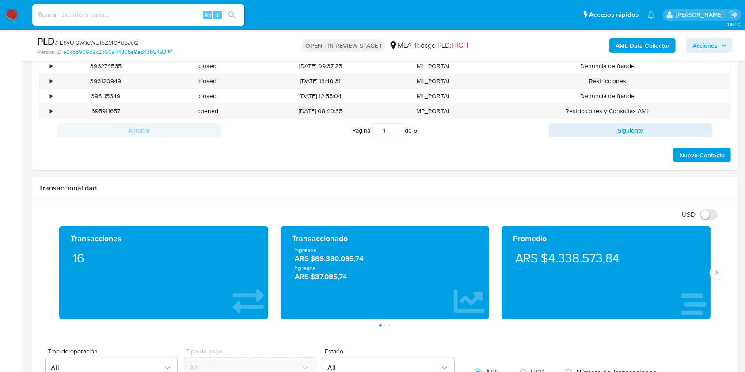
scroll to position [327, 0]
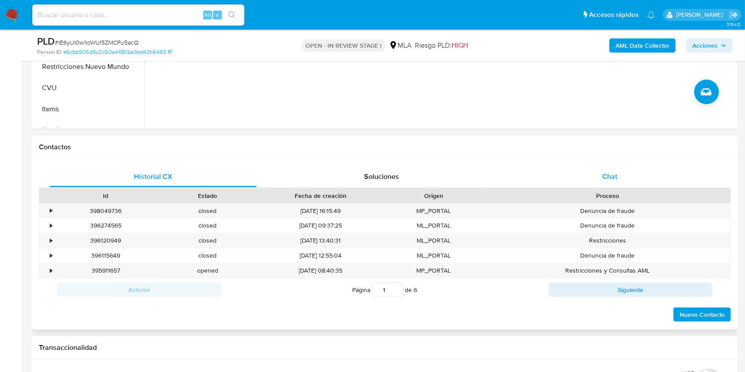
click at [600, 173] on div "Chat" at bounding box center [609, 176] width 207 height 21
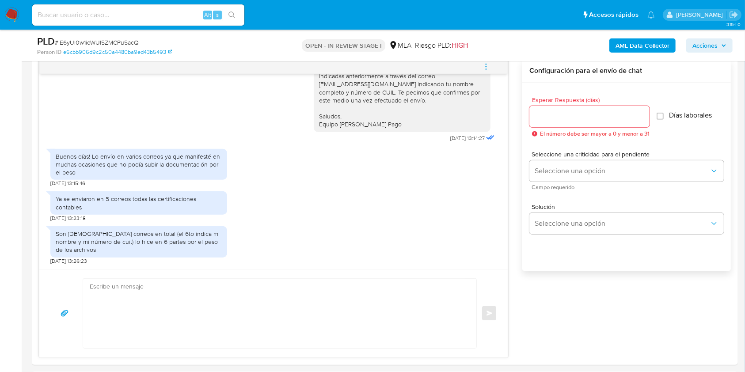
scroll to position [451, 0]
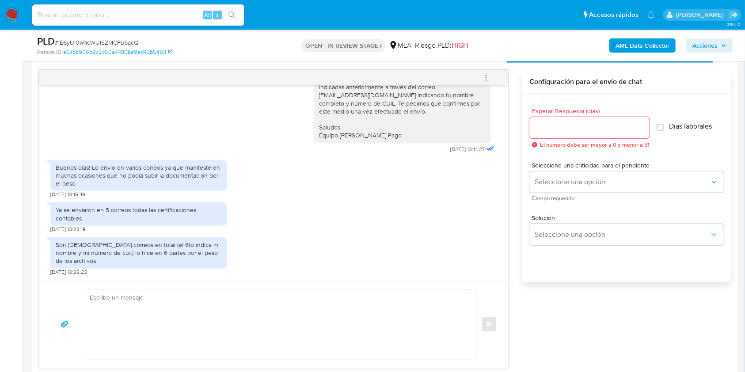
click at [180, 341] on textarea at bounding box center [278, 324] width 376 height 69
paste textarea "Hola, Muchas gracias por la respuesta. Analizamos tu caso y notamos que la info…"
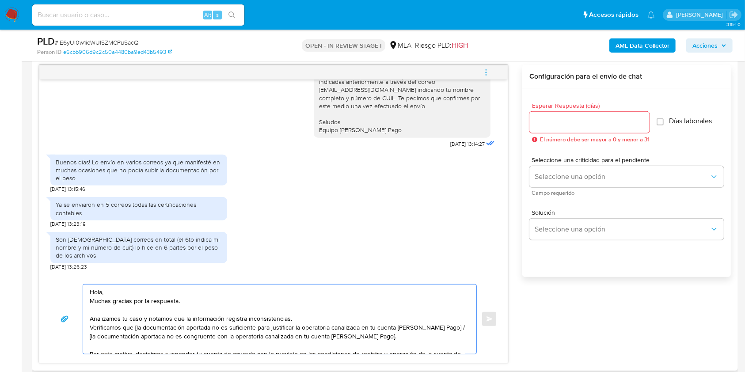
scroll to position [59, 0]
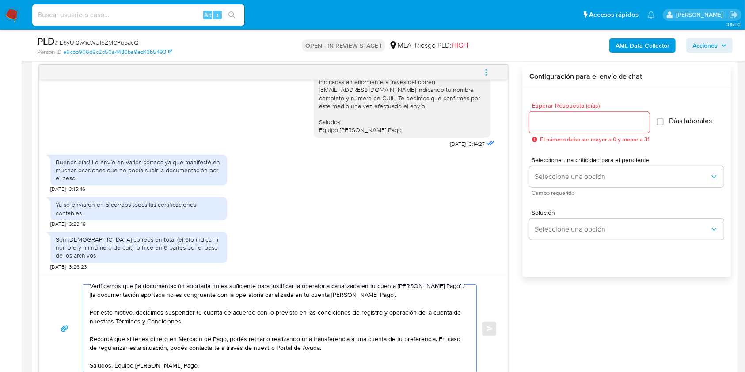
click at [175, 307] on textarea "Hola, Muchas gracias por la respuesta. Analizamos tu caso y notamos que la info…" at bounding box center [278, 329] width 376 height 88
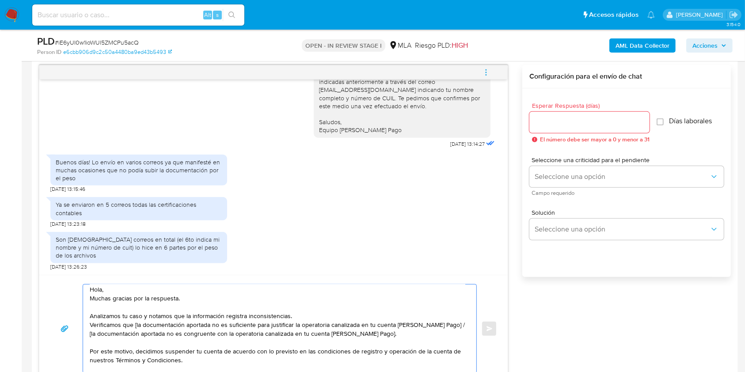
click at [166, 286] on textarea "Hola, Muchas gracias por la respuesta. Analizamos tu caso y notamos que la info…" at bounding box center [278, 329] width 376 height 88
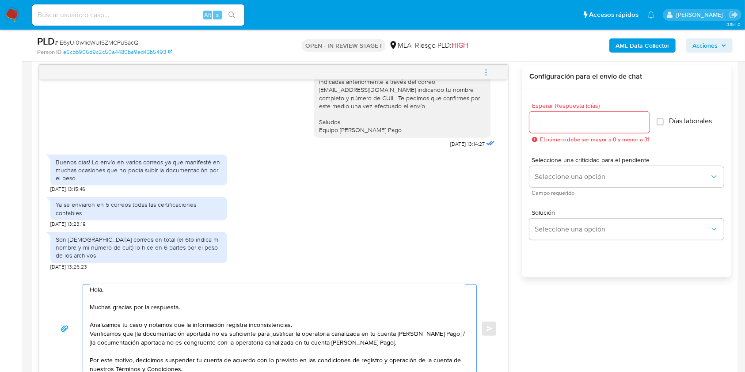
scroll to position [11, 0]
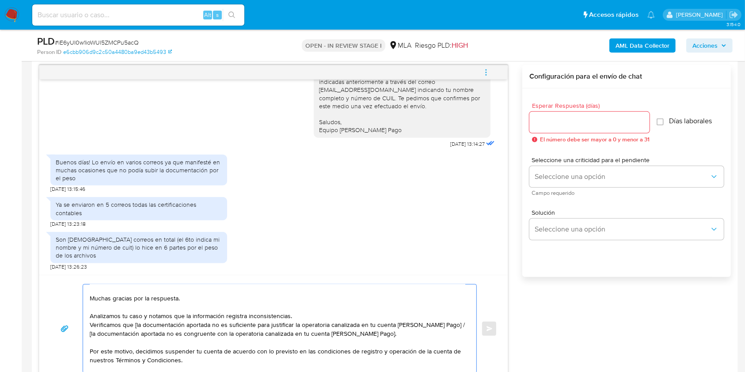
click at [90, 324] on textarea "Hola, Muchas gracias por la respuesta. Analizamos tu caso y notamos que la info…" at bounding box center [278, 329] width 376 height 88
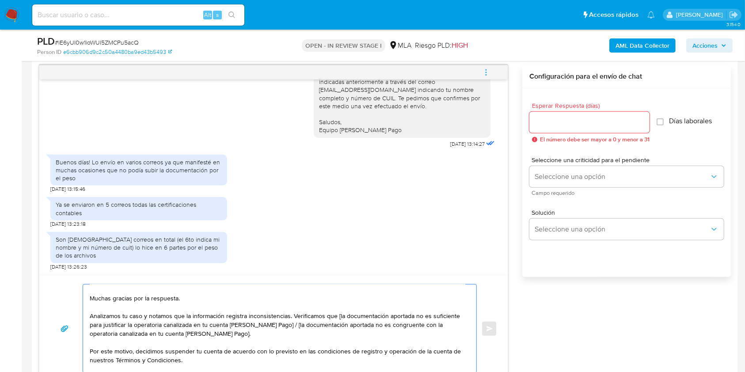
drag, startPoint x: 239, startPoint y: 340, endPoint x: 278, endPoint y: 326, distance: 41.5
click at [278, 326] on textarea "Hola, Muchas gracias por la respuesta. Analizamos tu caso y notamos que la info…" at bounding box center [278, 329] width 376 height 88
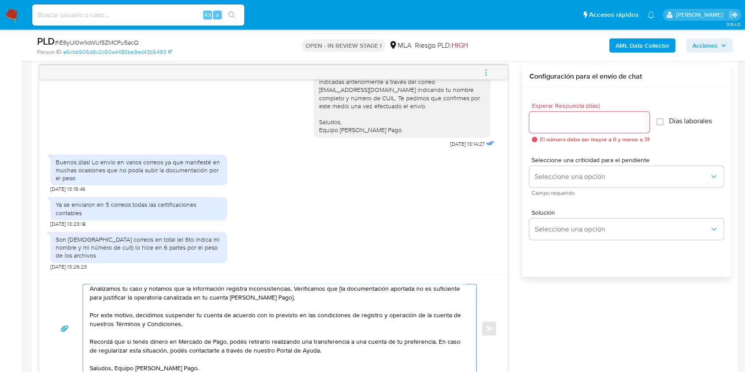
scroll to position [43, 0]
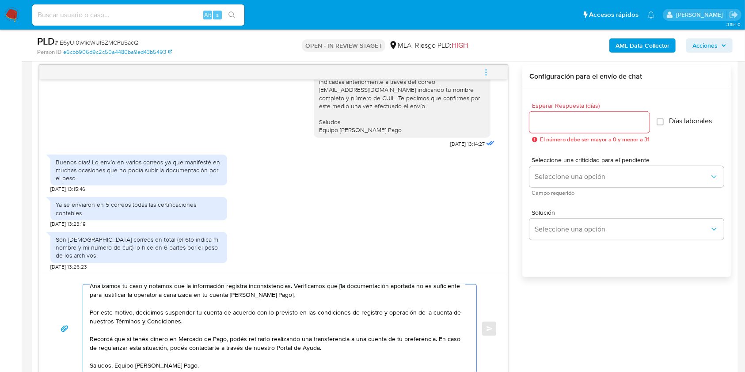
click at [354, 302] on textarea "Hola, Muchas gracias por la respuesta. Analizamos tu caso y notamos que la info…" at bounding box center [278, 329] width 376 height 88
click at [337, 286] on textarea "Hola, Muchas gracias por la respuesta. Analizamos tu caso y notamos que la info…" at bounding box center [278, 329] width 376 height 88
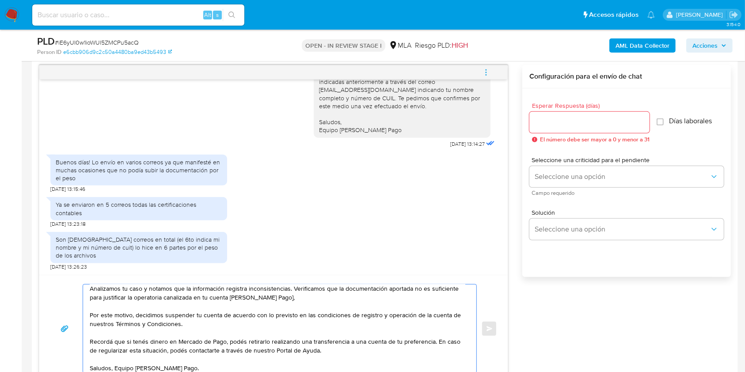
click at [279, 296] on textarea "Hola, Muchas gracias por la respuesta. Analizamos tu caso y notamos que la info…" at bounding box center [278, 329] width 376 height 88
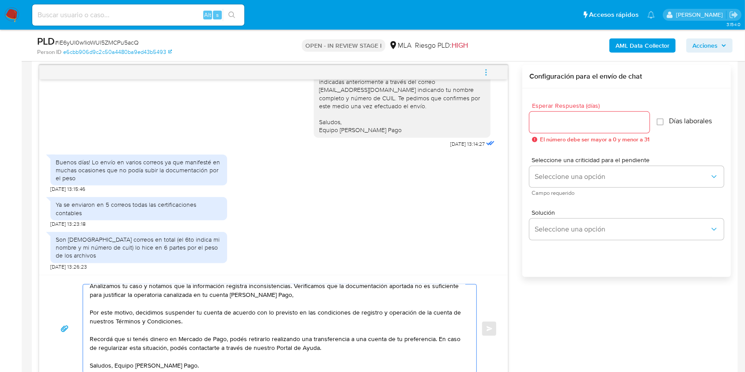
click at [128, 346] on textarea "Hola, Muchas gracias por la respuesta. Analizamos tu caso y notamos que la info…" at bounding box center [278, 329] width 376 height 88
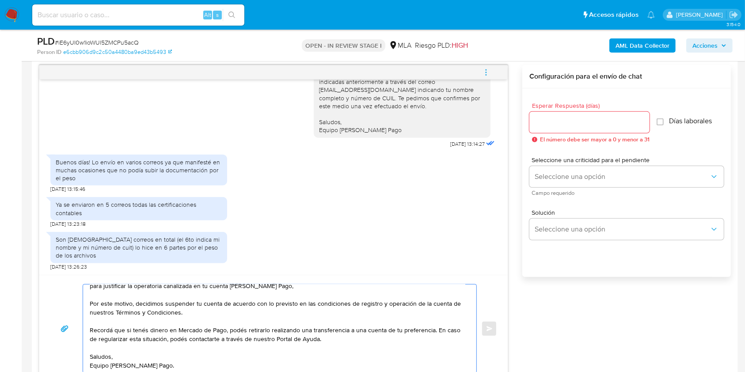
type textarea "Hola, Muchas gracias por la respuesta. Analizamos tu caso y notamos que la info…"
click at [579, 115] on div at bounding box center [589, 122] width 120 height 21
click at [566, 122] on input "Esperar Respuesta (días)" at bounding box center [589, 122] width 120 height 11
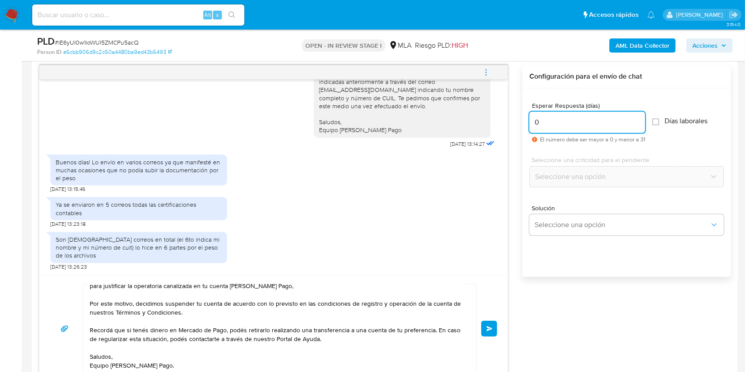
type input "0"
click at [487, 326] on span "Enviar" at bounding box center [490, 328] width 6 height 5
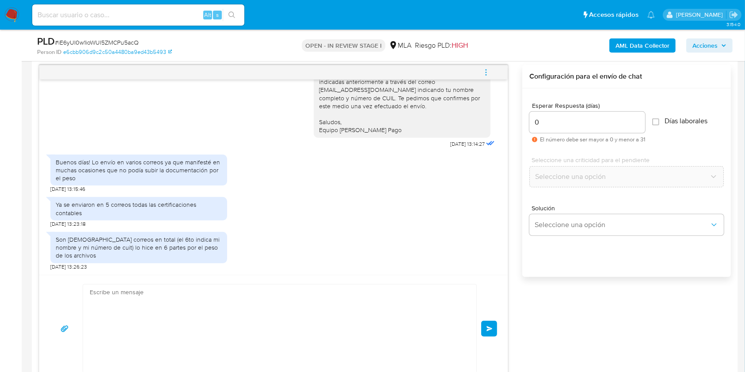
click at [491, 70] on button "menu-action" at bounding box center [486, 72] width 29 height 21
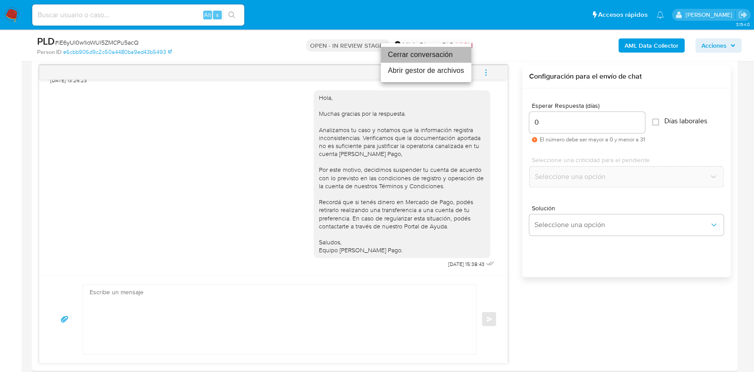
click at [432, 58] on li "Cerrar conversación" at bounding box center [426, 55] width 91 height 16
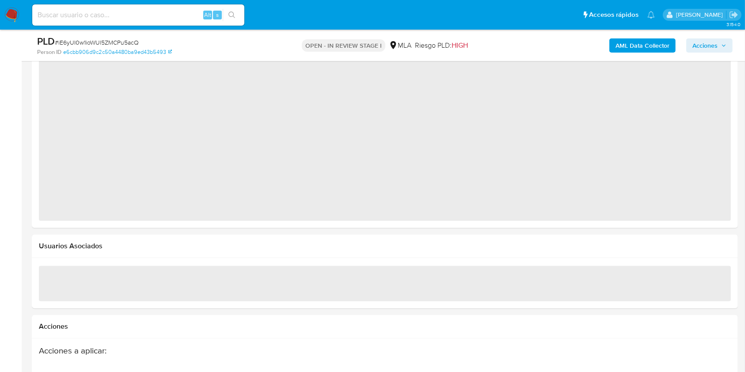
scroll to position [1059, 0]
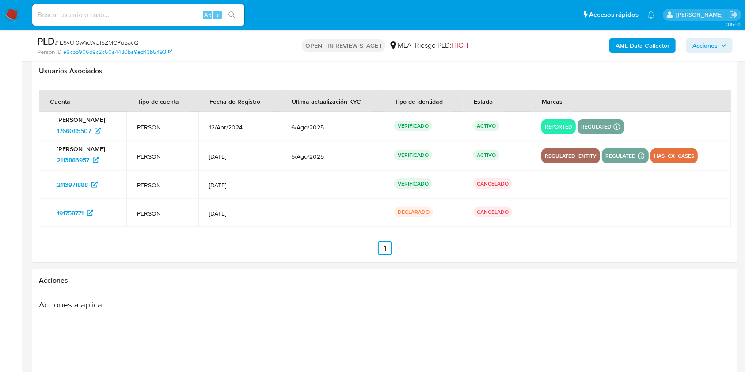
select select "10"
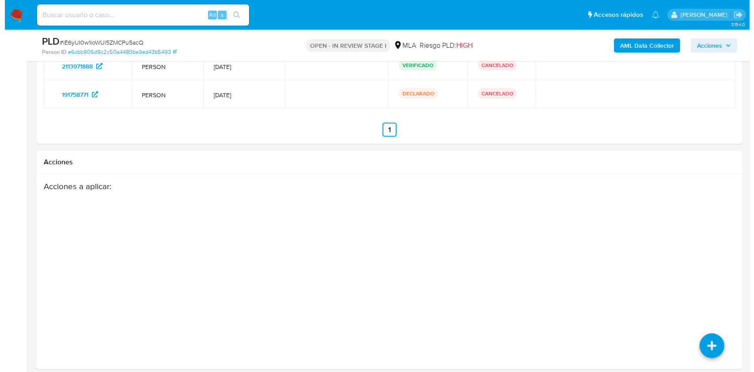
scroll to position [1353, 0]
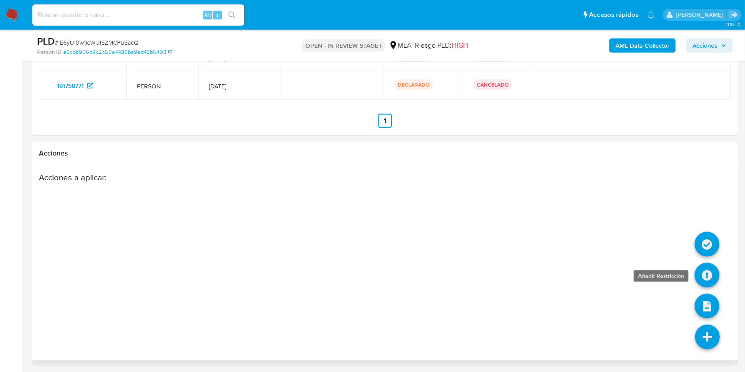
click at [706, 278] on icon at bounding box center [707, 275] width 25 height 25
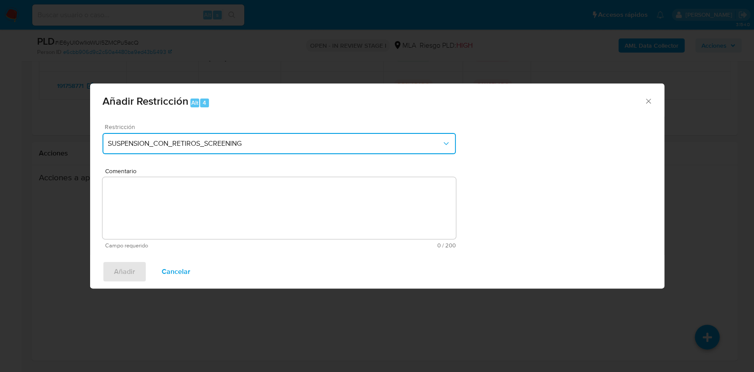
click at [374, 141] on span "SUSPENSION_CON_RETIROS_SCREENING" at bounding box center [275, 143] width 334 height 9
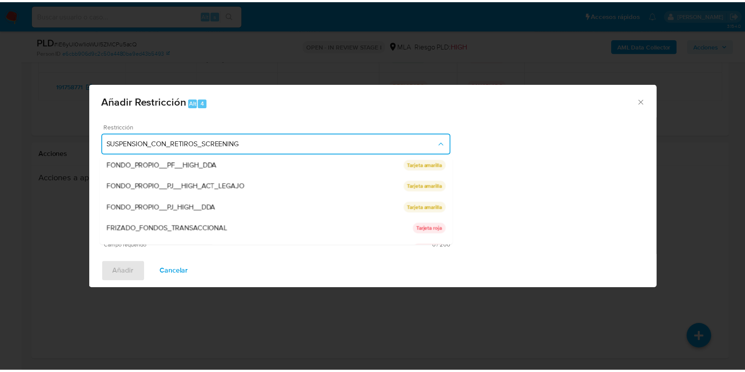
scroll to position [145, 0]
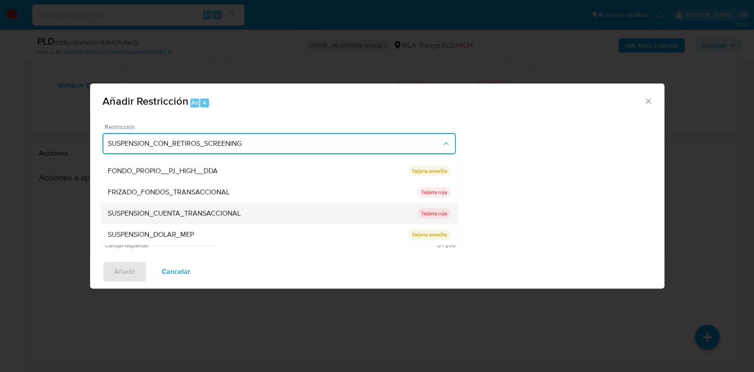
click at [301, 209] on div "SUSPENSION_CUENTA_TRANSACCIONAL" at bounding box center [263, 213] width 310 height 21
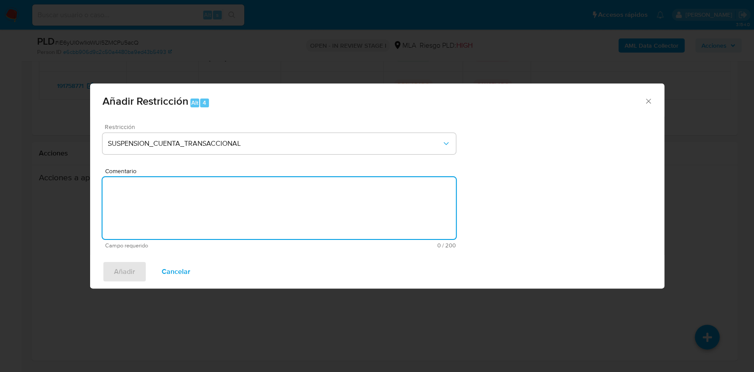
click at [243, 230] on textarea "Comentario" at bounding box center [280, 208] width 354 height 62
type textarea "AML"
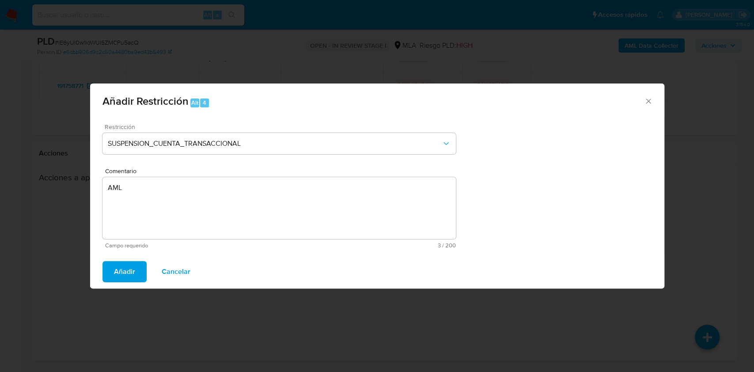
click at [127, 275] on span "Añadir" at bounding box center [124, 271] width 21 height 19
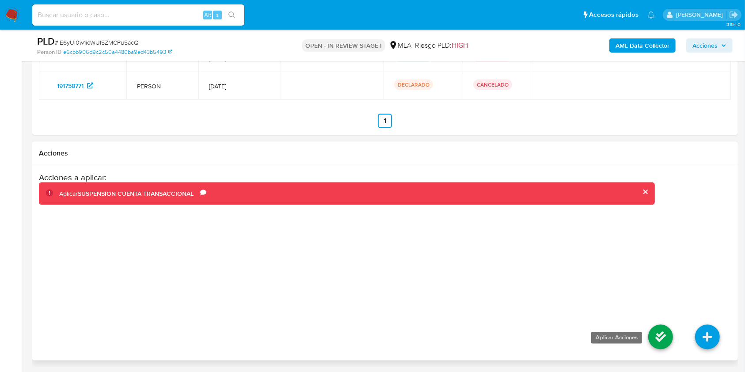
click at [665, 342] on icon at bounding box center [660, 337] width 25 height 25
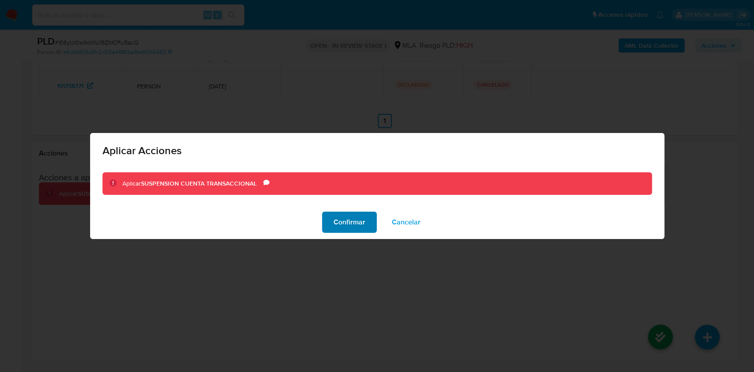
click at [342, 226] on span "Confirmar" at bounding box center [350, 222] width 32 height 19
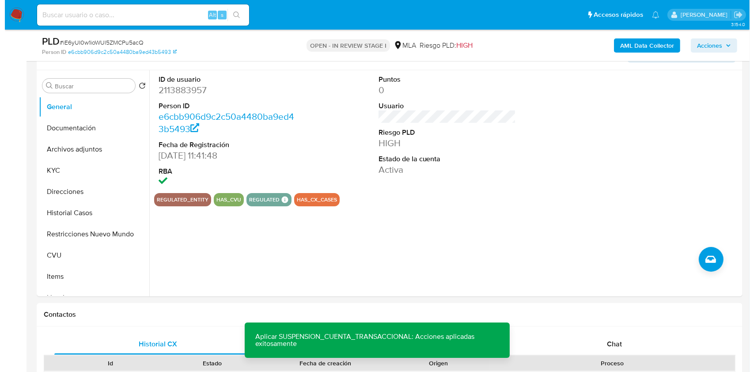
scroll to position [136, 0]
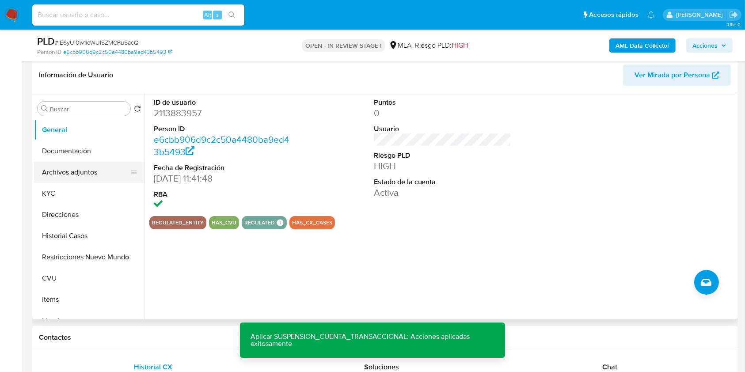
click at [84, 172] on button "Archivos adjuntos" at bounding box center [85, 172] width 103 height 21
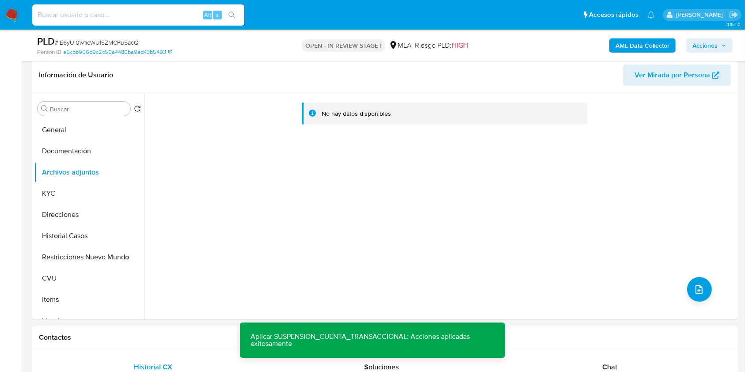
click at [632, 47] on b "AML Data Collector" at bounding box center [643, 45] width 54 height 14
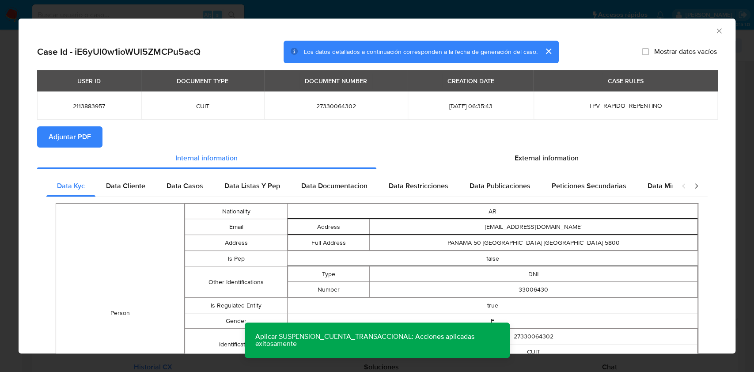
click at [84, 138] on span "Adjuntar PDF" at bounding box center [70, 136] width 42 height 19
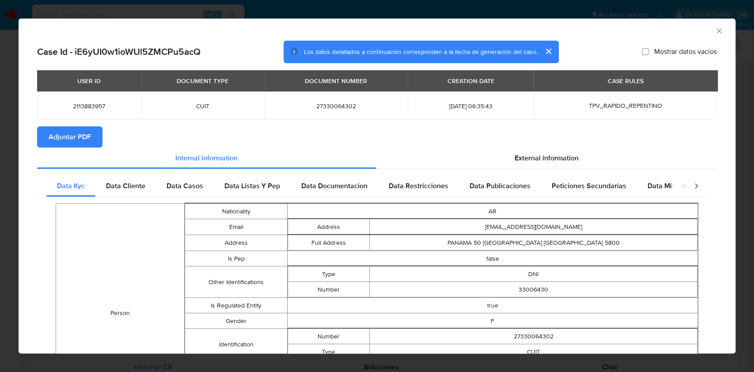
click at [715, 30] on icon "Cerrar ventana" at bounding box center [719, 31] width 9 height 9
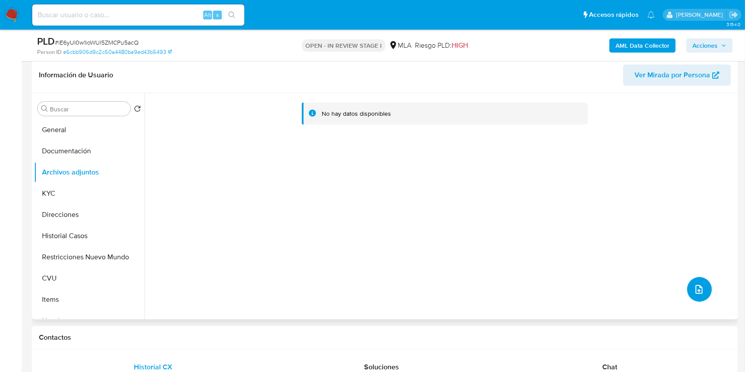
click at [700, 292] on icon "upload-file" at bounding box center [699, 289] width 11 height 11
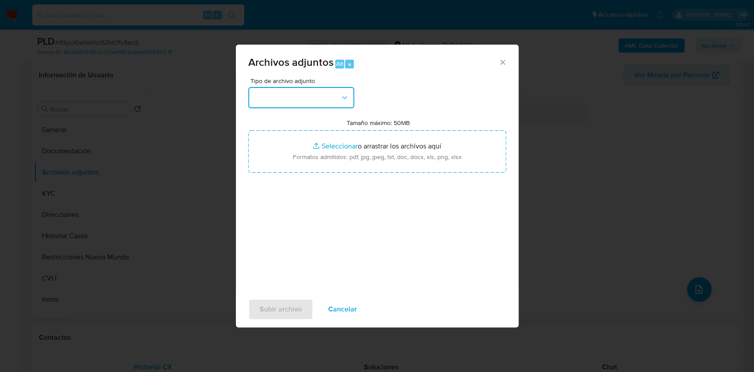
click at [332, 93] on button "button" at bounding box center [301, 97] width 106 height 21
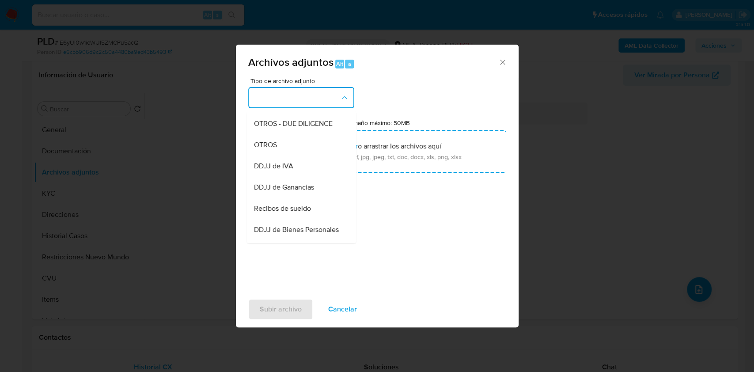
scroll to position [156, 0]
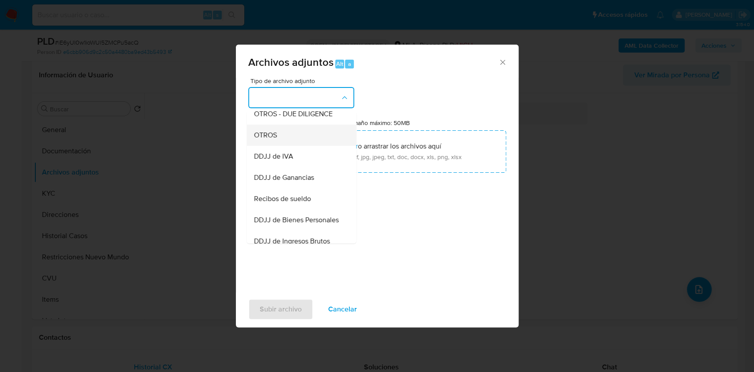
click at [301, 146] on div "OTROS" at bounding box center [299, 135] width 90 height 21
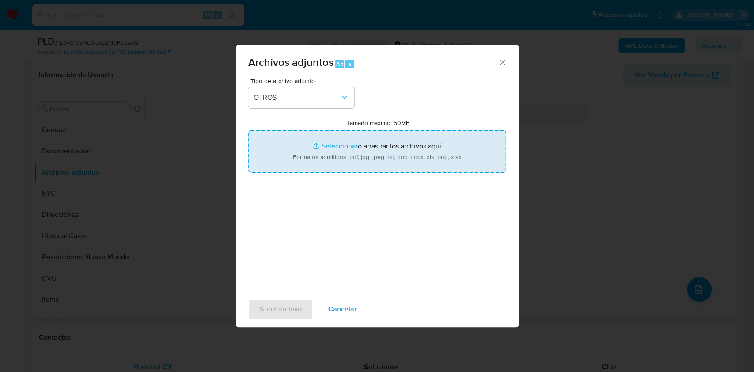
click at [338, 161] on input "Tamaño máximo: 50MB Seleccionar archivos" at bounding box center [377, 151] width 258 height 42
type input "C:\fakepath\Legalizaciones [DATE]- [DATE].pdf"
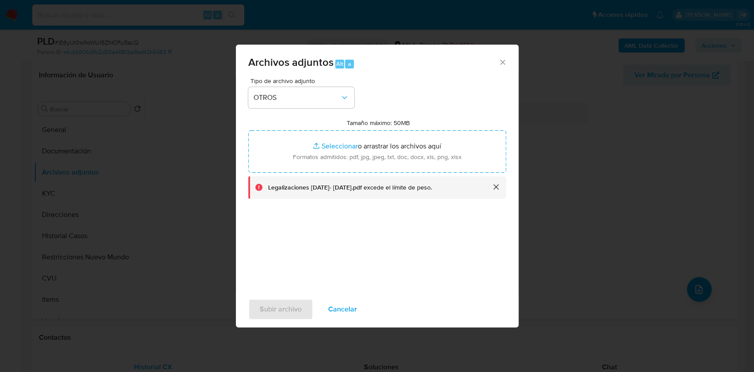
click at [491, 185] on button "cerrar" at bounding box center [495, 186] width 21 height 21
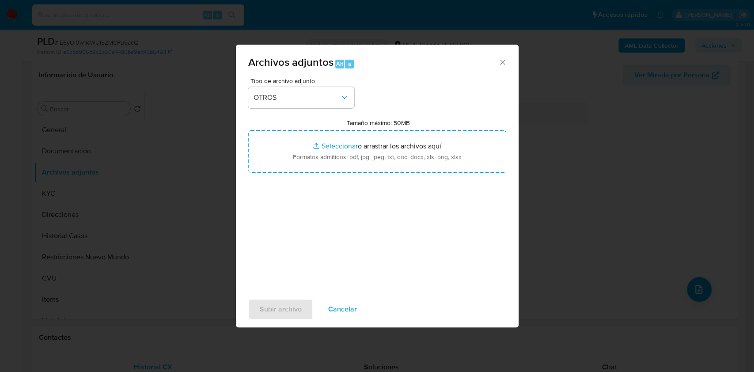
click at [502, 63] on icon "Cerrar" at bounding box center [502, 62] width 5 height 5
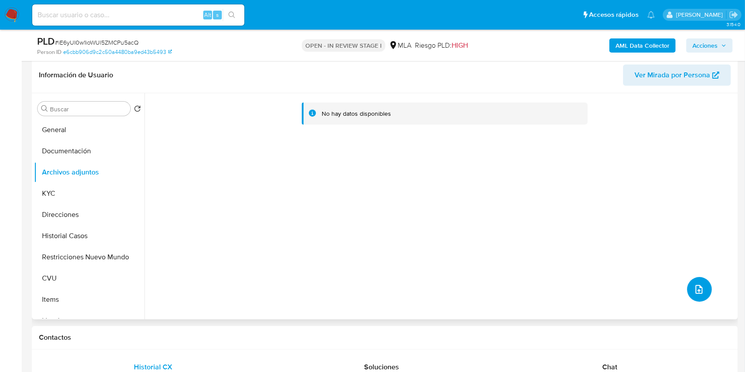
click at [697, 286] on icon "upload-file" at bounding box center [699, 289] width 11 height 11
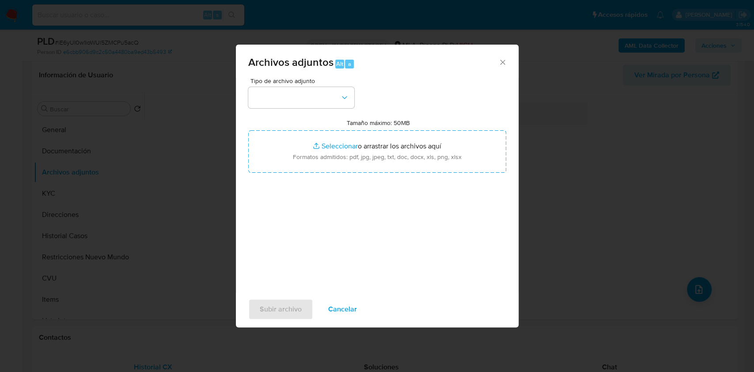
click at [352, 306] on span "Cancelar" at bounding box center [342, 309] width 29 height 19
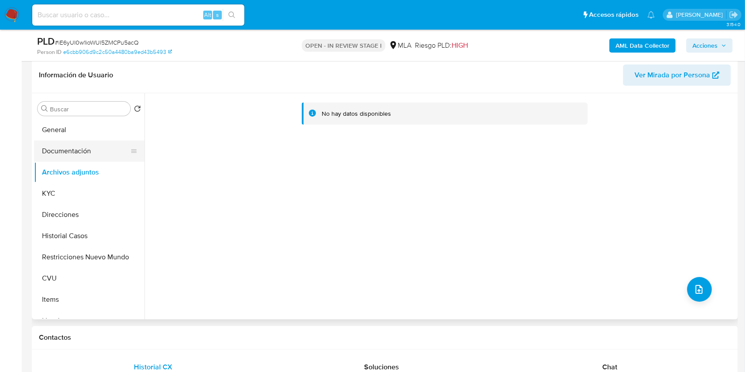
click at [101, 142] on button "Documentación" at bounding box center [85, 151] width 103 height 21
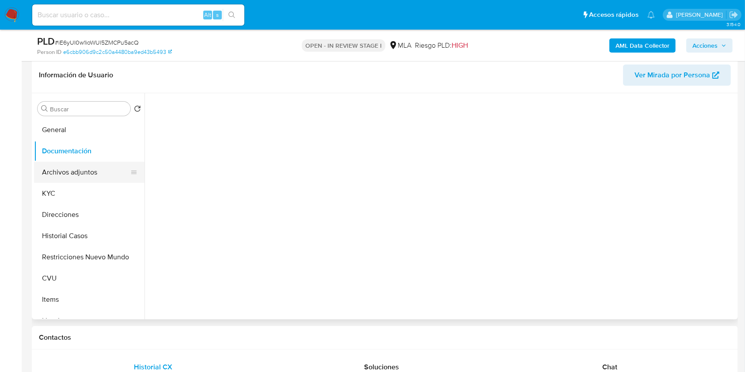
click at [85, 162] on button "Archivos adjuntos" at bounding box center [85, 172] width 103 height 21
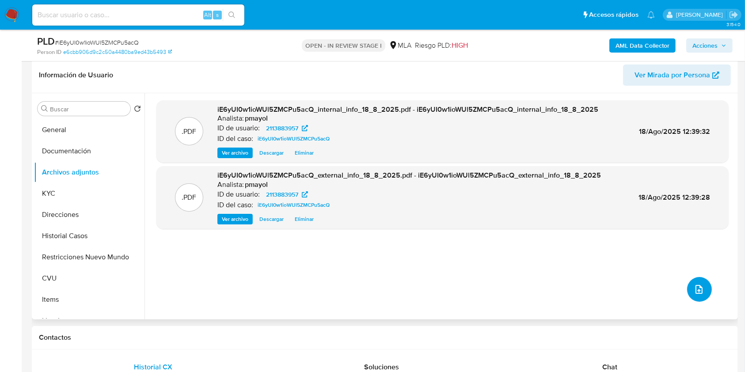
click at [698, 287] on icon "upload-file" at bounding box center [699, 289] width 11 height 11
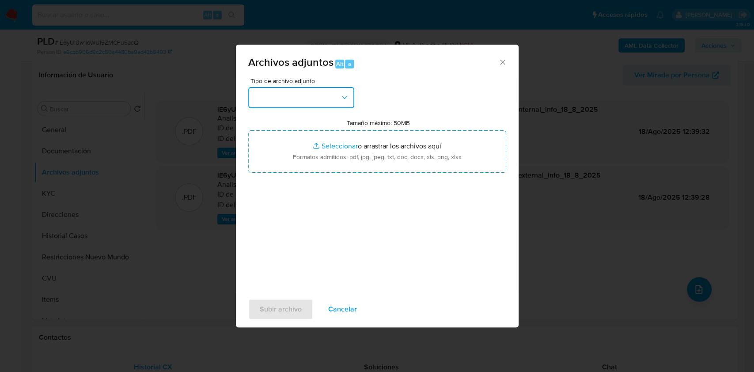
click at [302, 95] on button "button" at bounding box center [301, 97] width 106 height 21
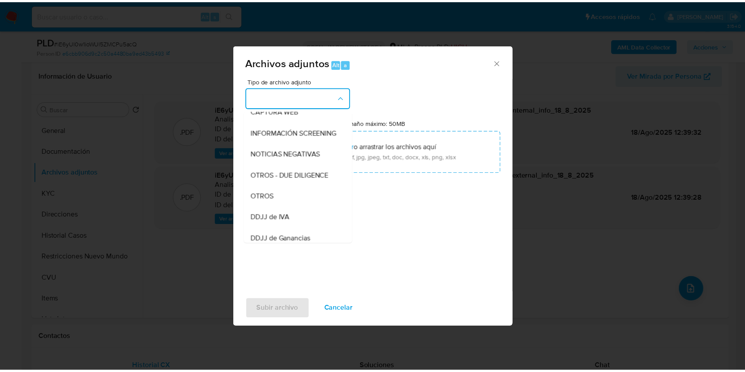
scroll to position [122, 0]
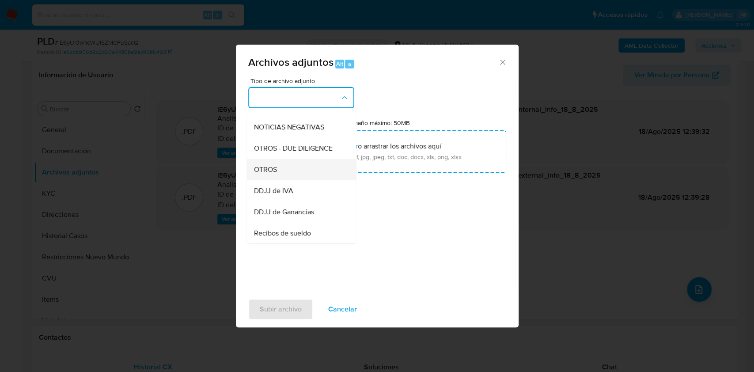
click at [296, 173] on div "OTROS" at bounding box center [299, 169] width 90 height 21
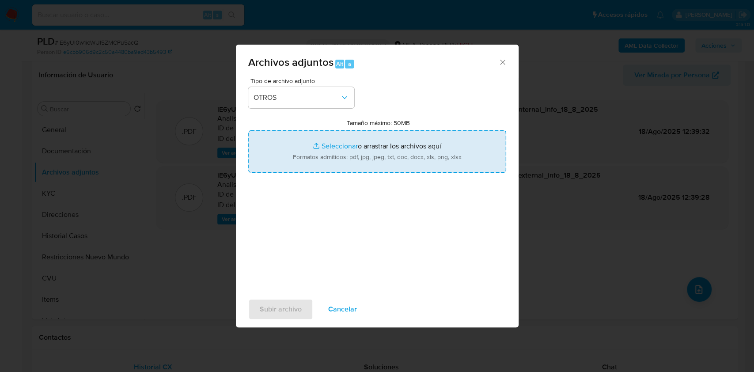
click at [358, 154] on input "Tamaño máximo: 50MB Seleccionar archivos" at bounding box center [377, 151] width 258 height 42
type input "C:\fakepath\Certificaciones [DATE]- [DATE] primera parte.pdf"
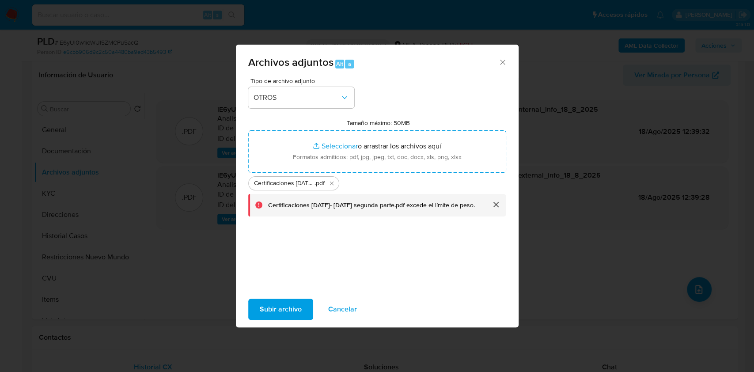
click at [391, 241] on div "Tipo de archivo adjunto OTROS Tamaño máximo: 50MB Seleccionar archivos Seleccio…" at bounding box center [377, 182] width 258 height 209
click at [487, 205] on button "cerrar" at bounding box center [495, 204] width 21 height 21
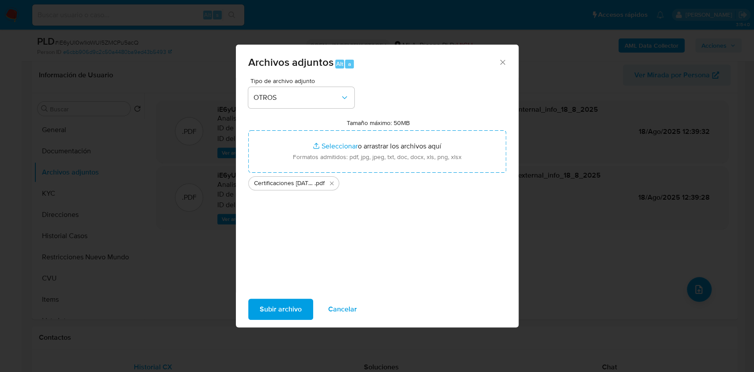
click at [346, 314] on span "Cancelar" at bounding box center [342, 309] width 29 height 19
